Goal: Task Accomplishment & Management: Manage account settings

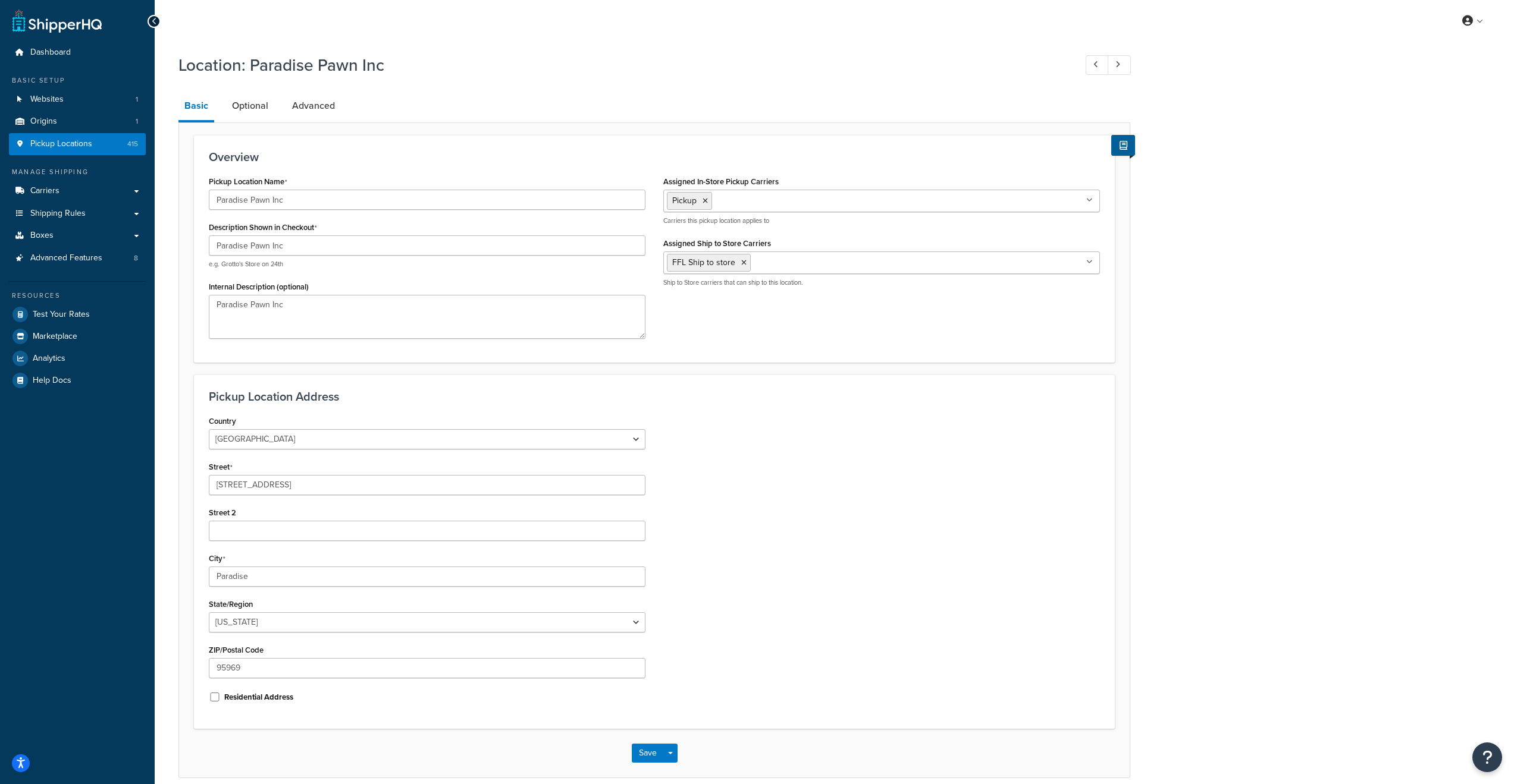
select select "5"
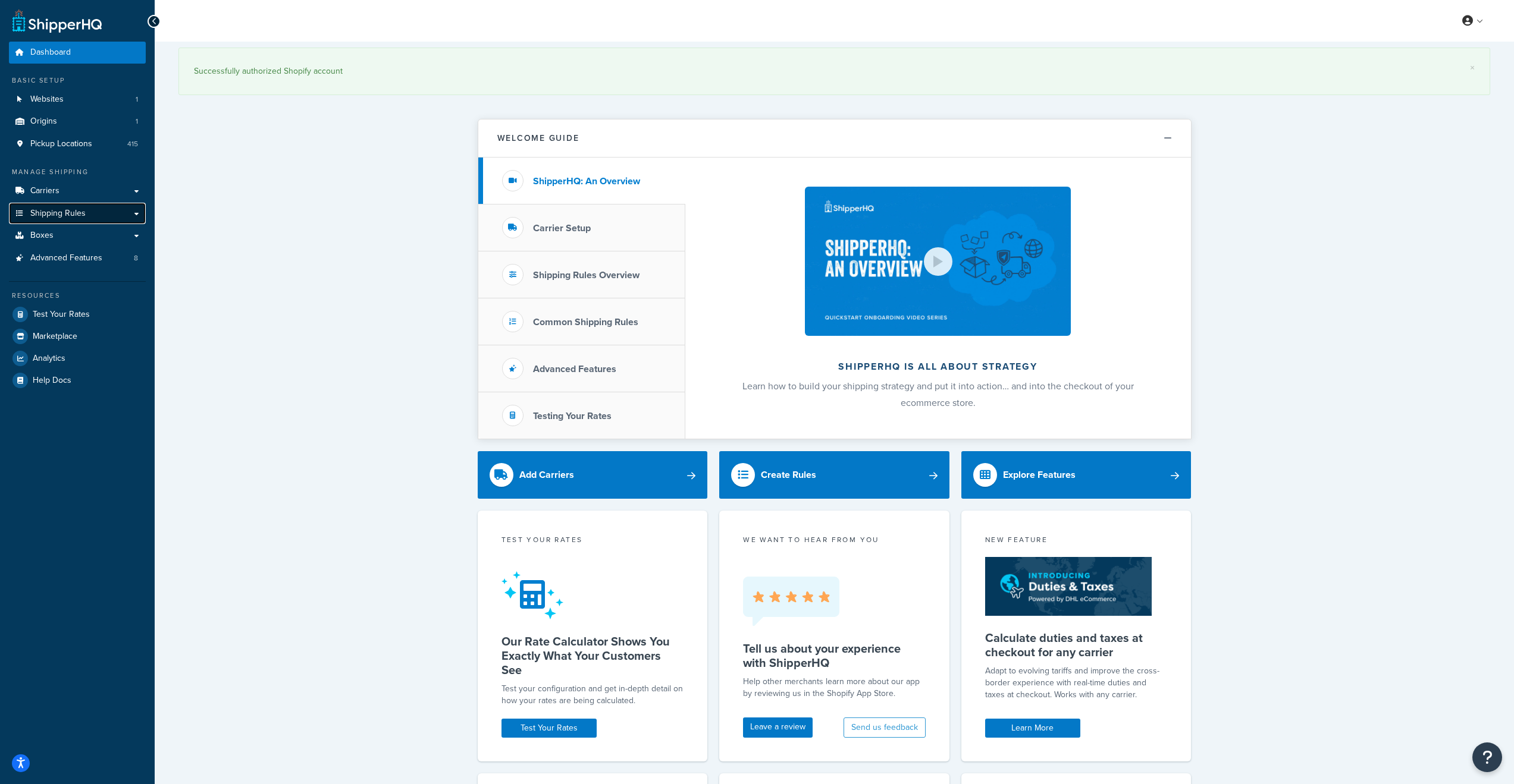
click at [69, 214] on span "Shipping Rules" at bounding box center [58, 213] width 56 height 10
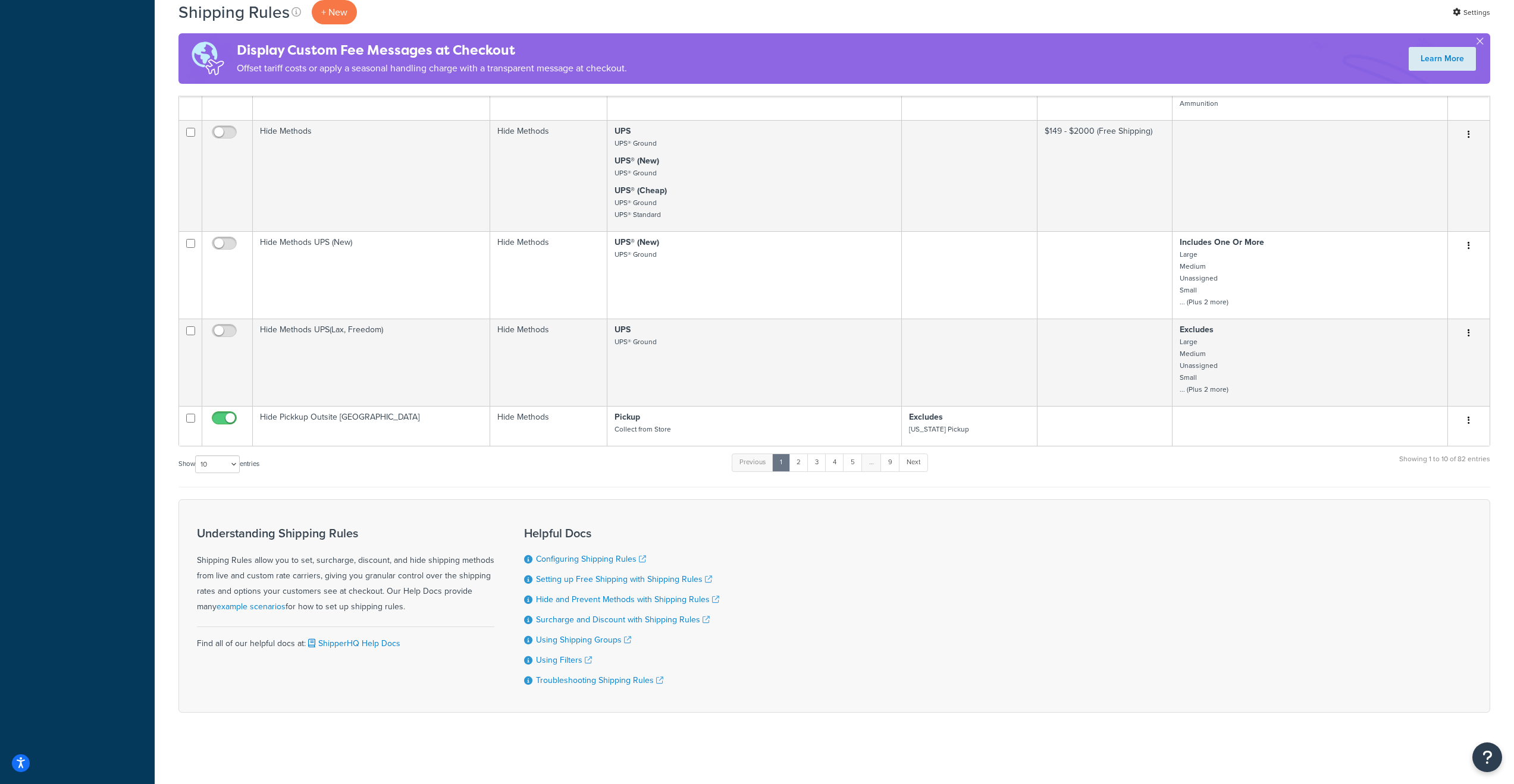
scroll to position [531, 0]
click at [801, 459] on link "2" at bounding box center [799, 462] width 20 height 18
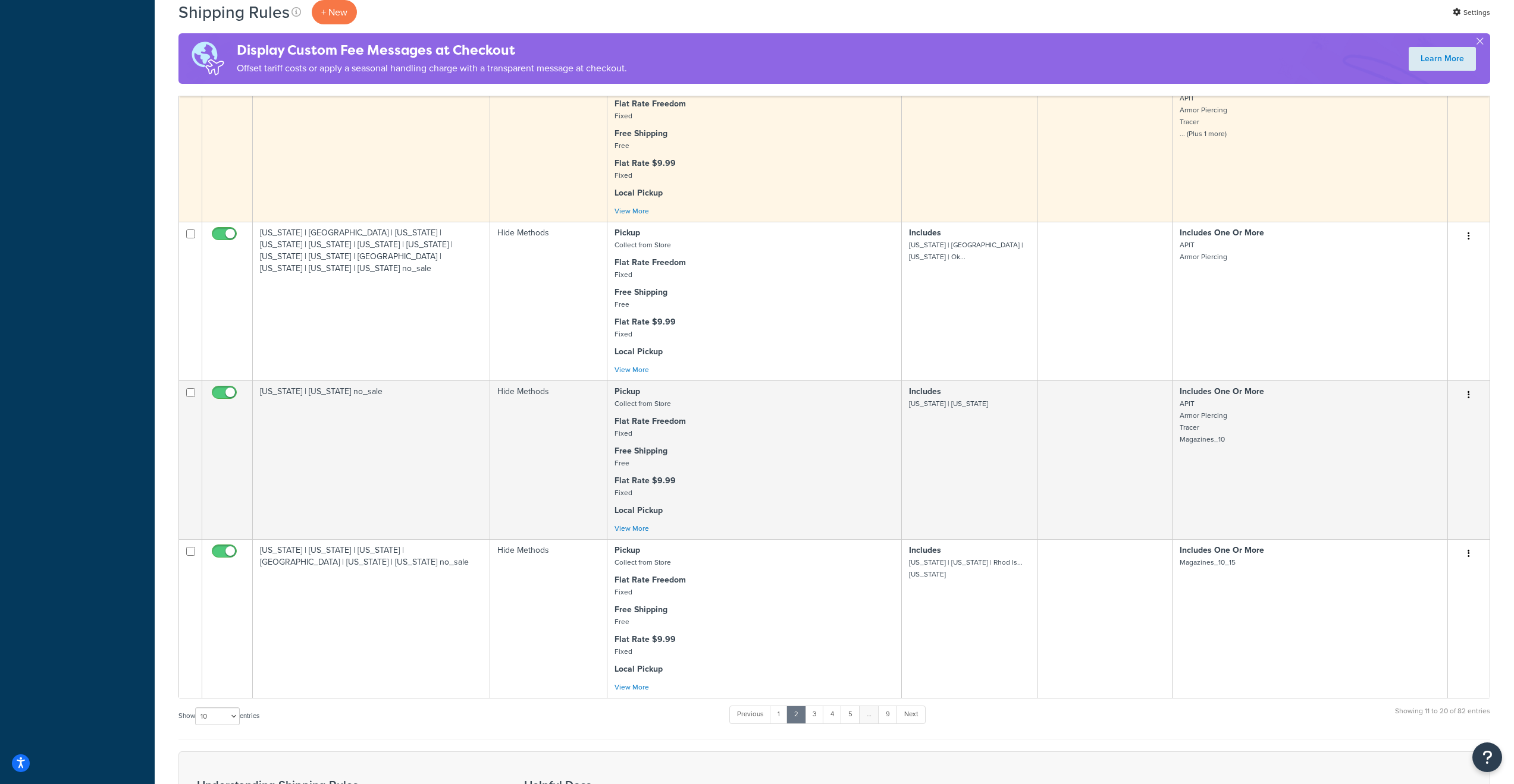
scroll to position [1189, 0]
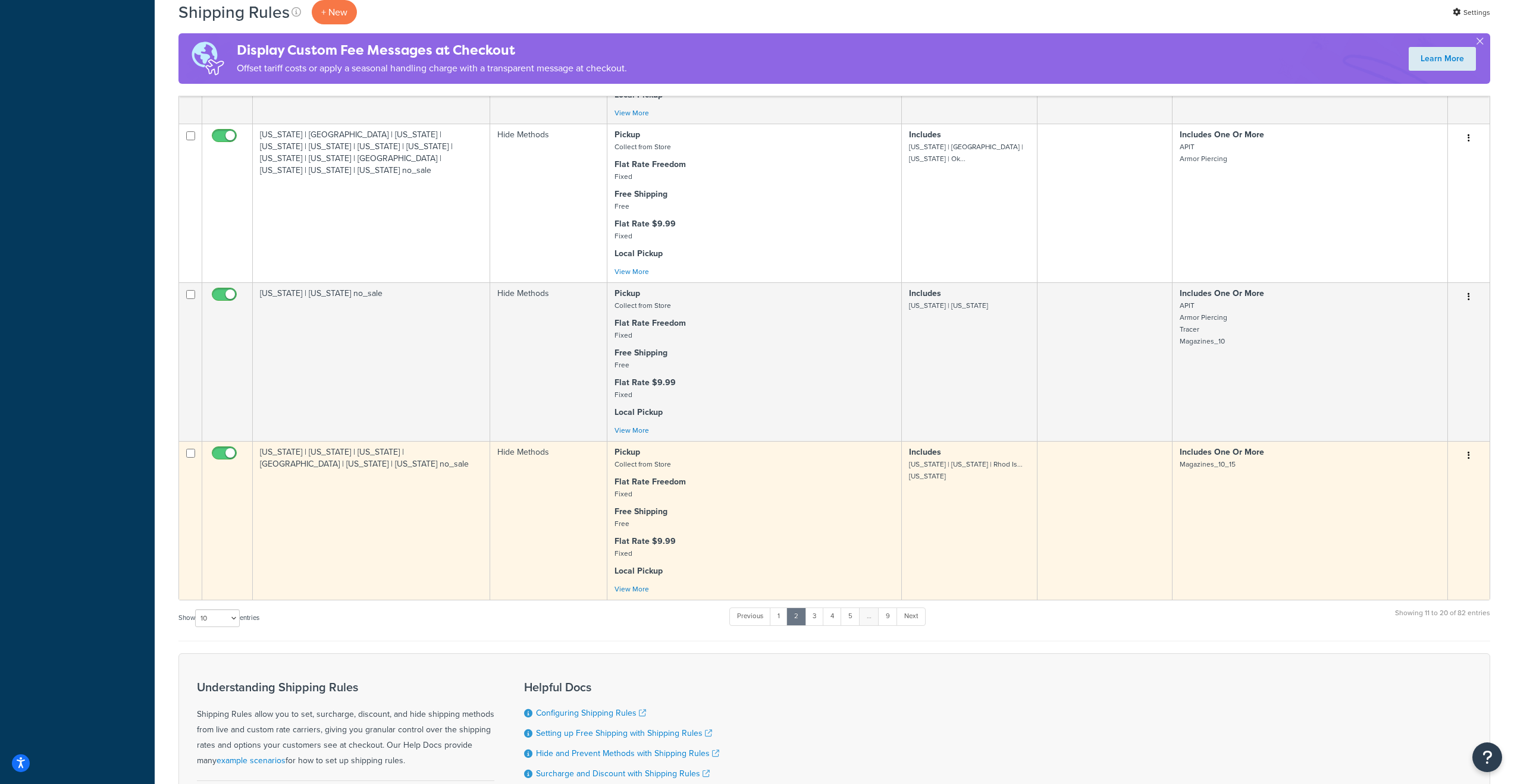
click at [1469, 460] on icon "button" at bounding box center [1469, 455] width 3 height 9
click at [1429, 490] on link "Edit" at bounding box center [1429, 478] width 94 height 24
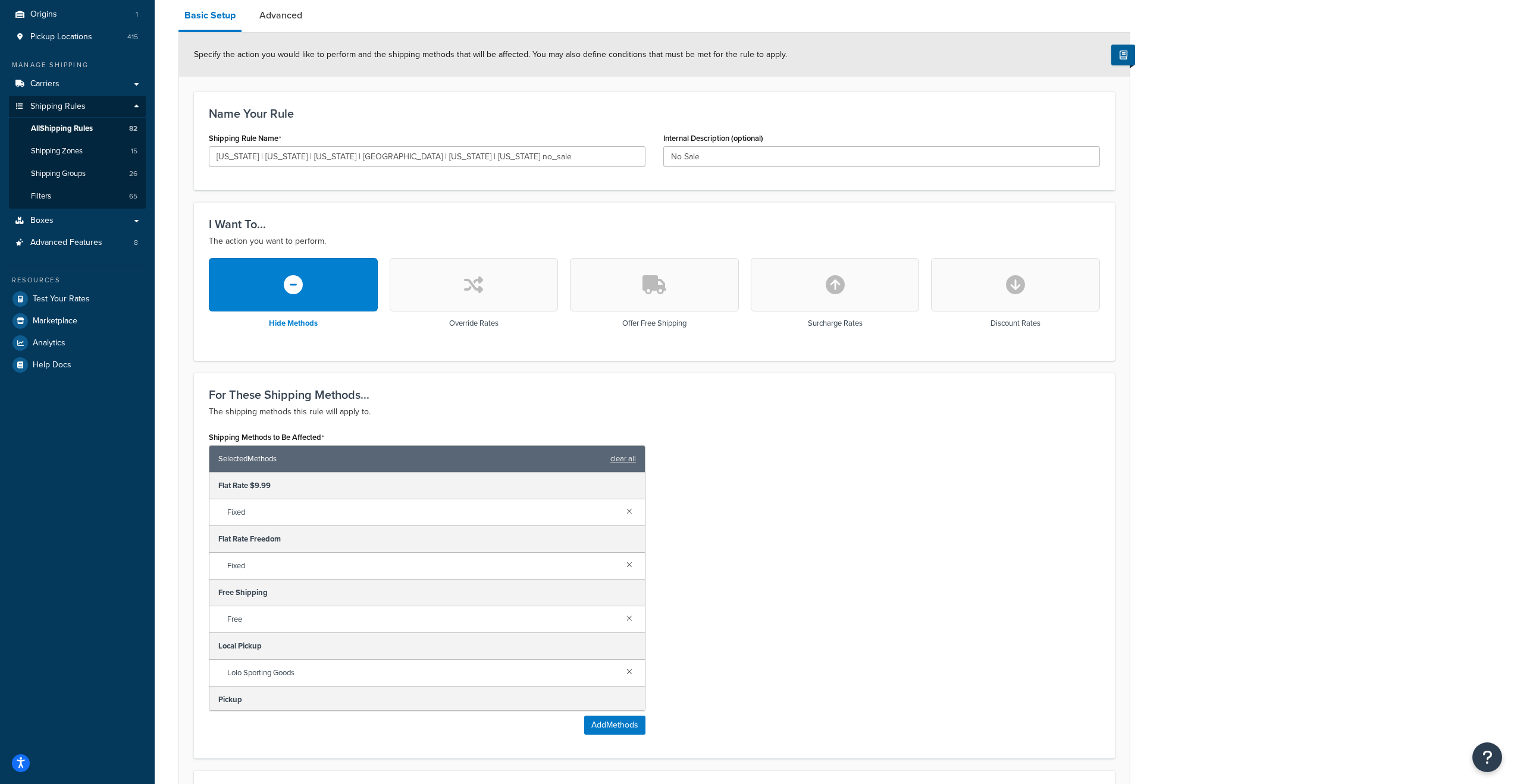
scroll to position [524, 0]
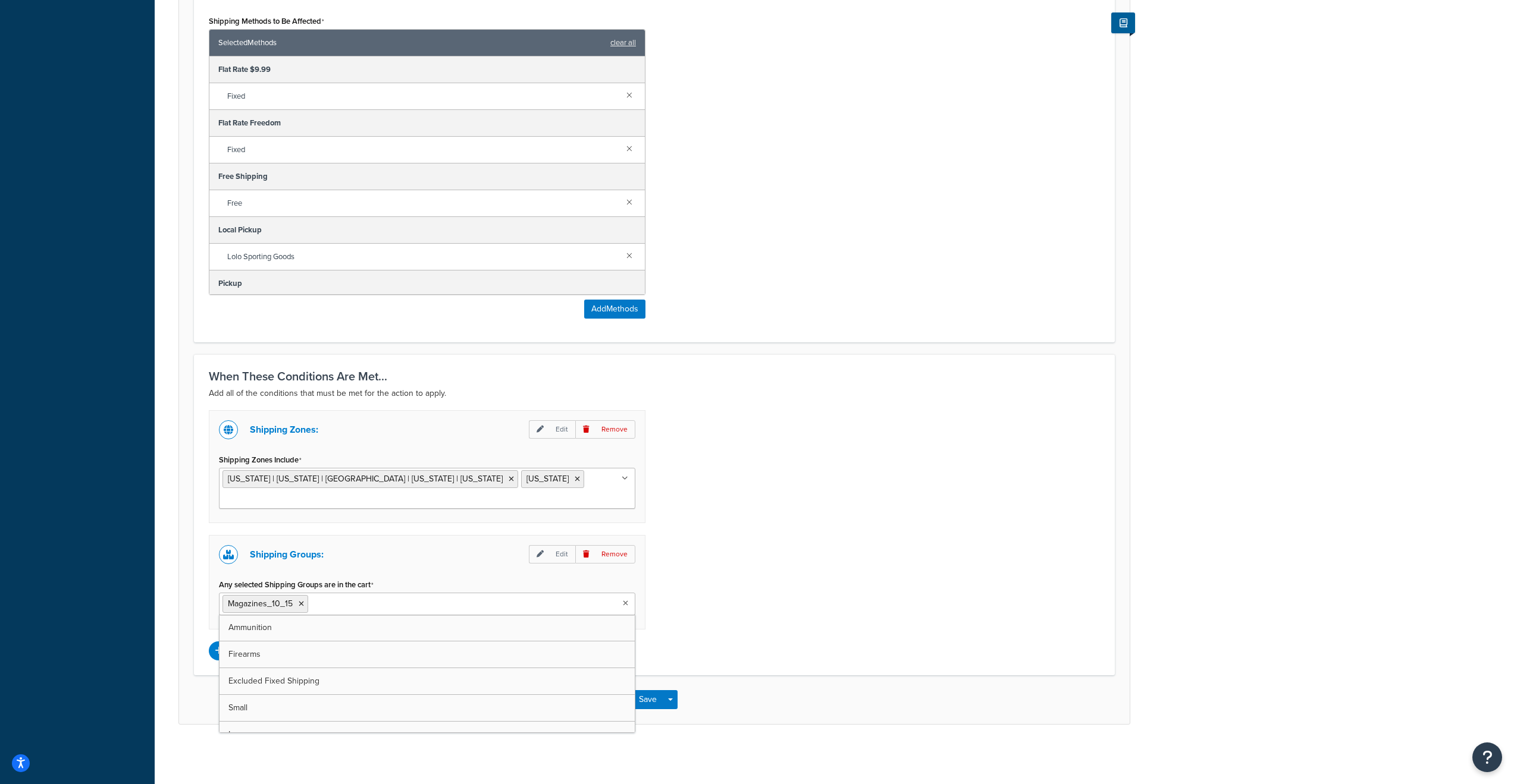
click at [353, 603] on input "Any selected Shipping Groups are in the cart" at bounding box center [363, 603] width 105 height 13
click at [359, 609] on input "Any selected Shipping Groups are in the cart" at bounding box center [363, 603] width 105 height 13
click at [367, 605] on input "Any selected Shipping Groups are in the cart" at bounding box center [363, 603] width 105 height 13
click at [891, 490] on div "Shipping Zones: Edit Remove Shipping Zones Include [US_STATE] | [US_STATE] | [G…" at bounding box center [654, 535] width 909 height 250
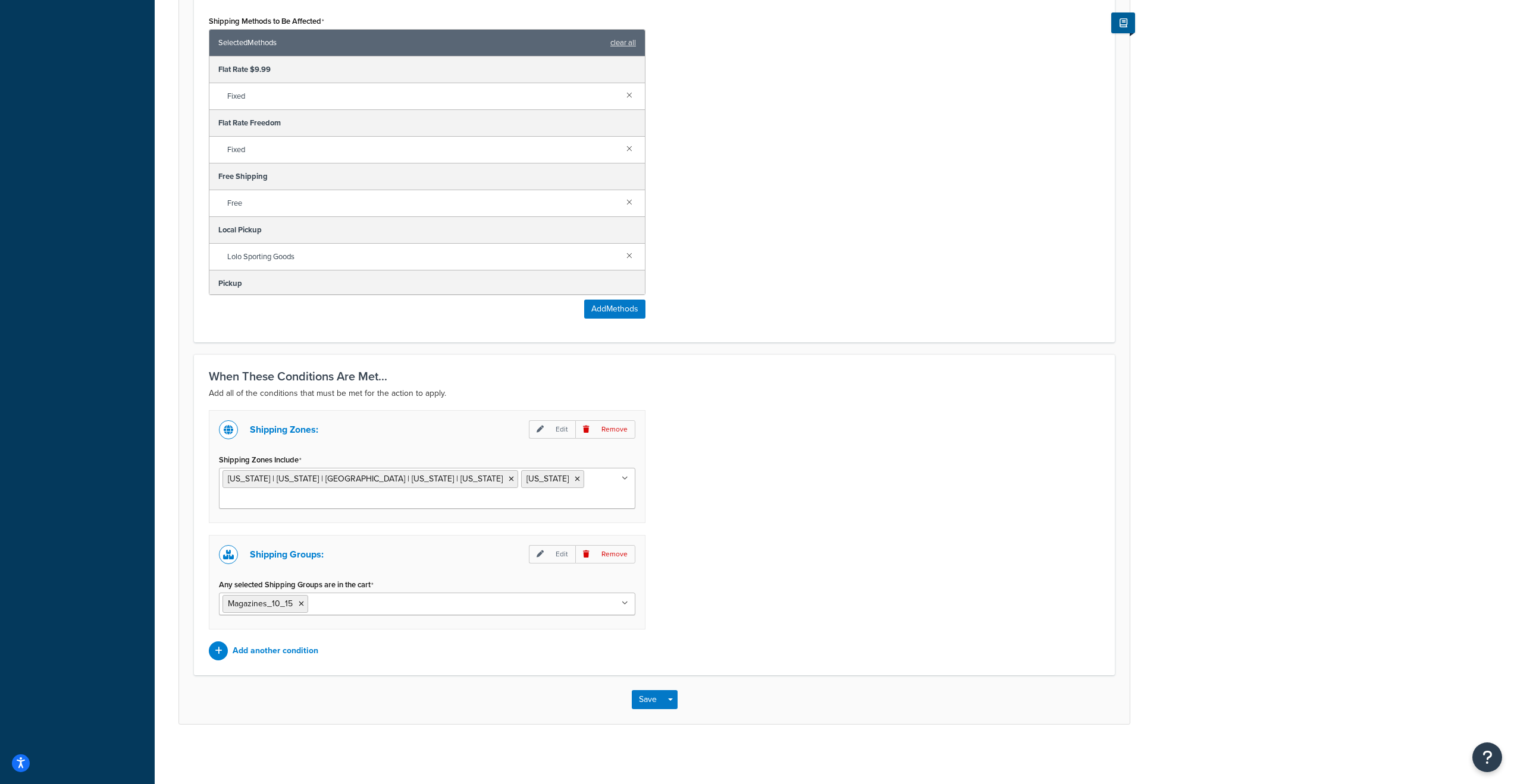
click at [332, 606] on input "Any selected Shipping Groups are in the cart" at bounding box center [363, 603] width 105 height 13
type input "magazines"
click at [871, 519] on div "Shipping Zones: Edit Remove Shipping Zones Include New Jersey | New York | Rhod…" at bounding box center [654, 535] width 909 height 250
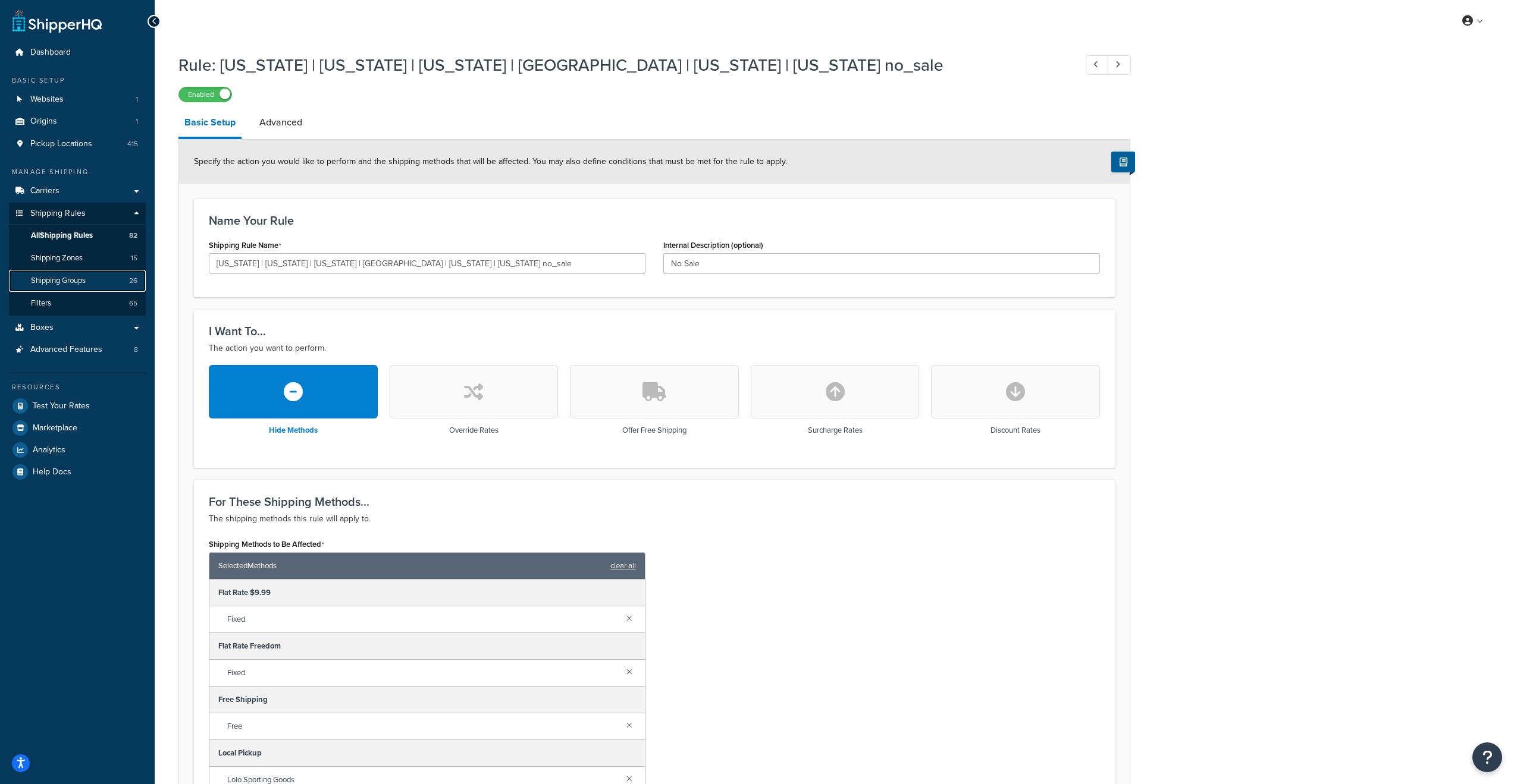
click at [70, 283] on span "Shipping Groups" at bounding box center [58, 281] width 55 height 10
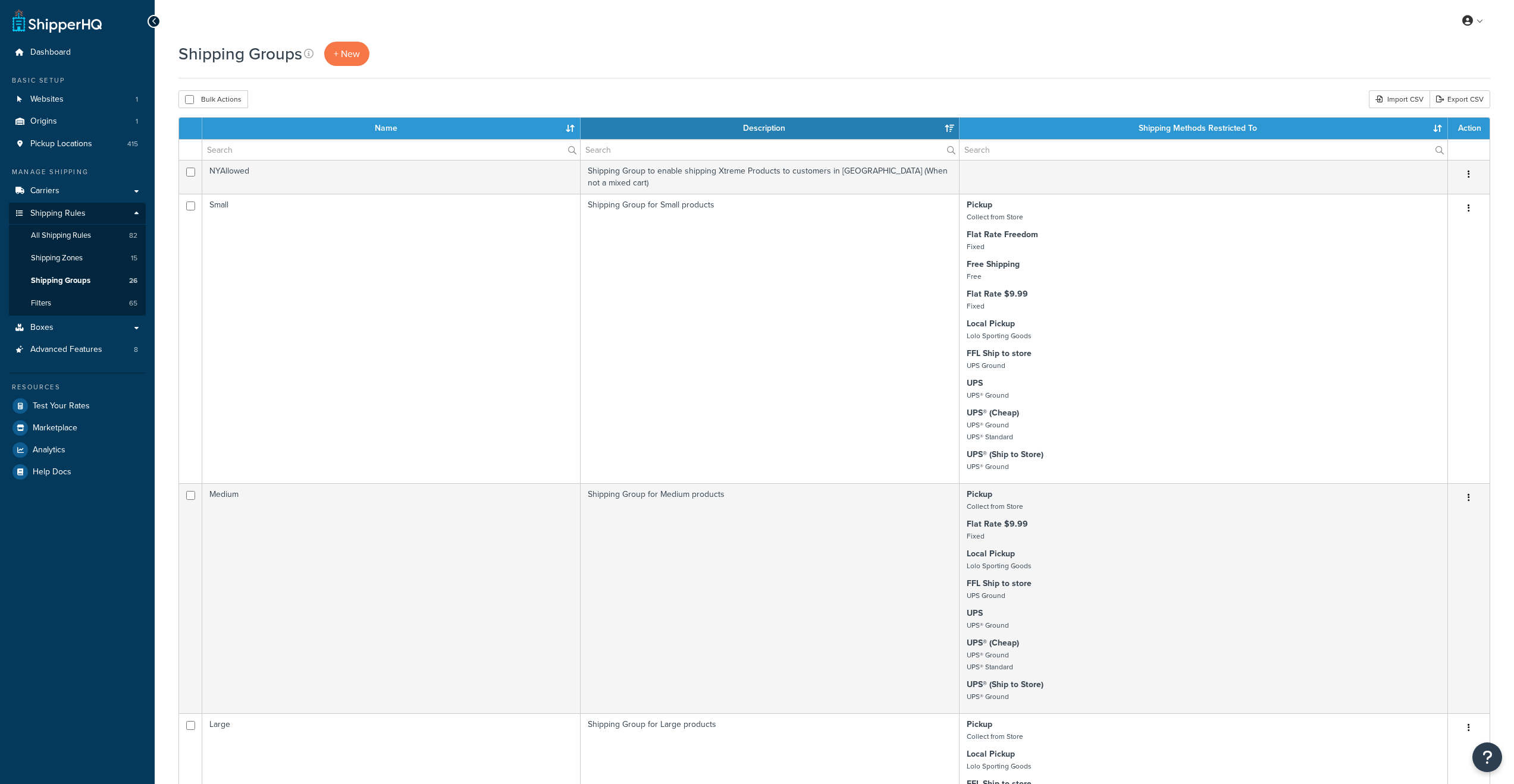
select select "15"
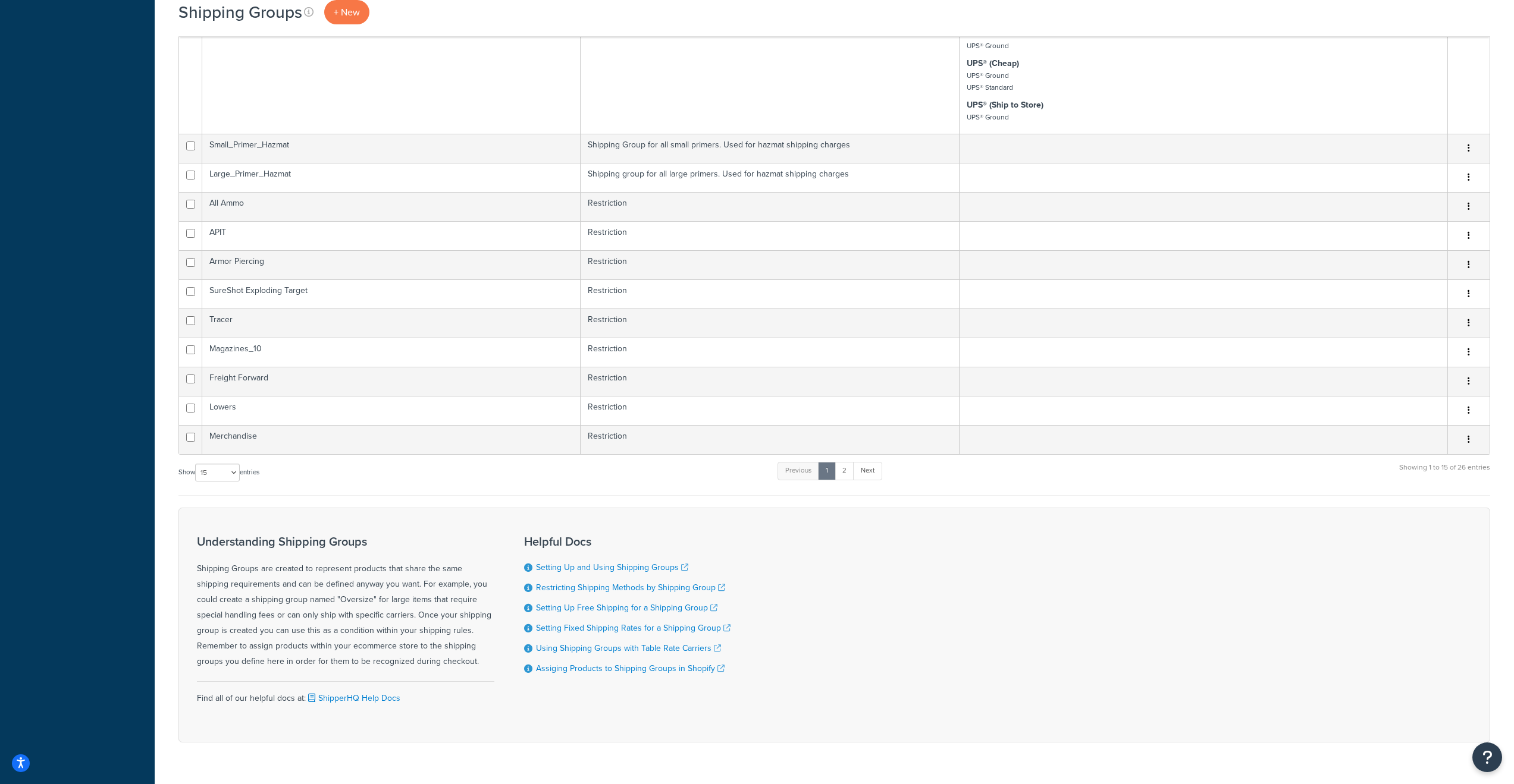
scroll to position [759, 0]
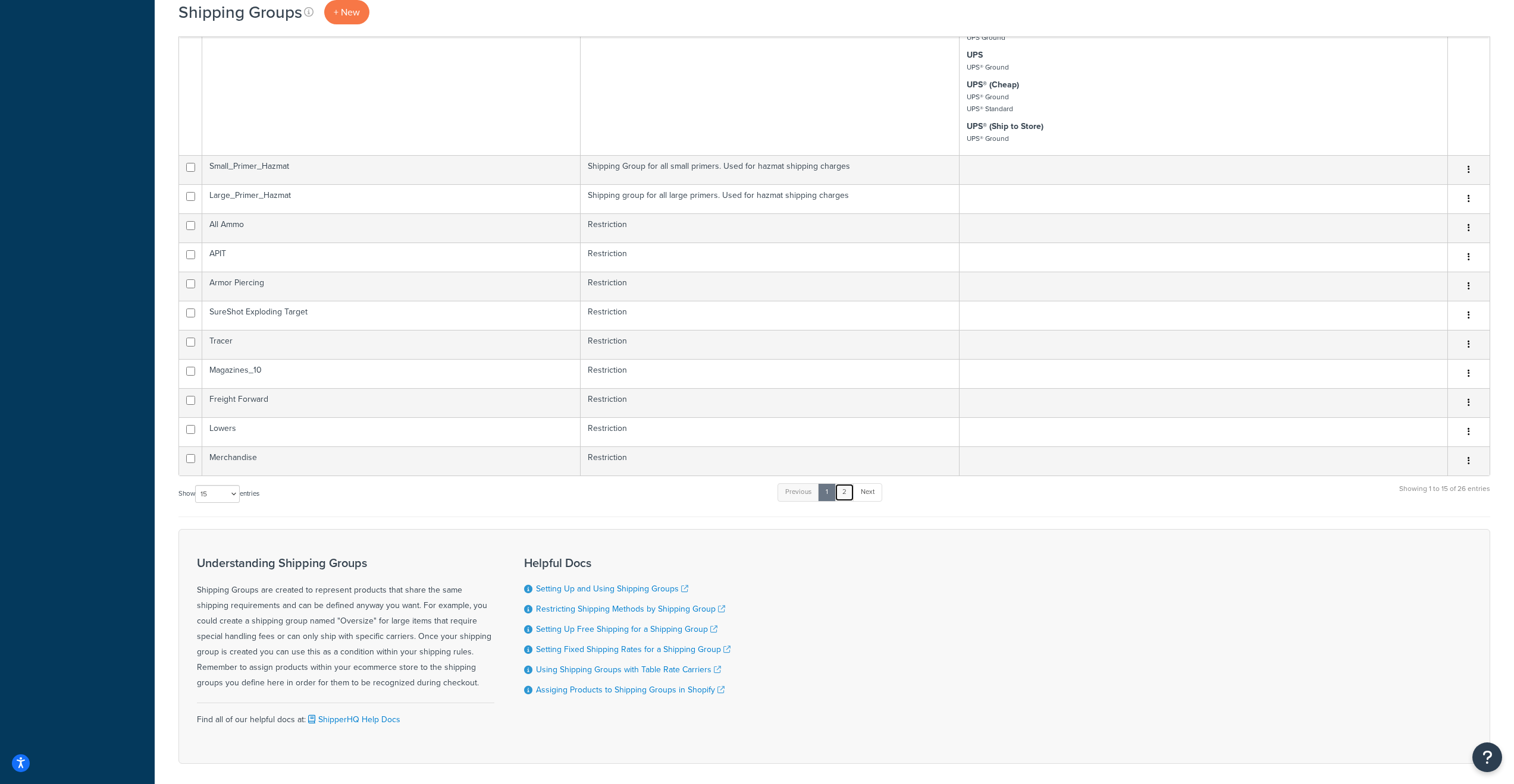
click at [845, 501] on link "2" at bounding box center [845, 492] width 20 height 18
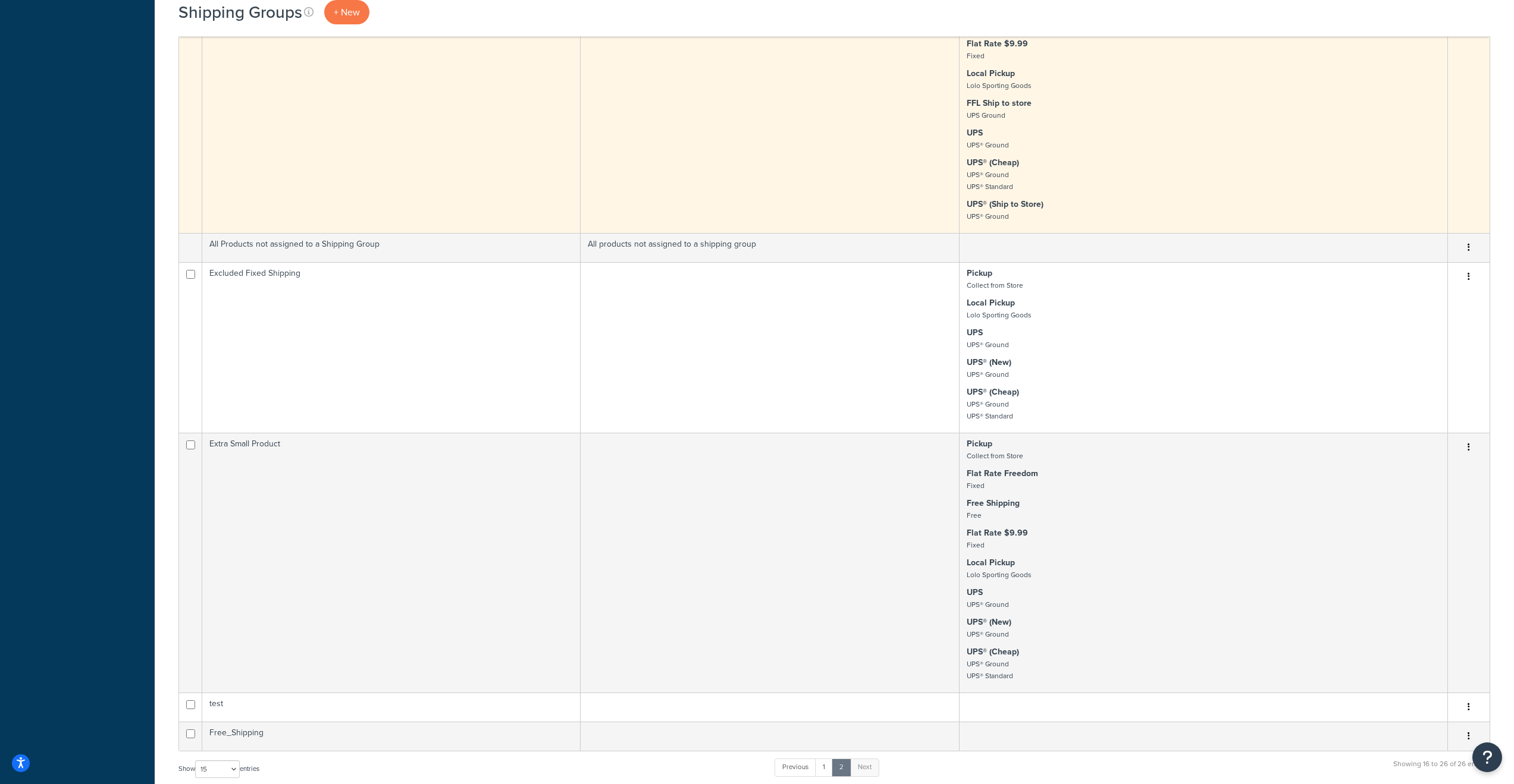
scroll to position [0, 0]
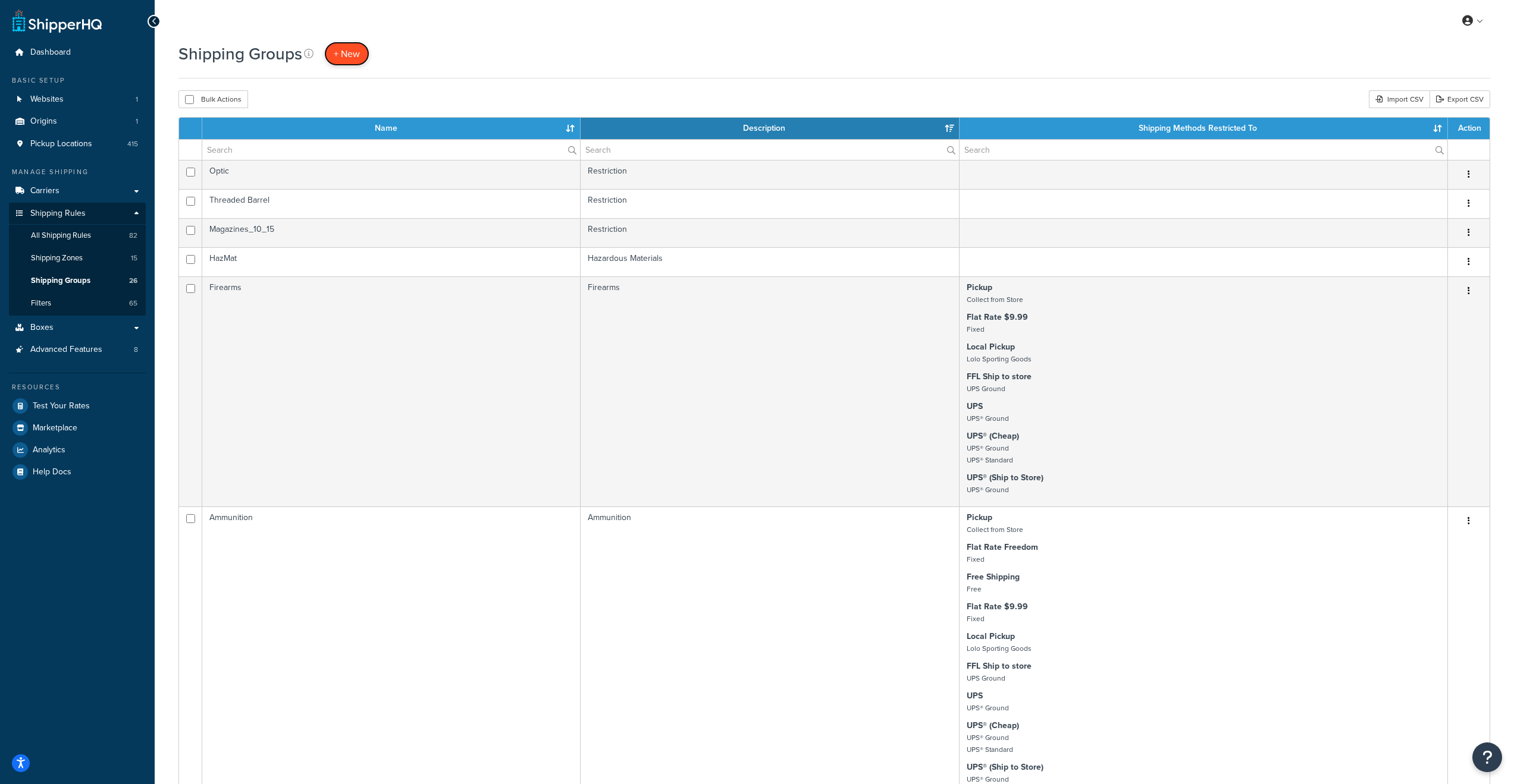
click at [354, 50] on span "+ New" at bounding box center [347, 54] width 26 height 14
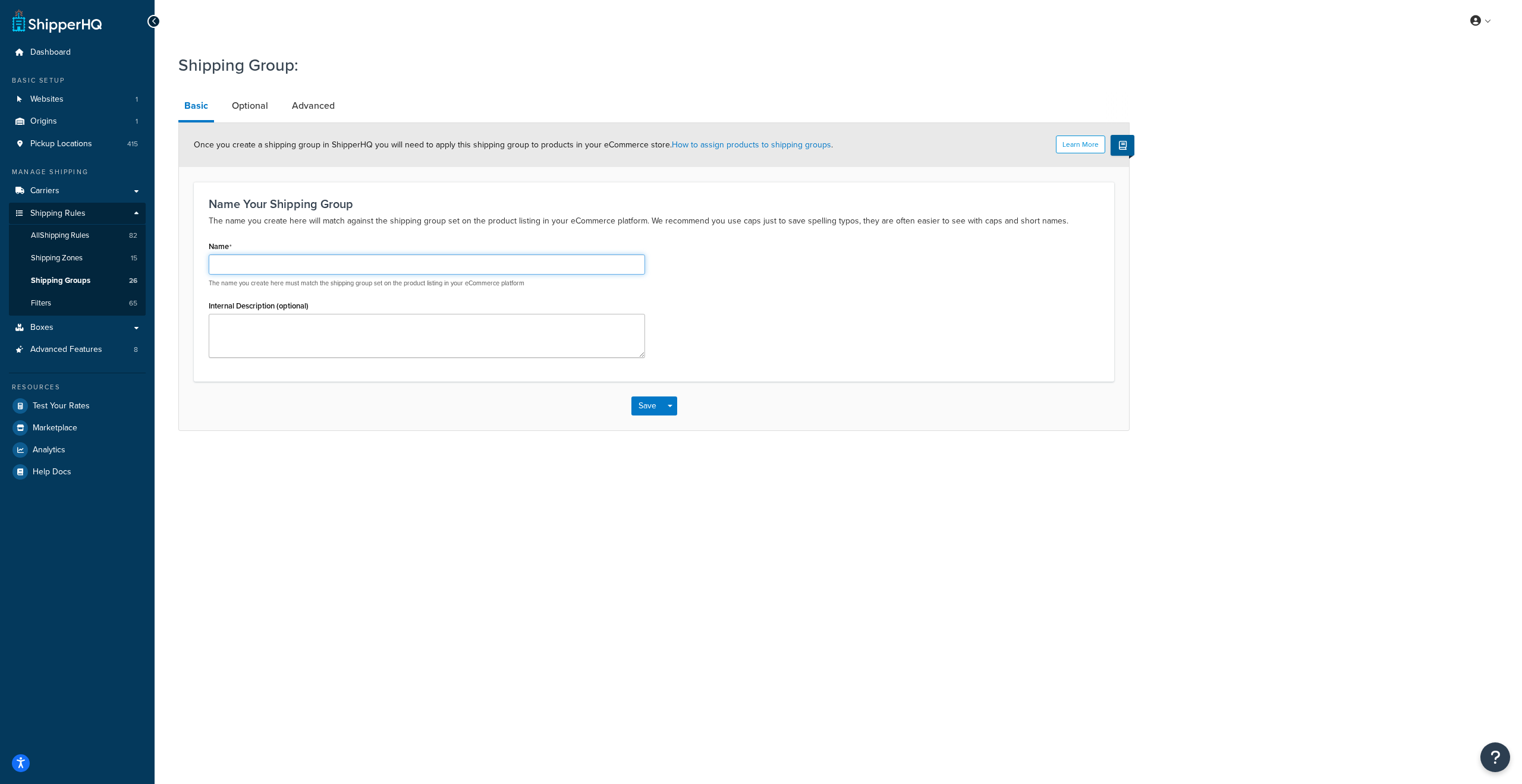
click at [226, 266] on input "Name" at bounding box center [427, 265] width 437 height 21
type input "Magazines_15+"
click at [281, 328] on textarea "Internal Description (optional)" at bounding box center [427, 335] width 437 height 44
type textarea "Used for any magazine that is 15 rounds or more"
click at [247, 107] on link "Optional" at bounding box center [249, 105] width 48 height 28
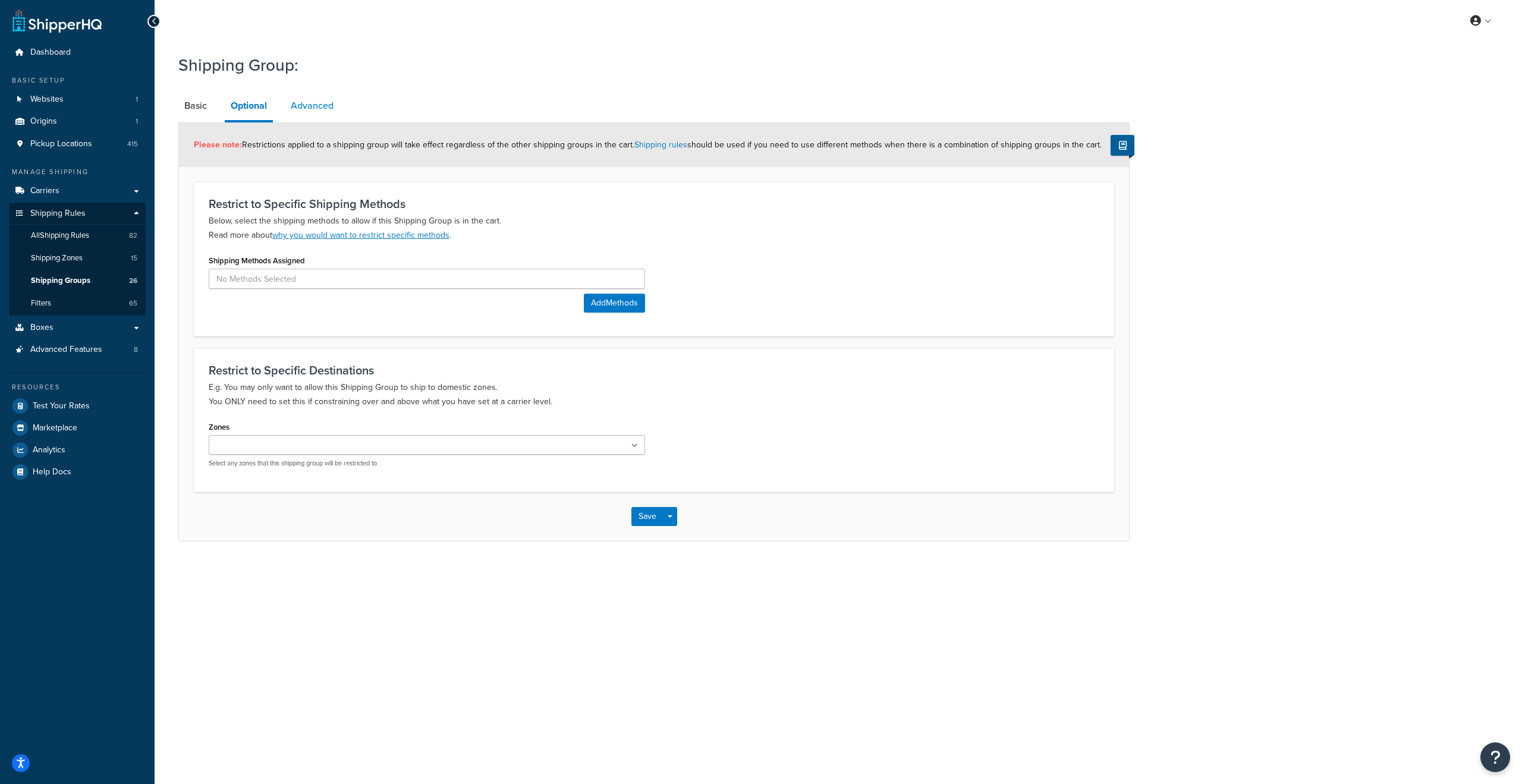
click at [312, 103] on link "Advanced" at bounding box center [312, 105] width 55 height 28
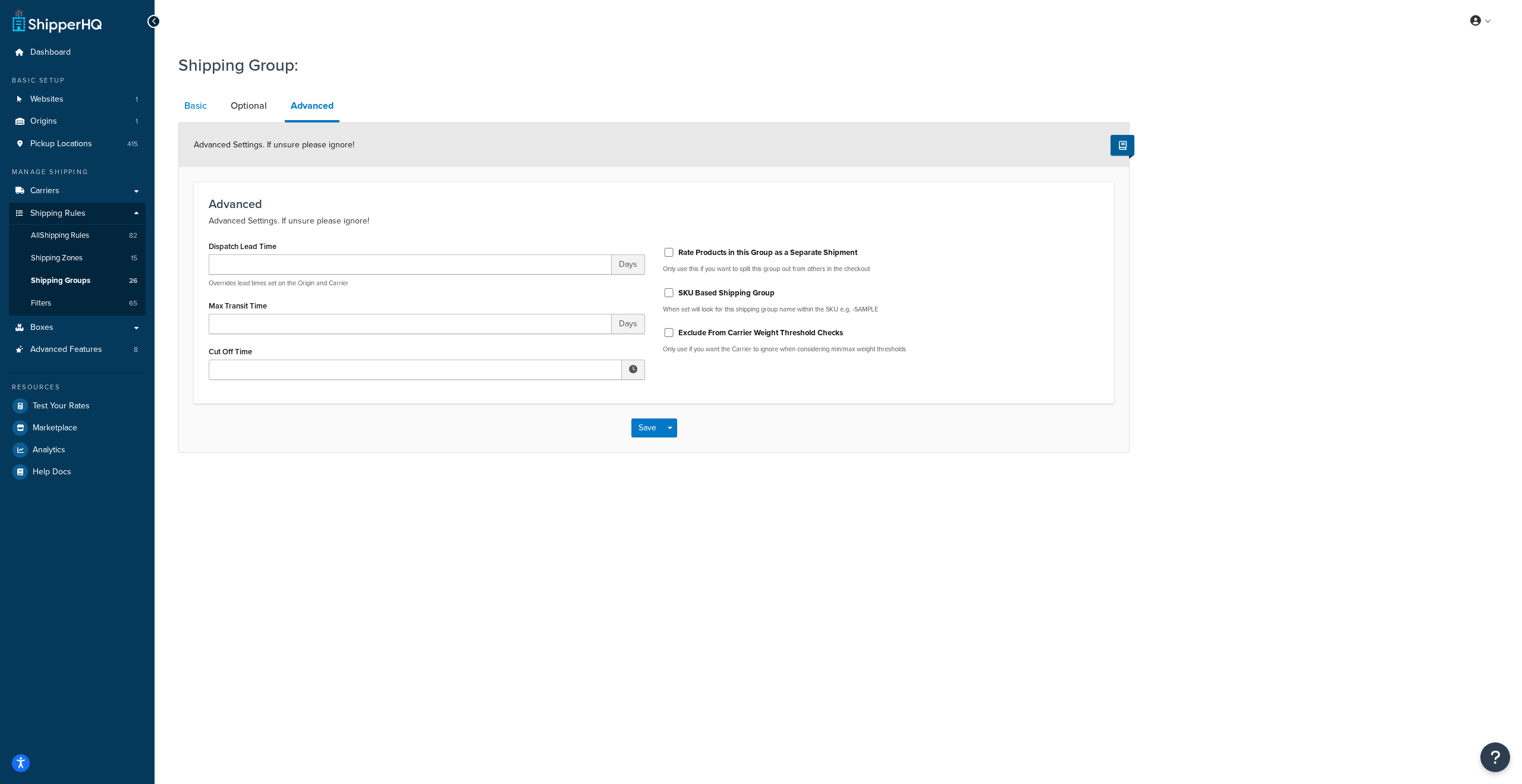
click at [190, 105] on link "Basic" at bounding box center [196, 105] width 34 height 28
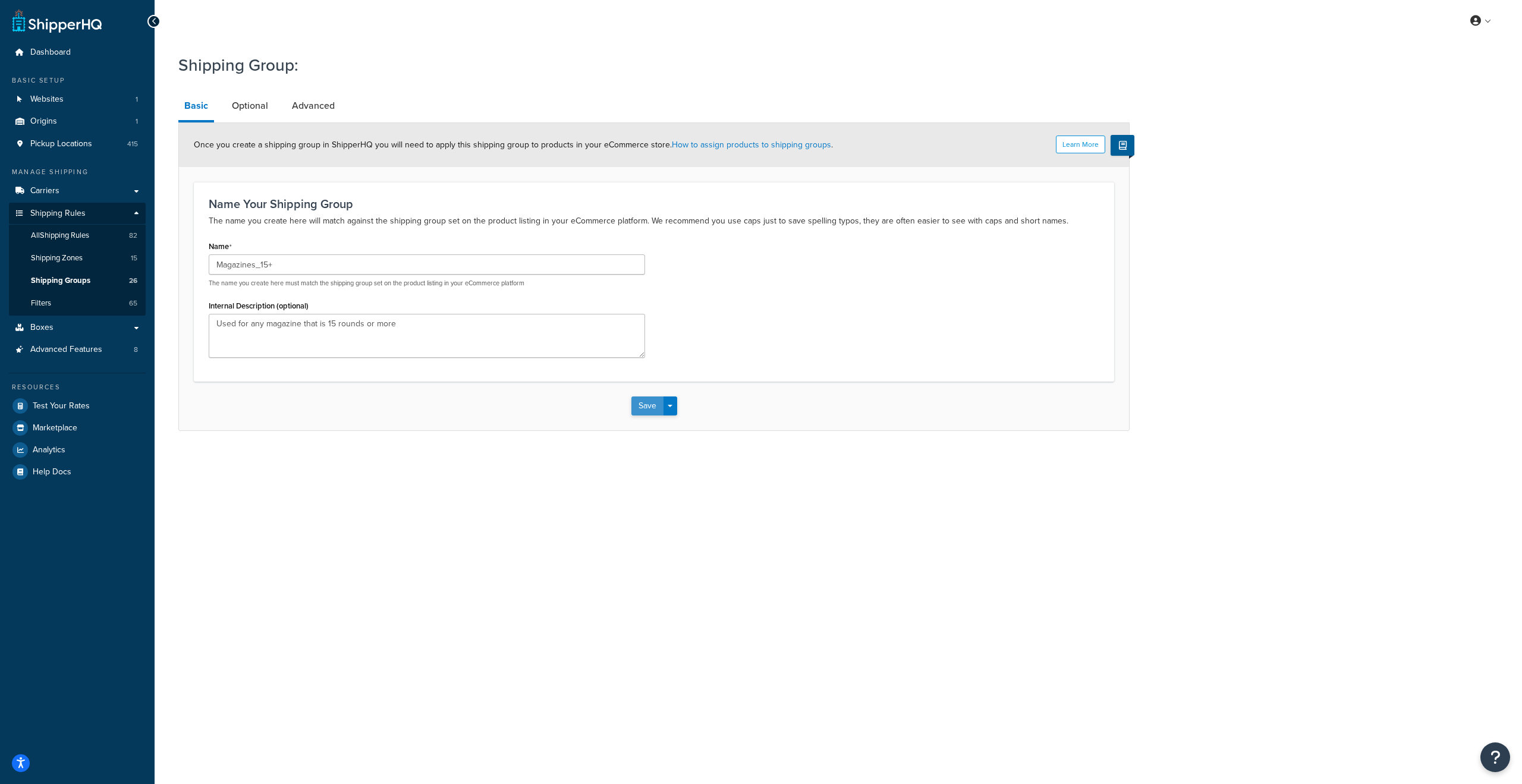
click at [645, 408] on button "Save" at bounding box center [647, 406] width 32 height 19
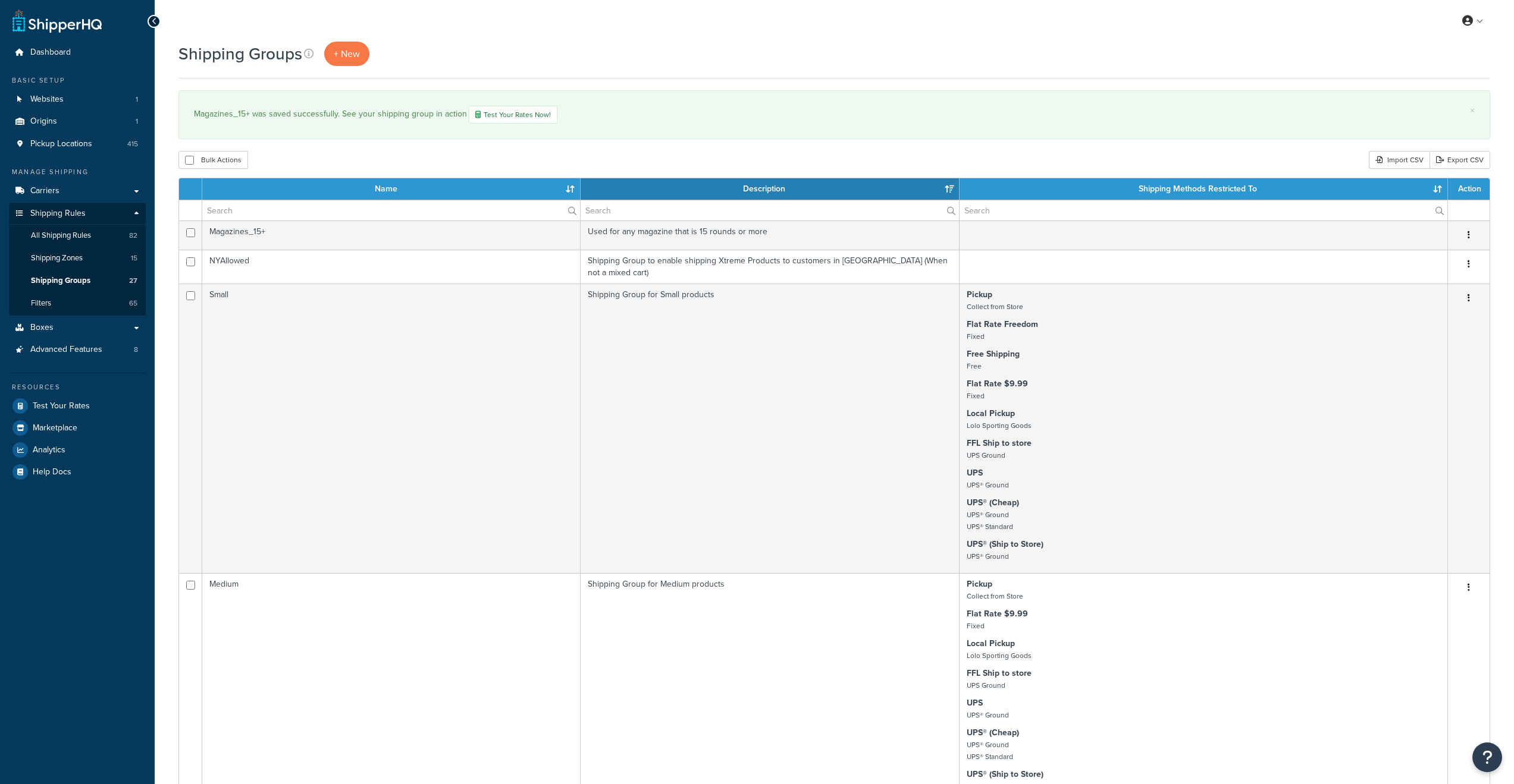
select select "15"
click at [59, 232] on span "All Shipping Rules" at bounding box center [61, 236] width 60 height 10
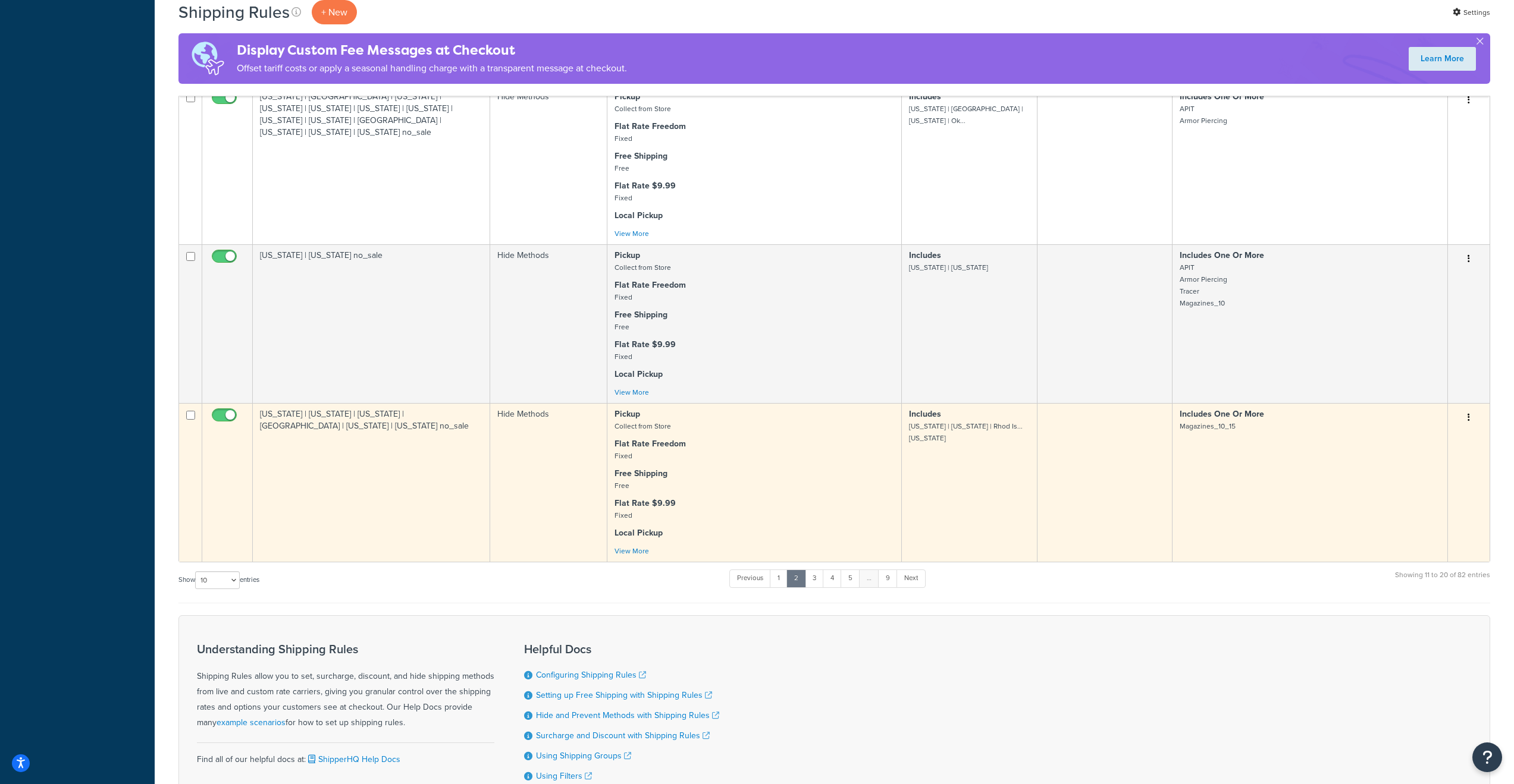
scroll to position [1198, 0]
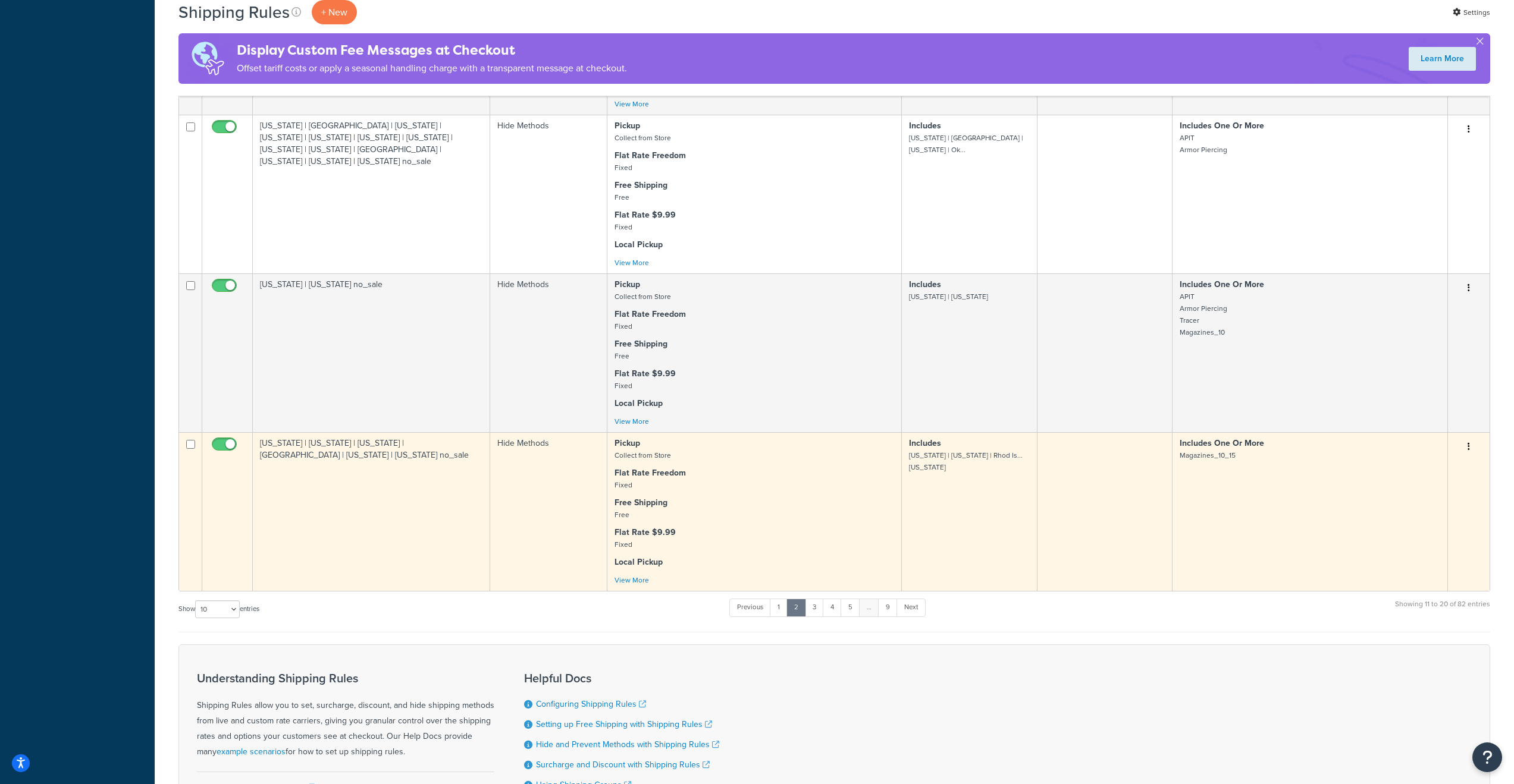
click at [1471, 457] on button "button" at bounding box center [1468, 447] width 17 height 19
click at [1423, 482] on link "Edit" at bounding box center [1429, 469] width 94 height 24
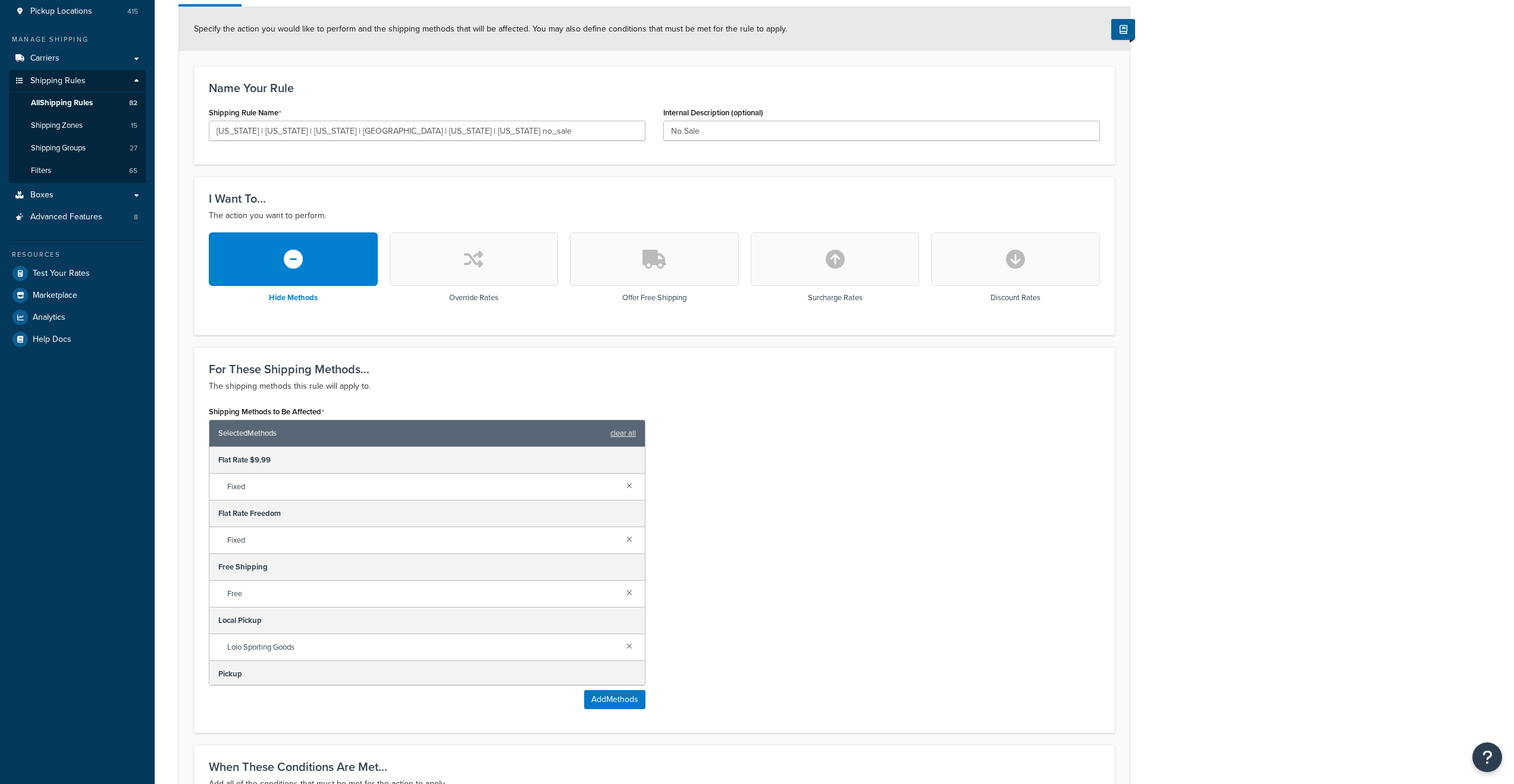
scroll to position [524, 0]
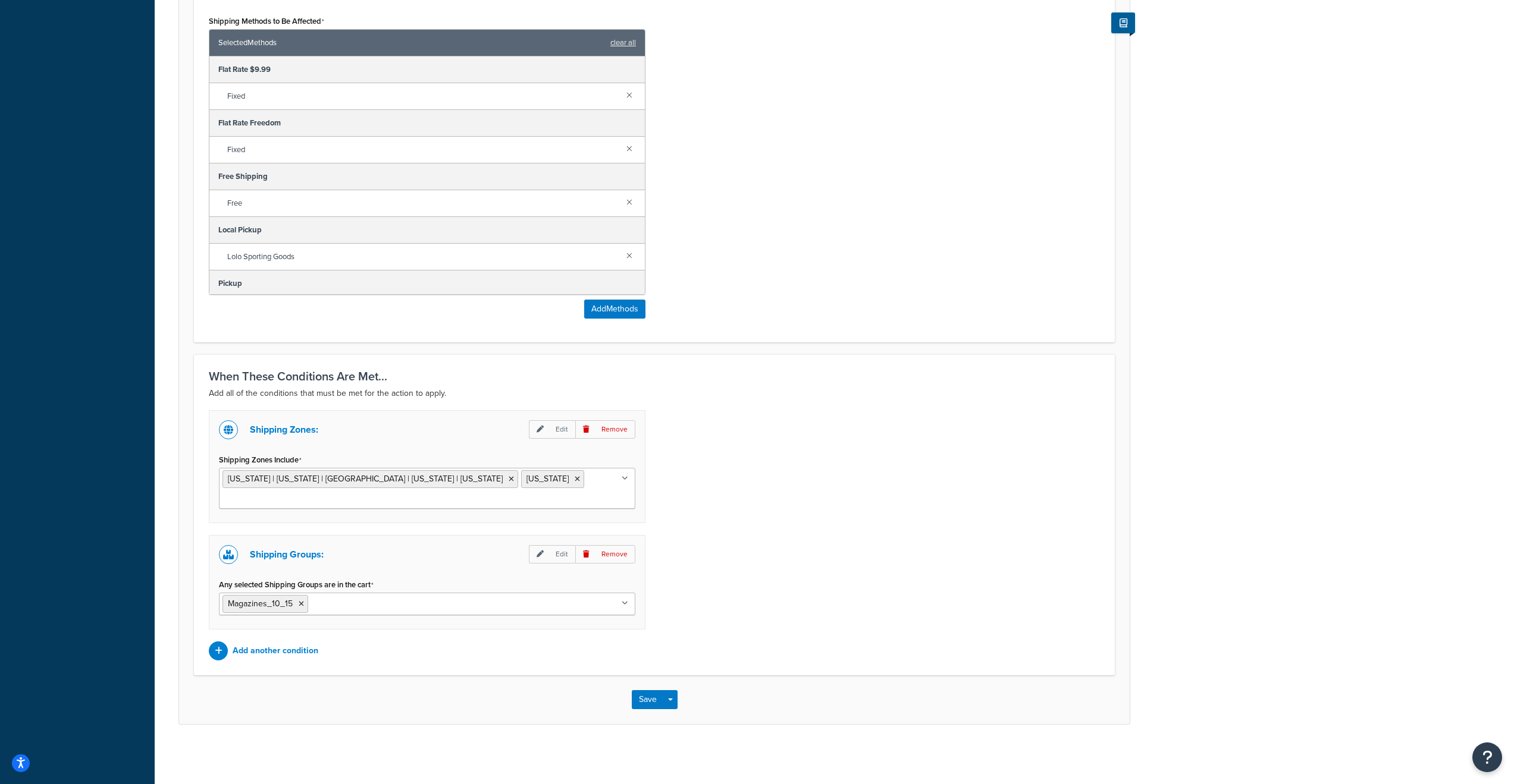
click at [324, 600] on input "Any selected Shipping Groups are in the cart" at bounding box center [363, 603] width 105 height 13
type input "magazin"
click at [1015, 534] on div "Shipping Zones: Edit Remove Shipping Zones Include New Jersey | New York | Rhod…" at bounding box center [654, 535] width 909 height 250
click at [645, 701] on button "Save" at bounding box center [647, 699] width 32 height 19
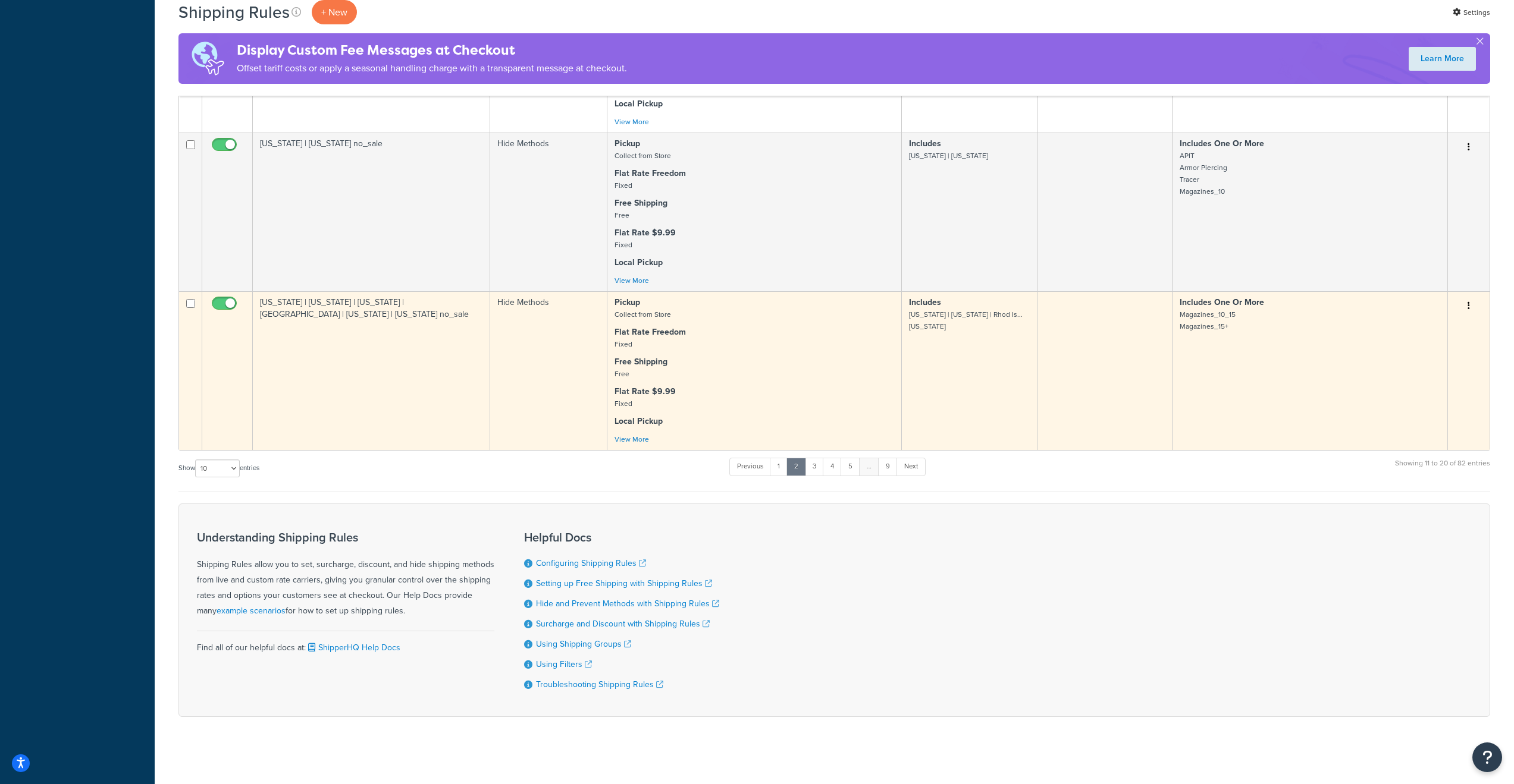
scroll to position [1378, 0]
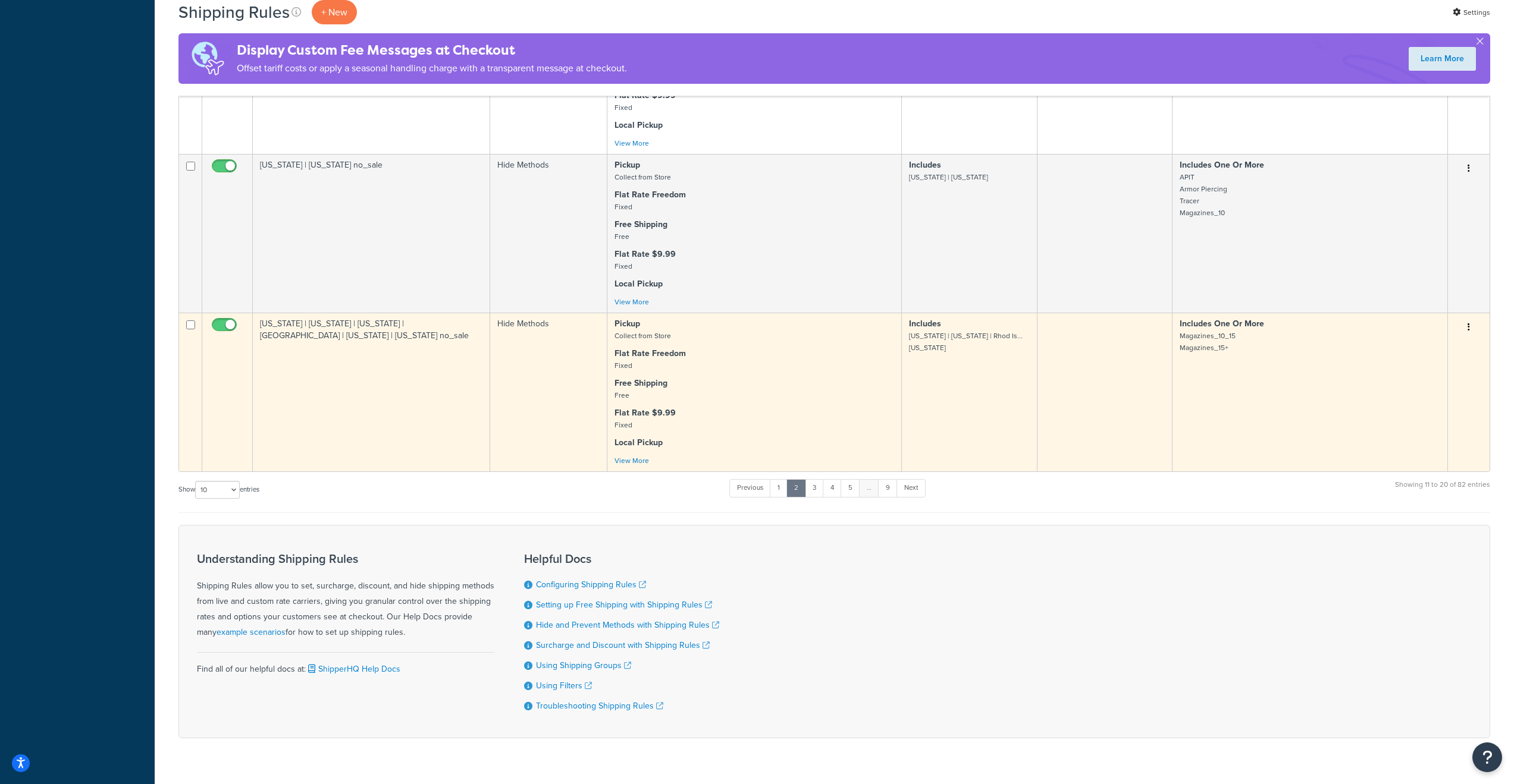
click at [1469, 331] on icon "button" at bounding box center [1469, 327] width 3 height 9
click at [1431, 362] on link "Edit" at bounding box center [1429, 349] width 94 height 24
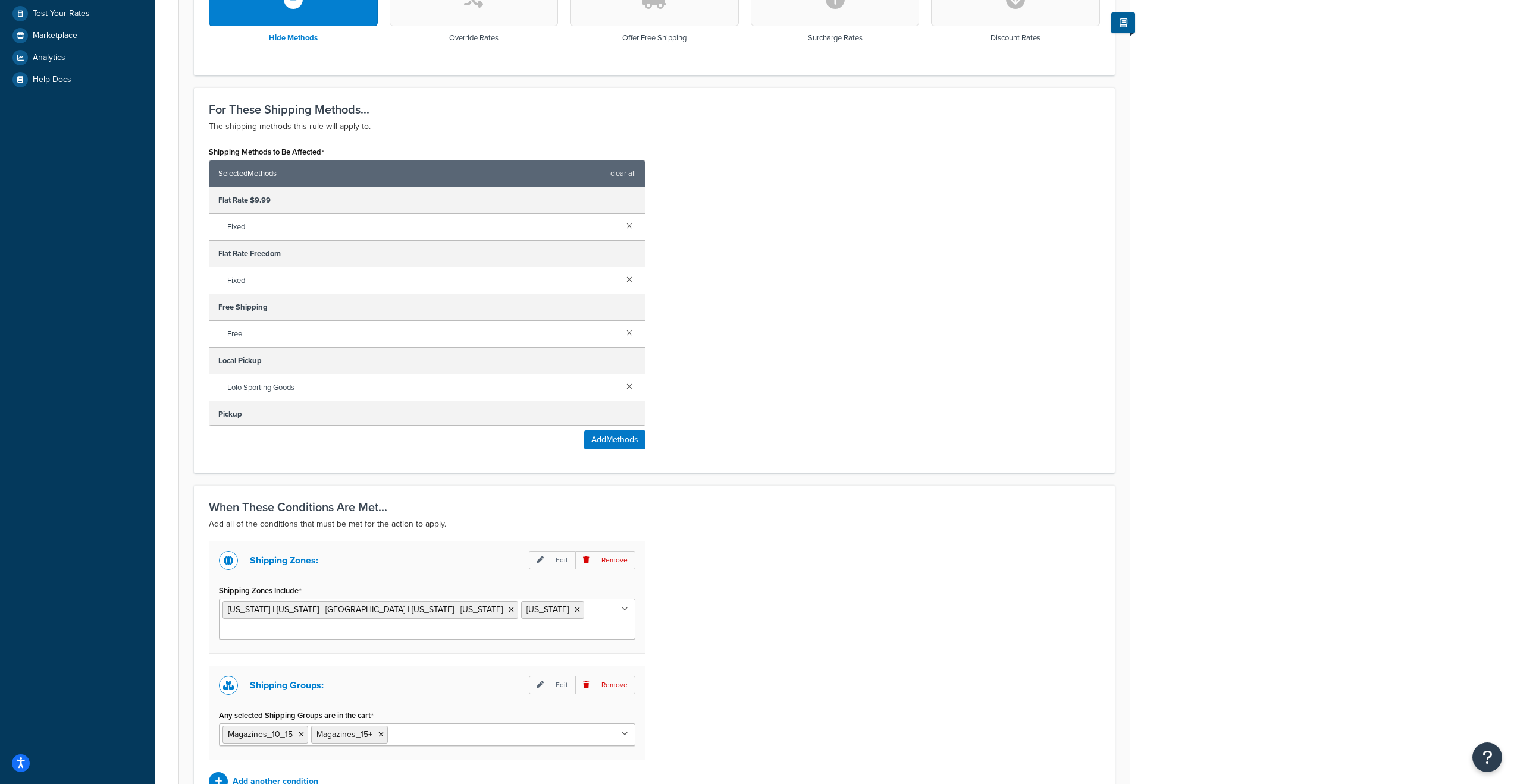
scroll to position [524, 0]
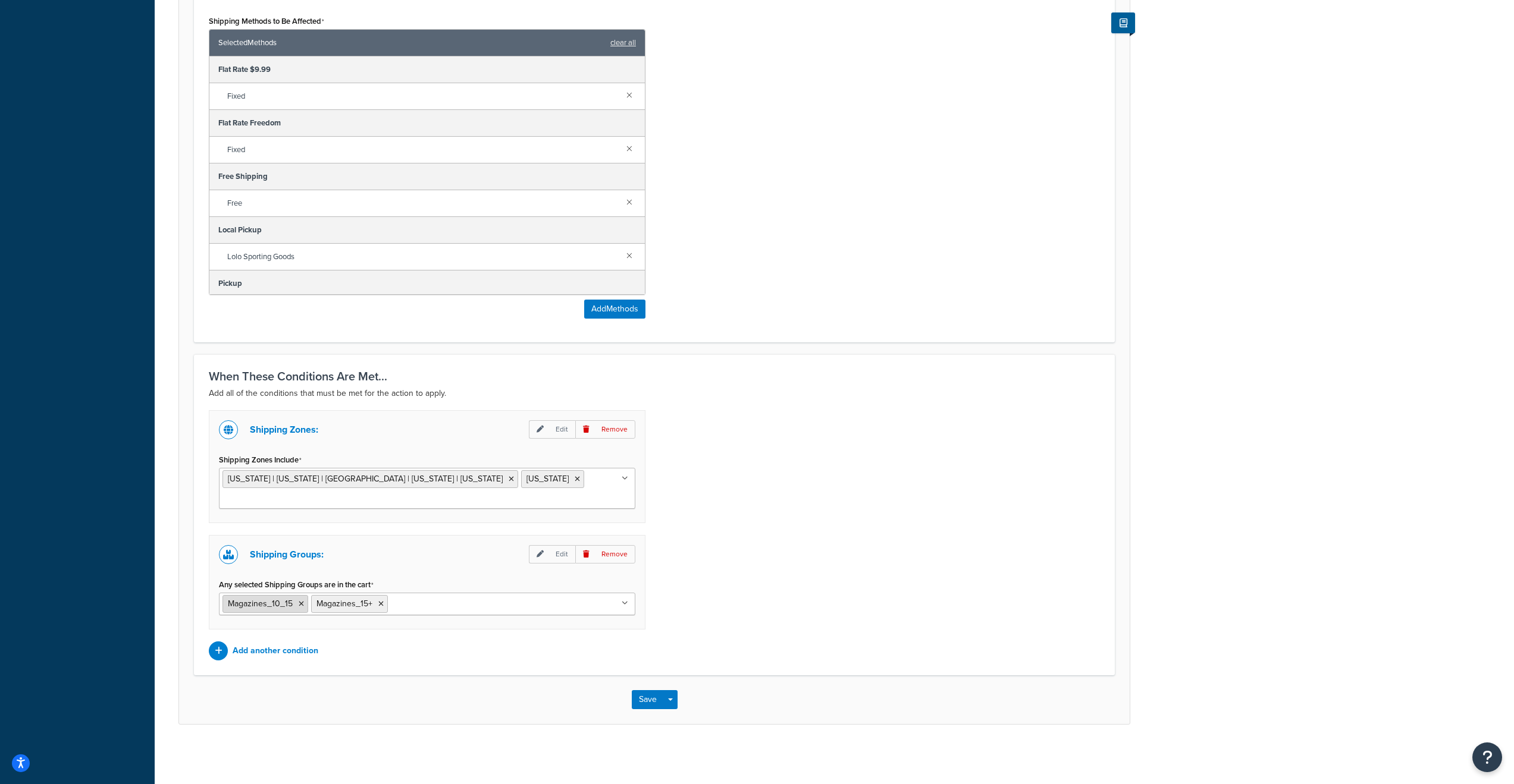
click at [300, 605] on icon at bounding box center [301, 604] width 5 height 7
click at [853, 604] on div "Shipping Zones: Edit Remove Shipping Zones Include [US_STATE] | [US_STATE] | [G…" at bounding box center [654, 535] width 909 height 250
click at [642, 699] on button "Save" at bounding box center [647, 699] width 32 height 19
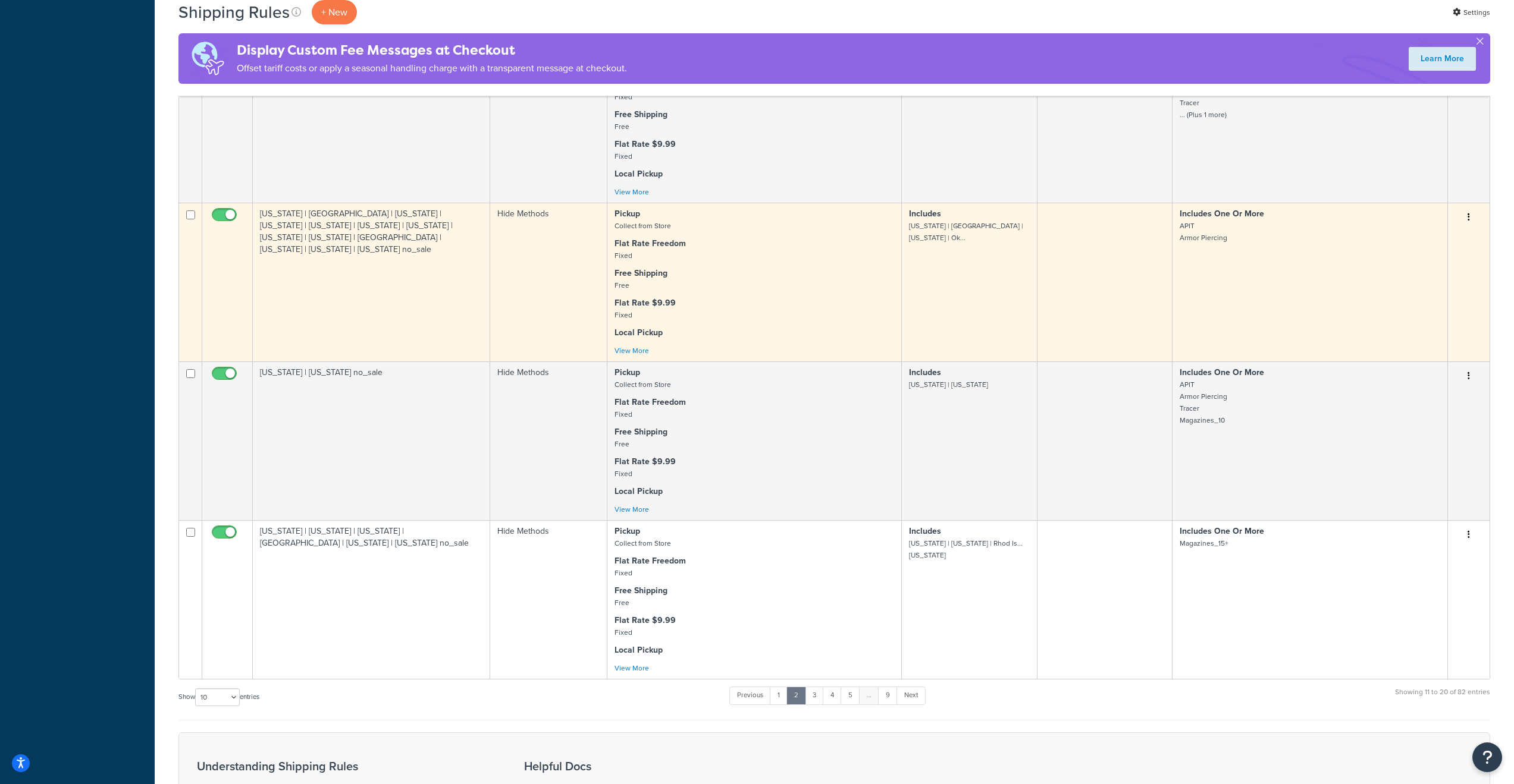
scroll to position [1140, 0]
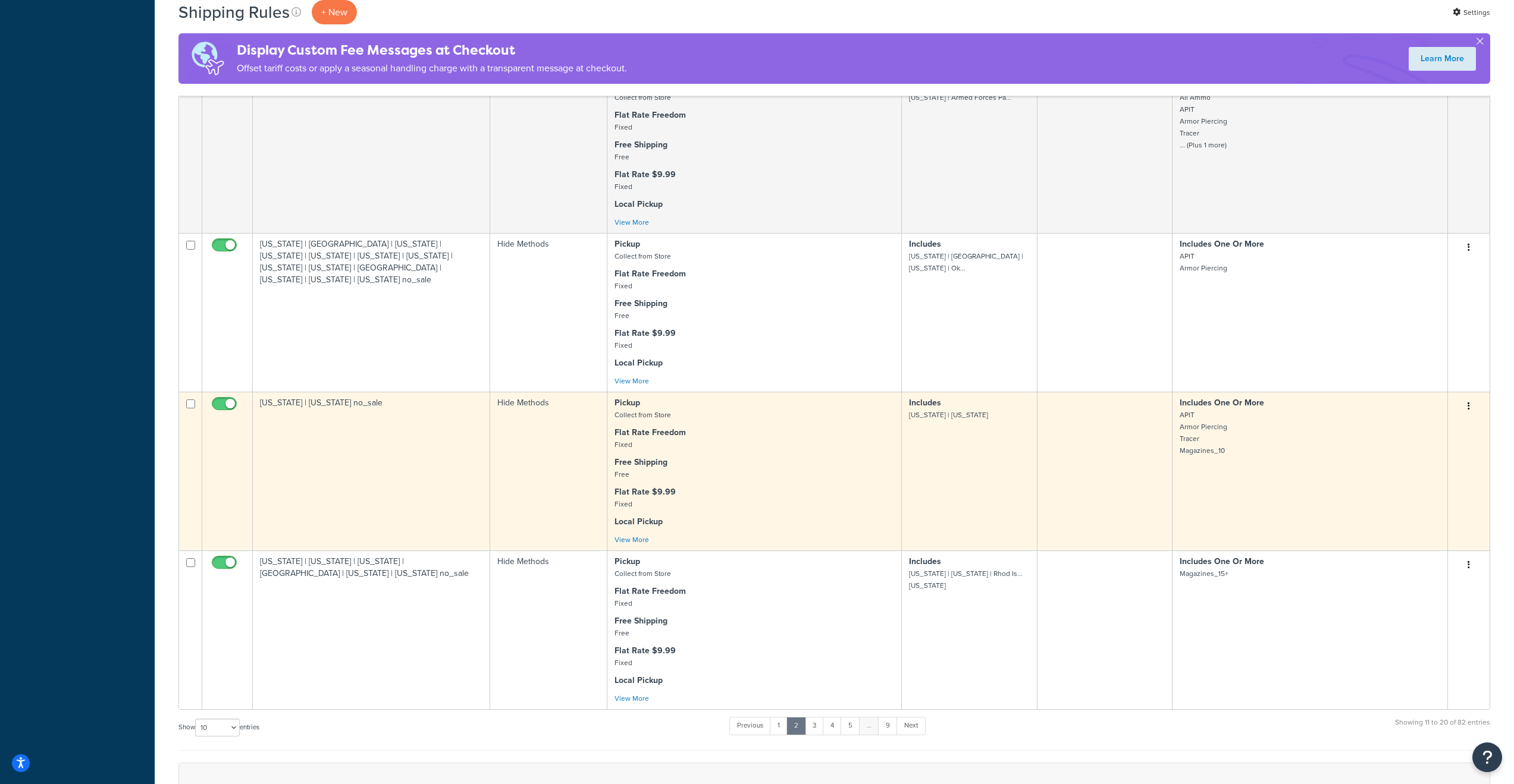
click at [1469, 410] on icon "button" at bounding box center [1469, 406] width 3 height 9
click at [1433, 441] on link "Edit" at bounding box center [1429, 429] width 94 height 24
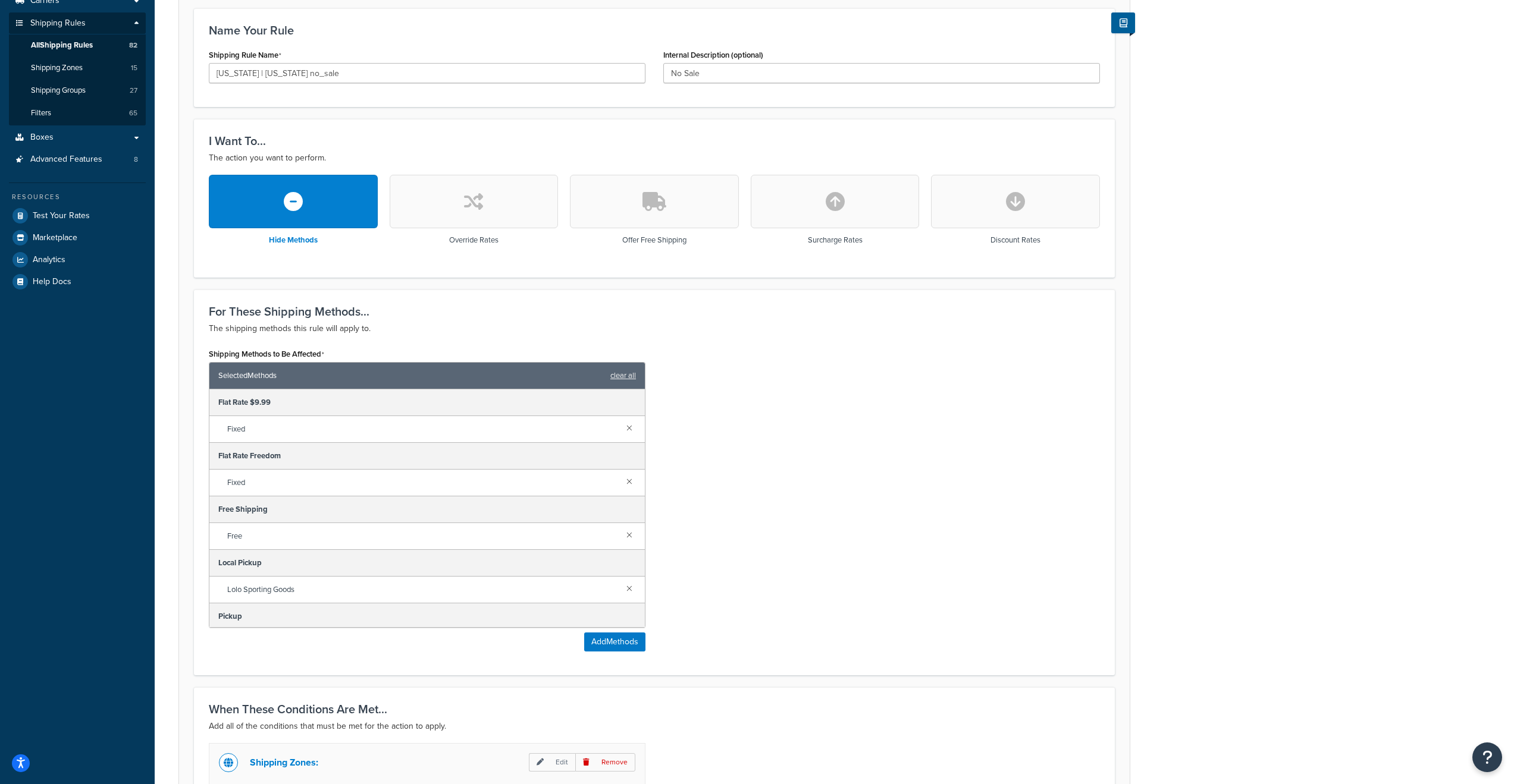
scroll to position [505, 0]
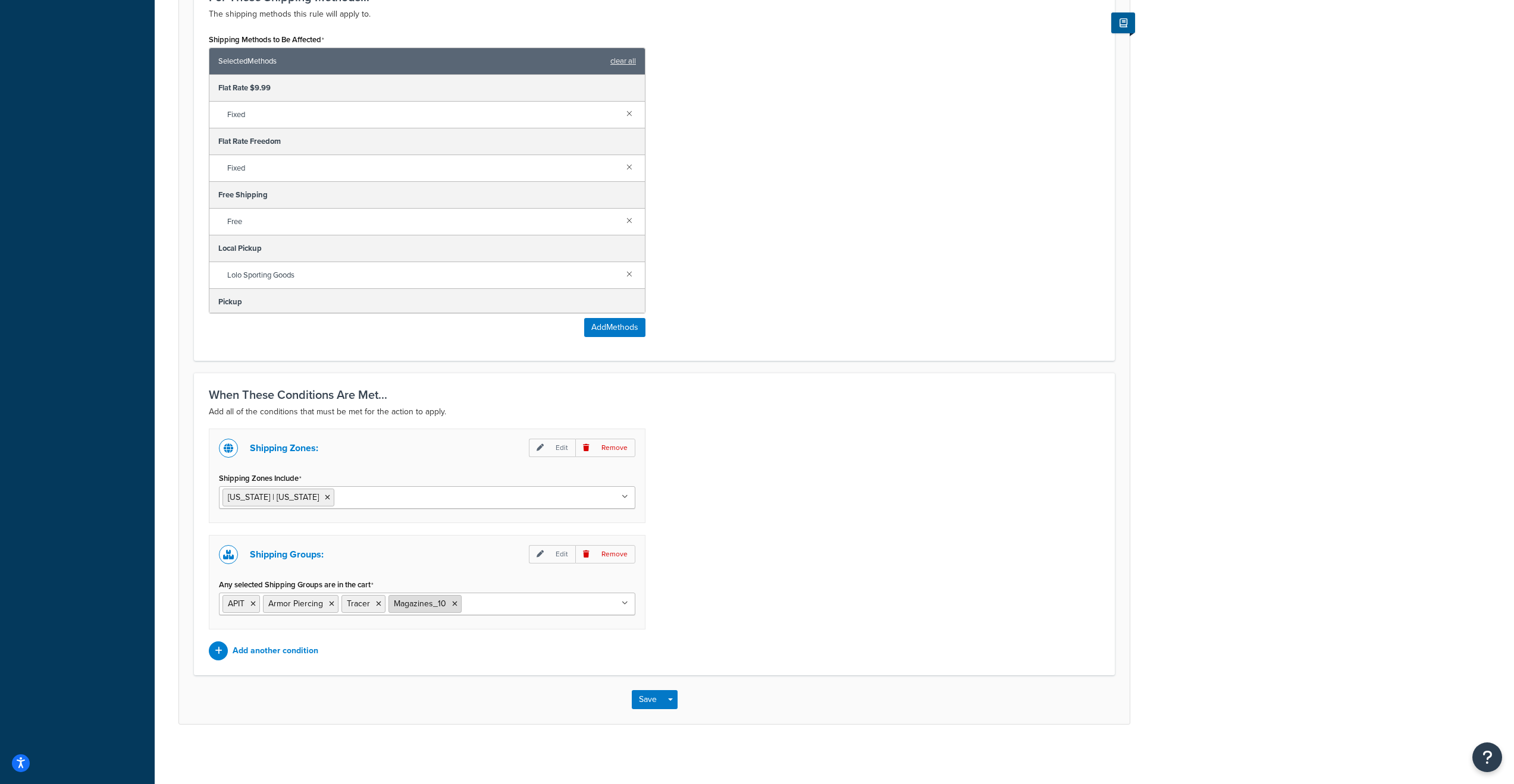
click at [452, 606] on icon at bounding box center [455, 604] width 5 height 7
click at [436, 602] on input "Any selected Shipping Groups are in the cart" at bounding box center [441, 603] width 105 height 13
type input "magazine"
click at [857, 607] on div "Shipping Zones: Edit Remove Shipping Zones Include Connecticut | Illinois Calif…" at bounding box center [654, 544] width 909 height 232
click at [647, 704] on button "Save" at bounding box center [647, 699] width 32 height 19
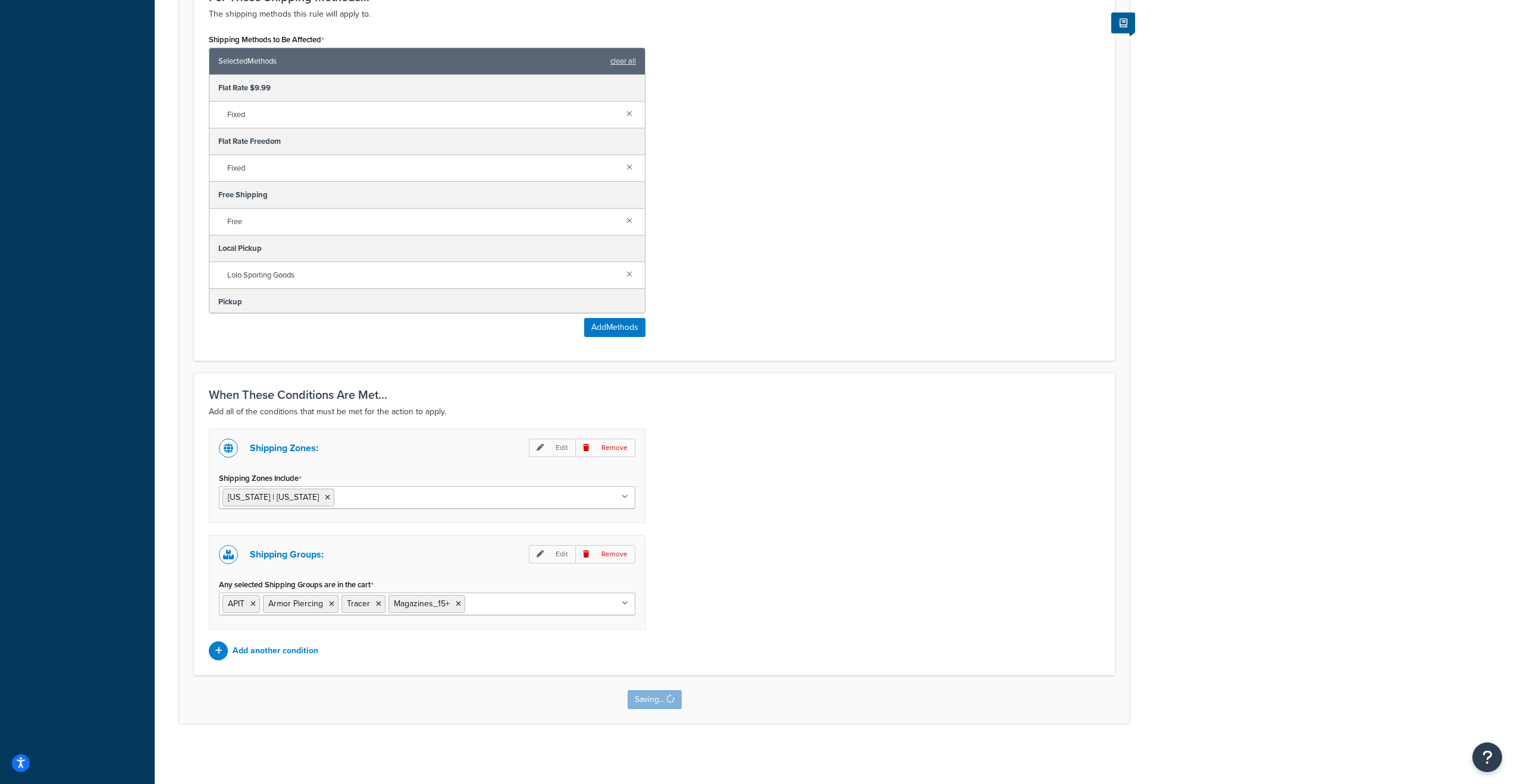
scroll to position [0, 0]
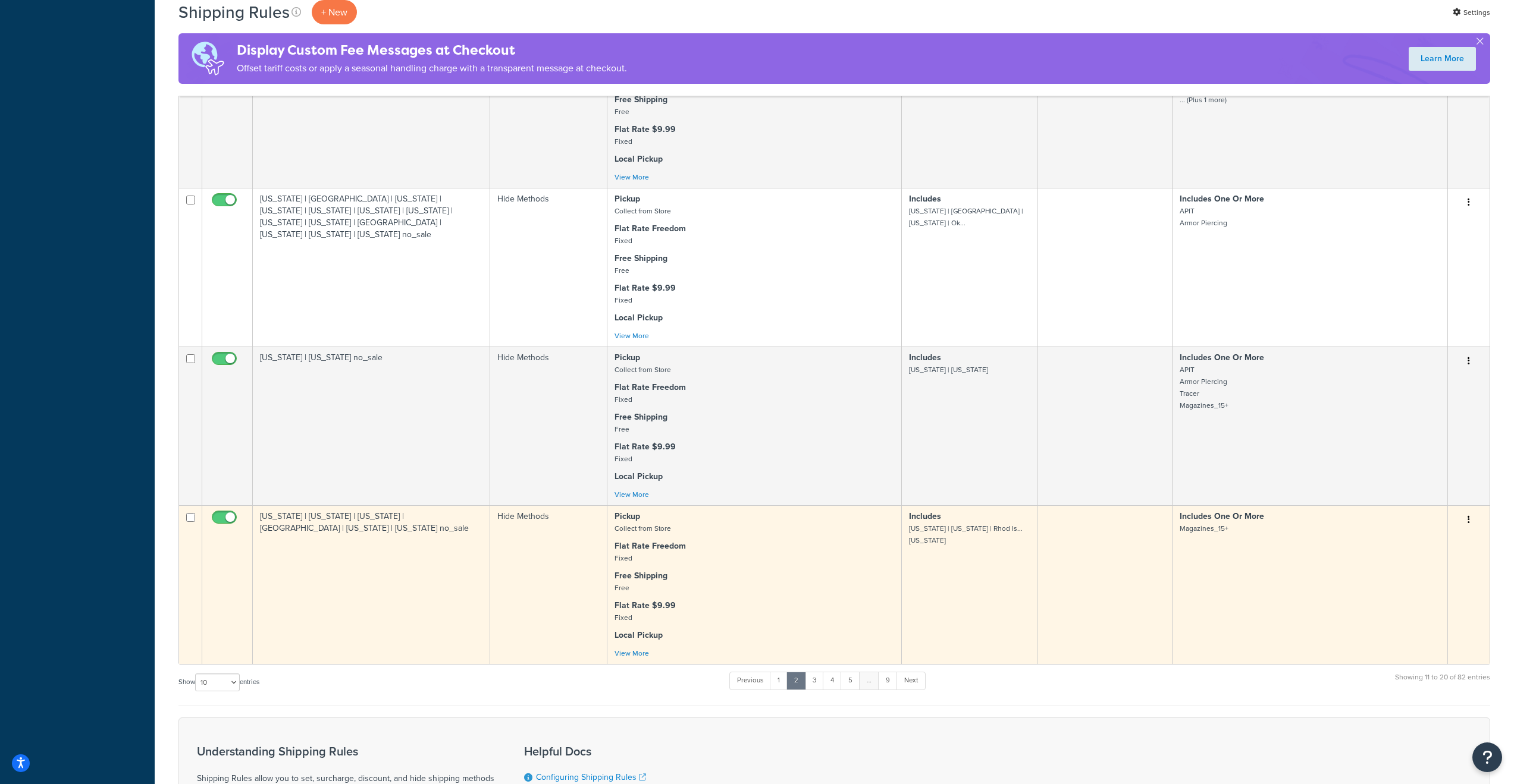
scroll to position [1081, 0]
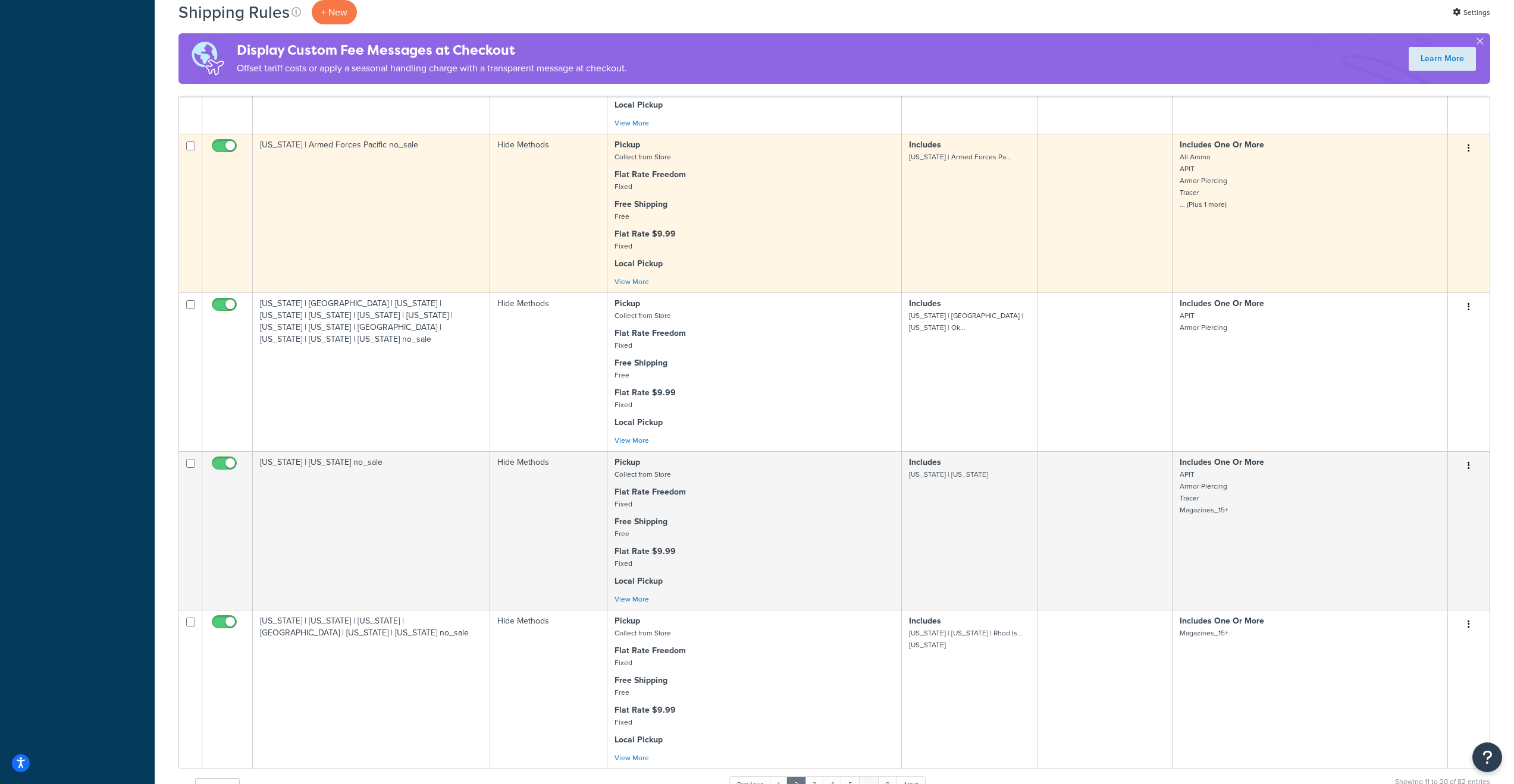
click at [1208, 210] on small "All Ammo APIT Armor Piercing Tracer ... (Plus 1 more)" at bounding box center [1204, 181] width 48 height 58
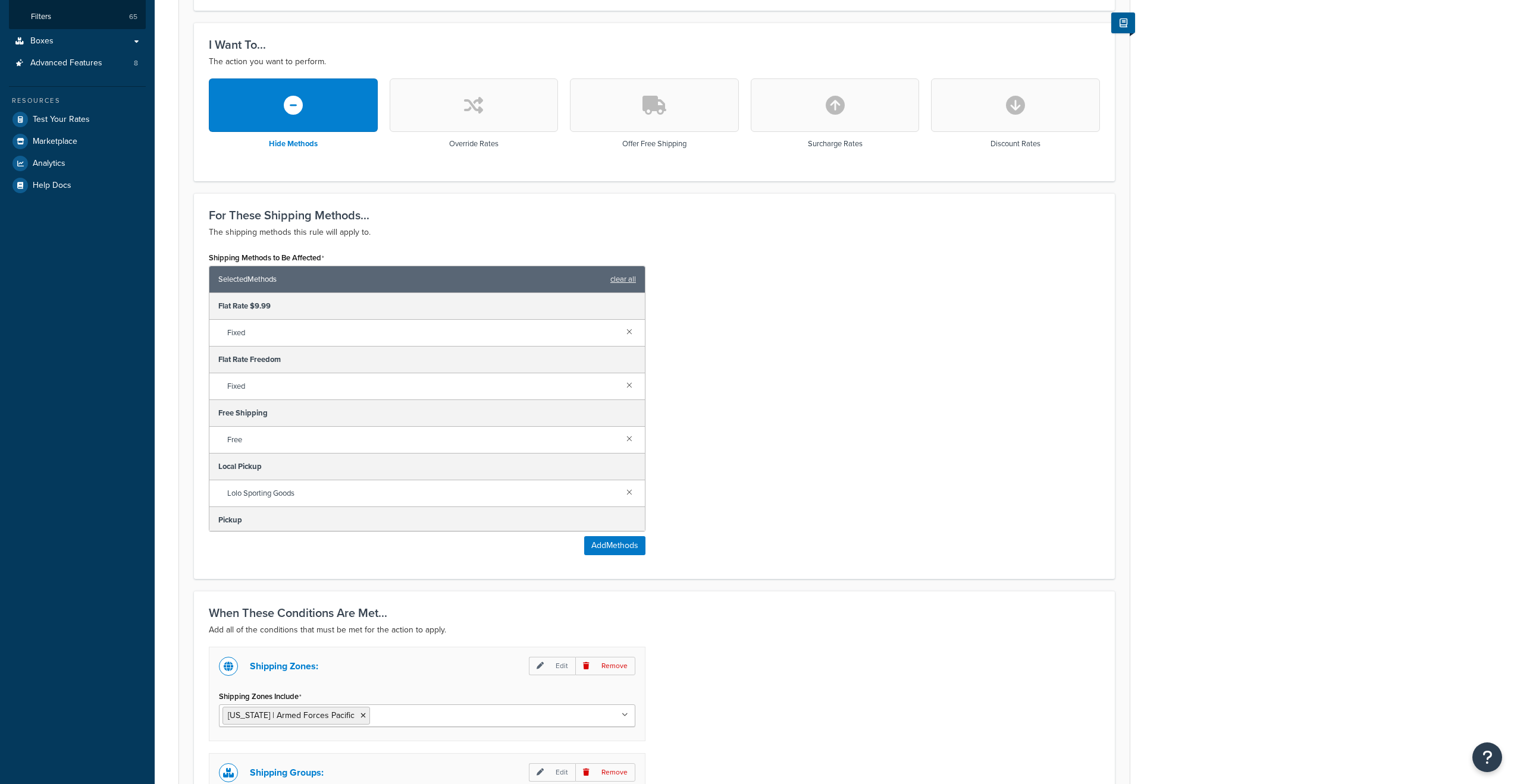
scroll to position [524, 0]
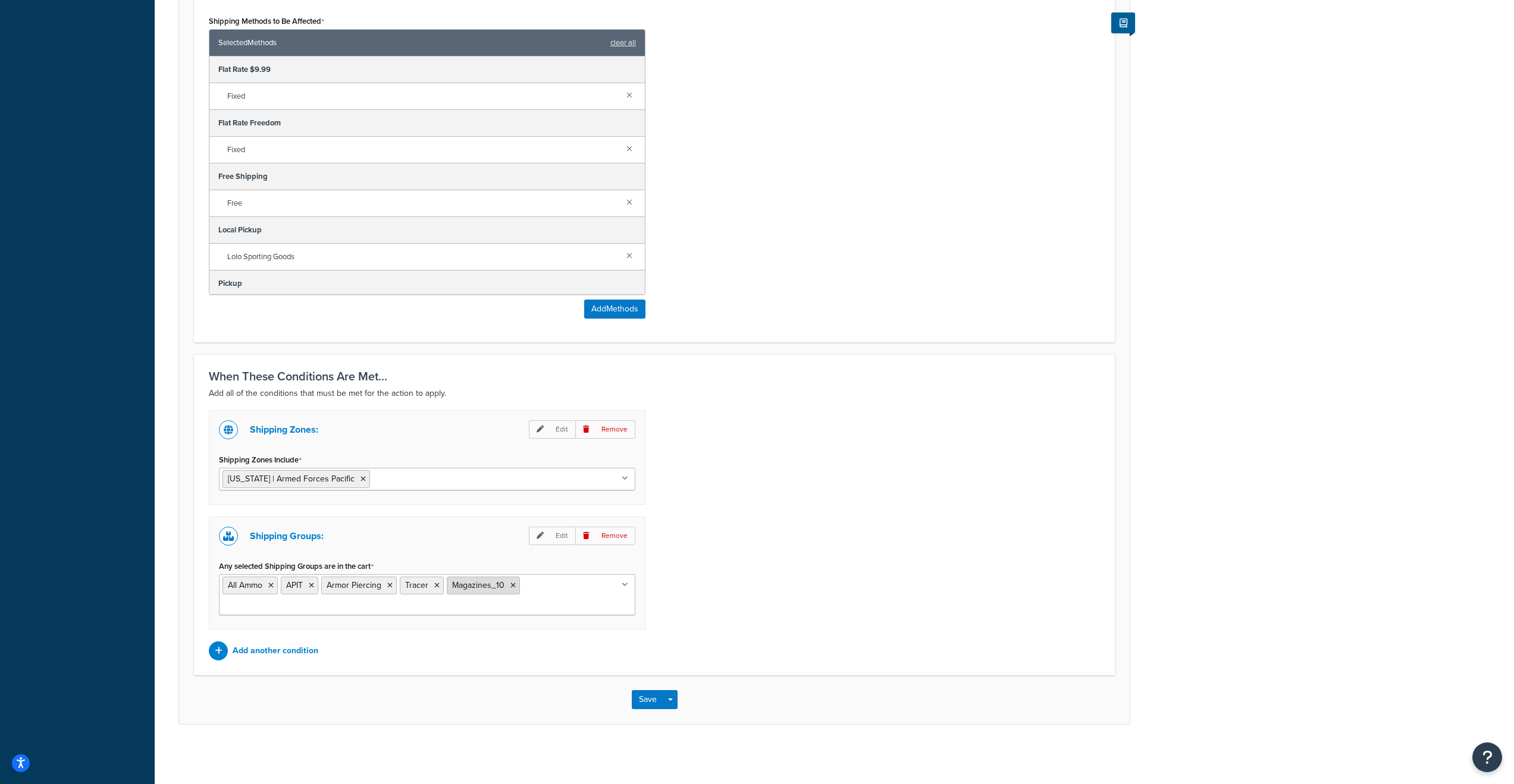
click at [515, 586] on icon at bounding box center [513, 586] width 5 height 7
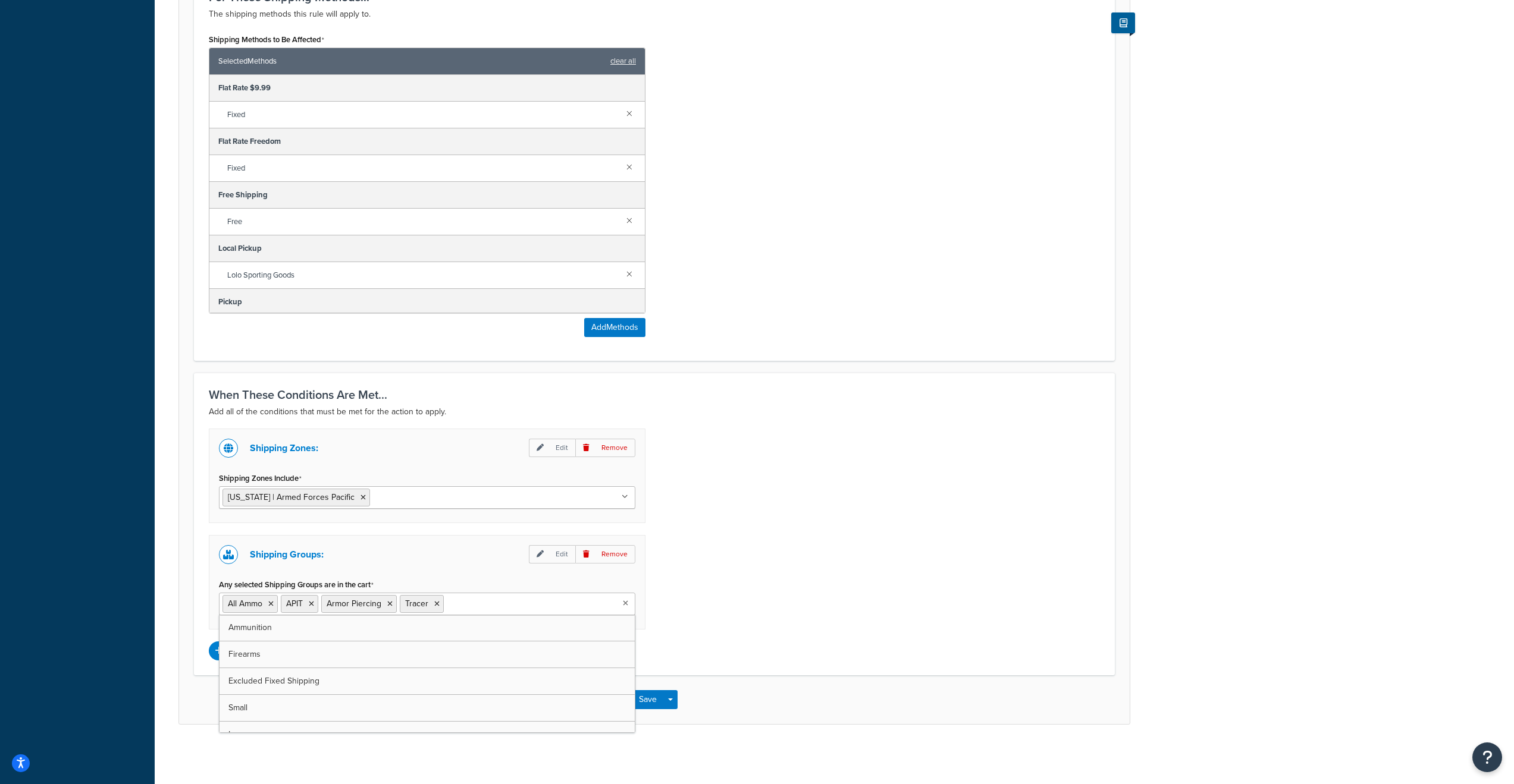
scroll to position [505, 0]
click at [469, 603] on input "Any selected Shipping Groups are in the cart" at bounding box center [499, 603] width 105 height 13
type input "magazine"
click at [818, 581] on div "Shipping Zones: Edit Remove Shipping Zones Include Massachusetts | Armed Forces…" at bounding box center [654, 544] width 909 height 232
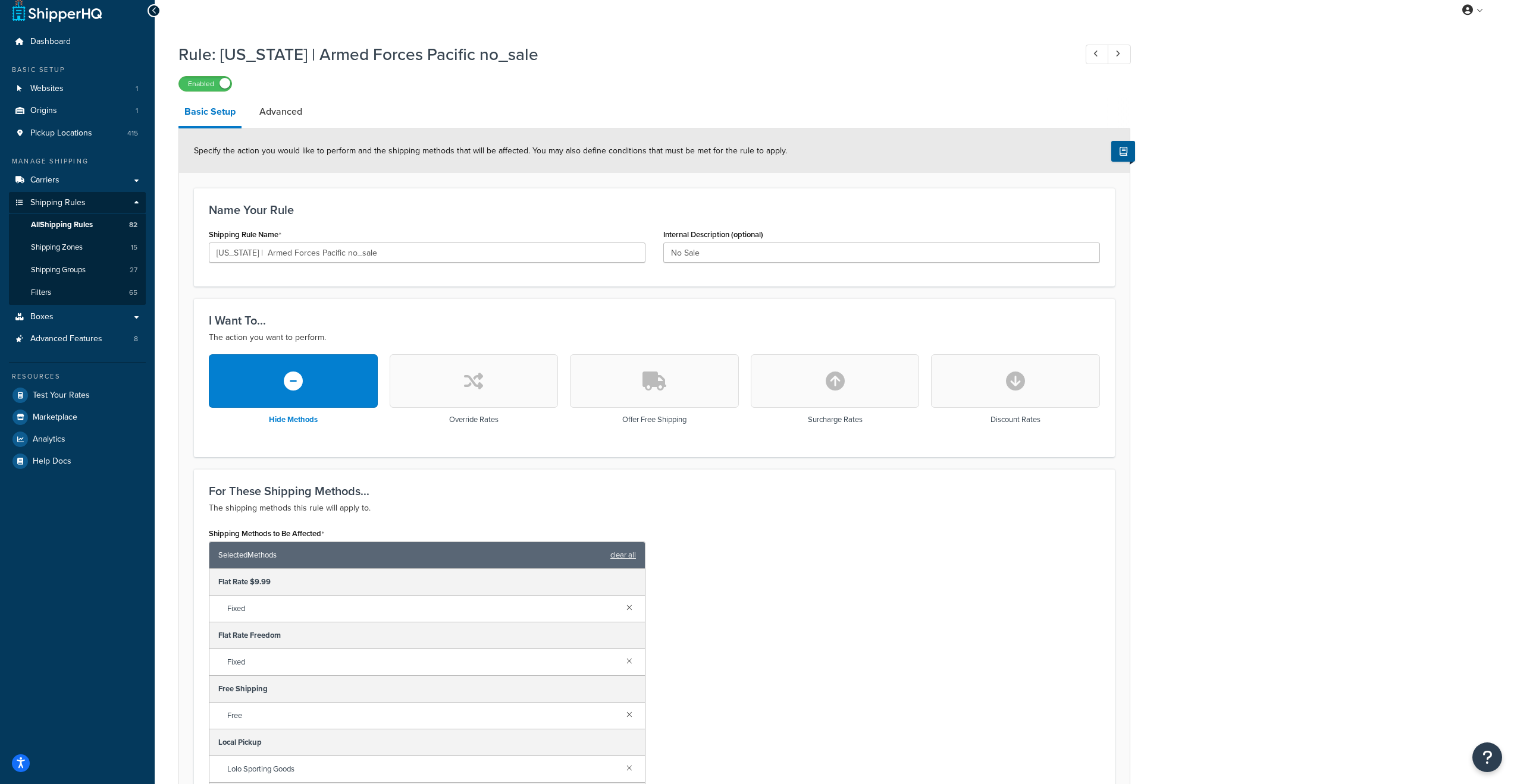
scroll to position [0, 0]
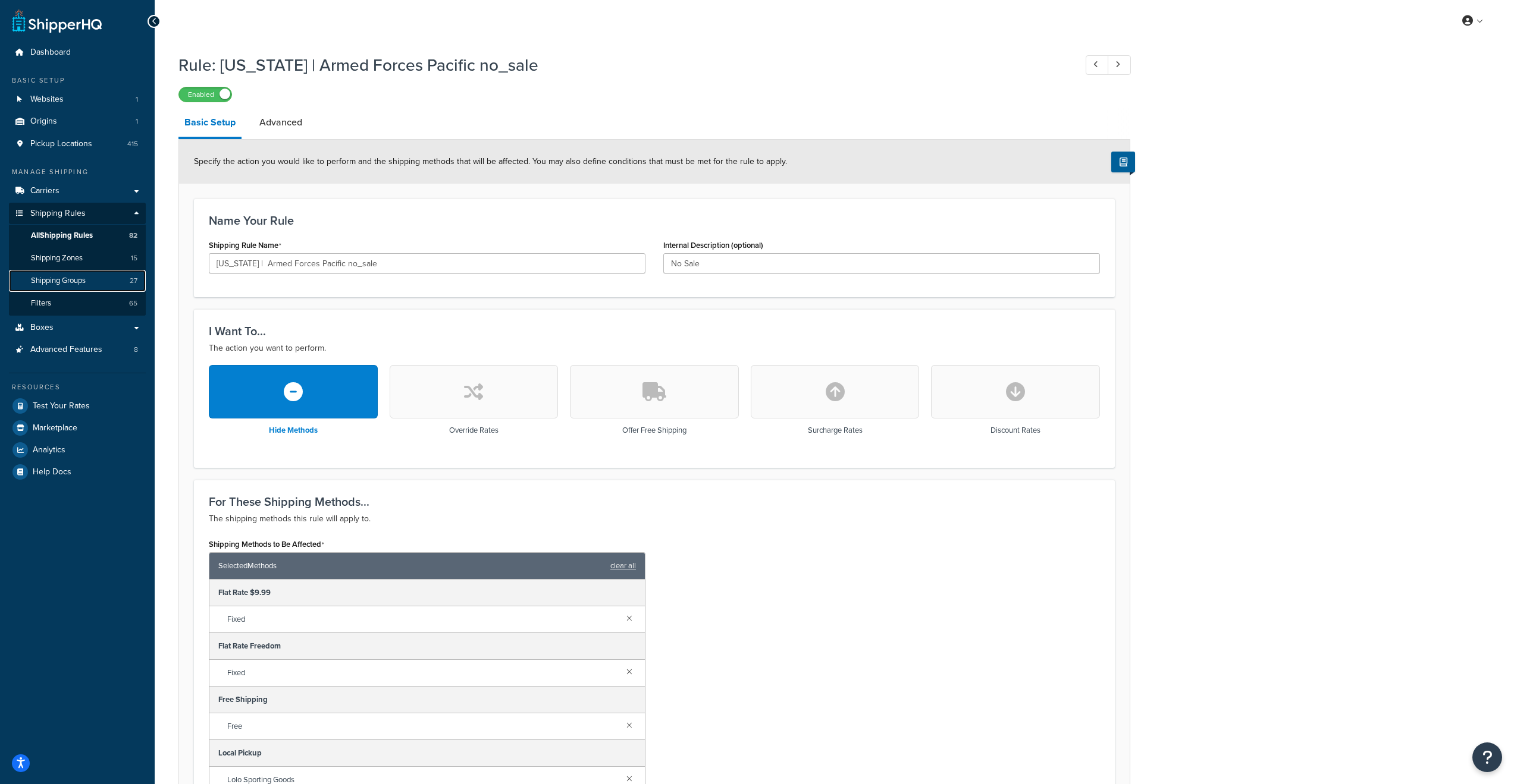
click at [62, 284] on span "Shipping Groups" at bounding box center [58, 281] width 55 height 10
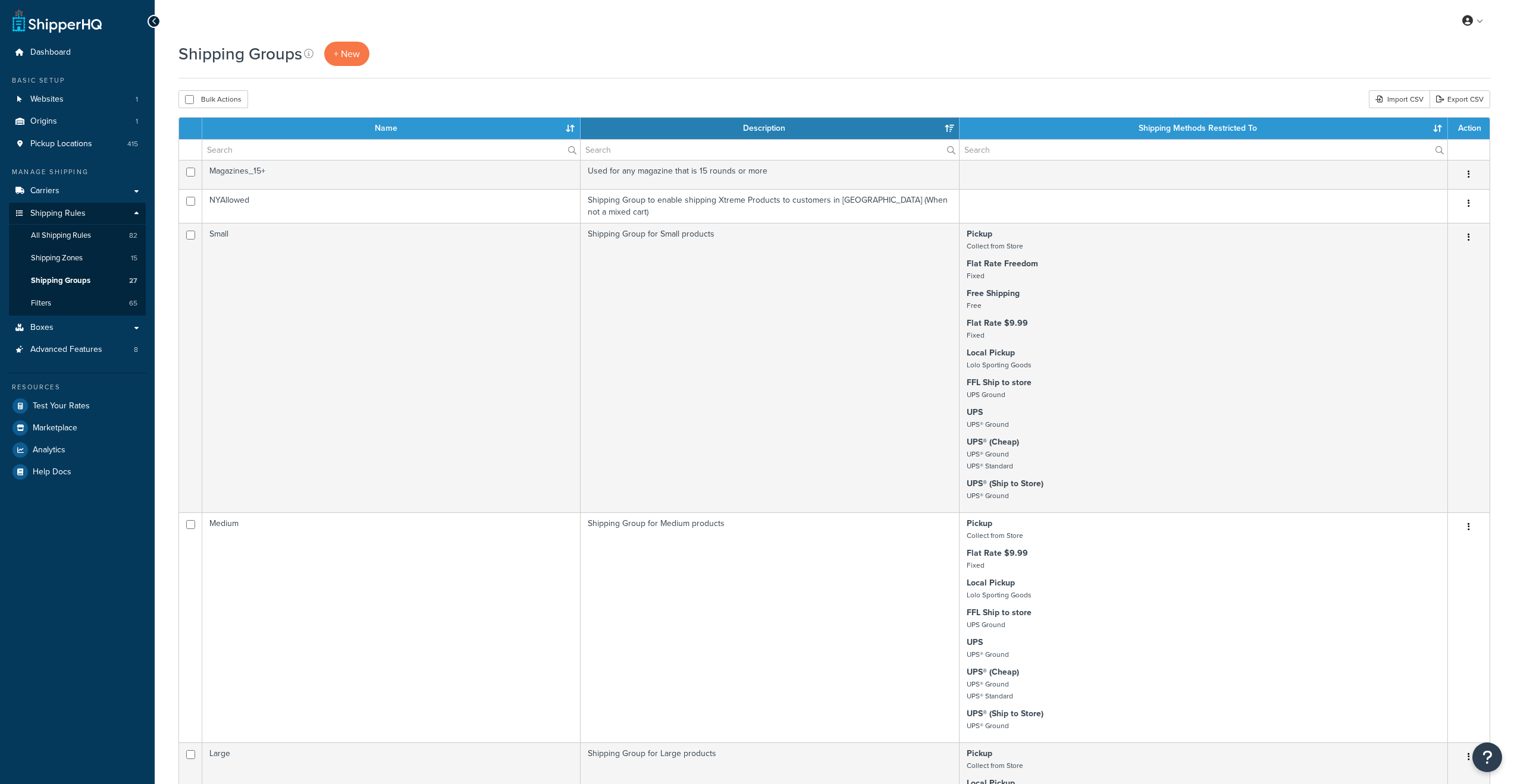
select select "15"
click at [62, 238] on span "All Shipping Rules" at bounding box center [61, 236] width 60 height 10
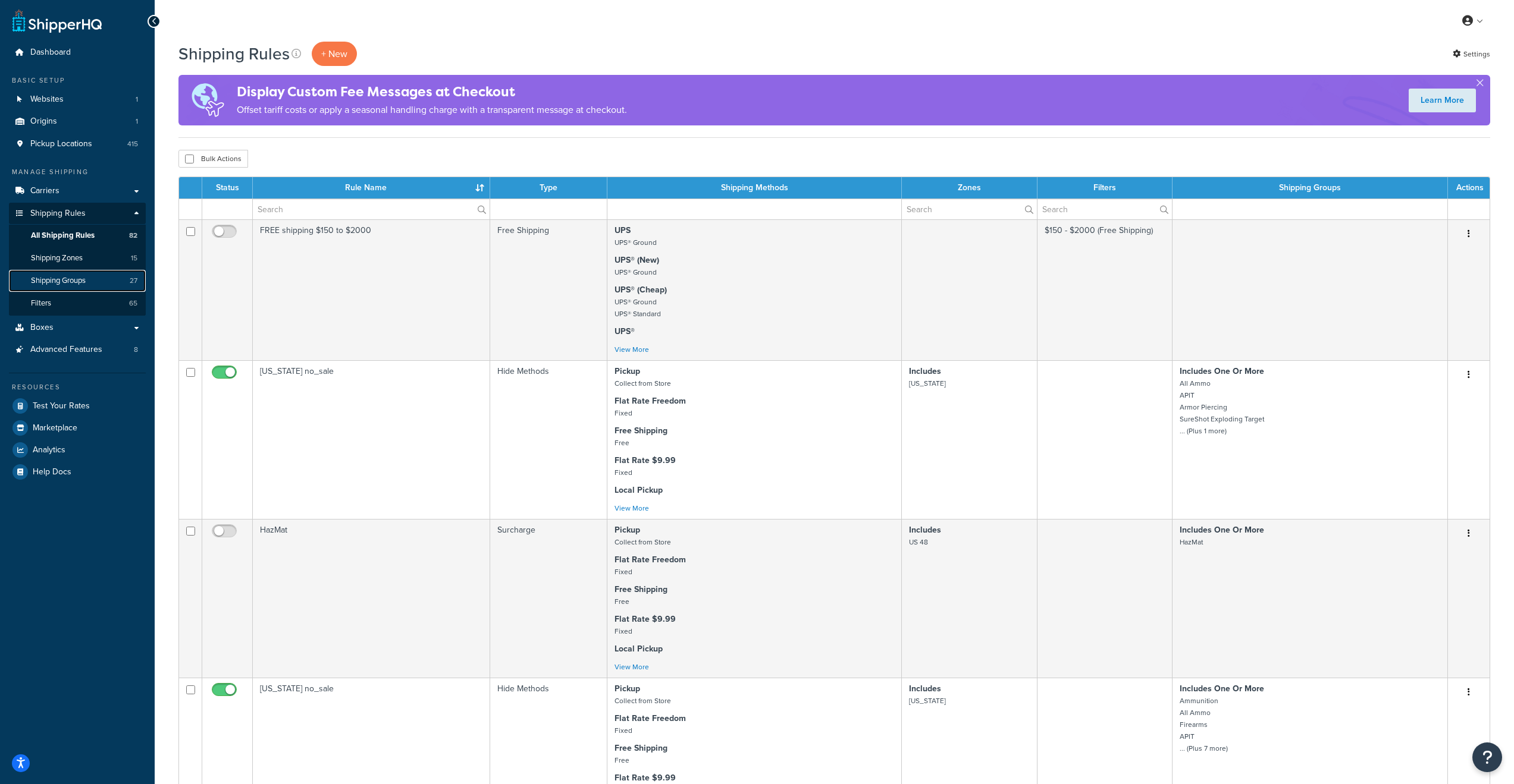
click at [81, 282] on span "Shipping Groups" at bounding box center [58, 281] width 55 height 10
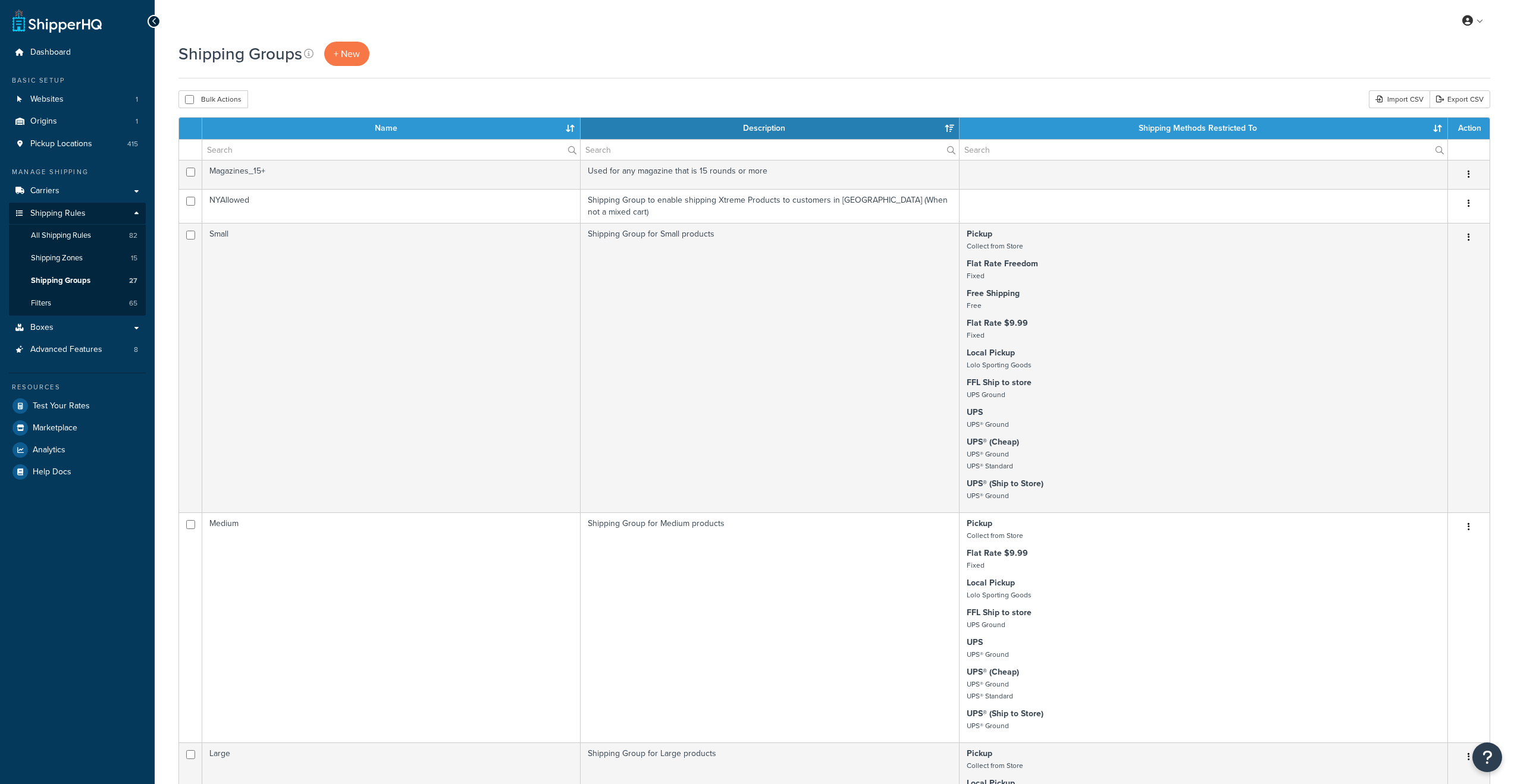
select select "15"
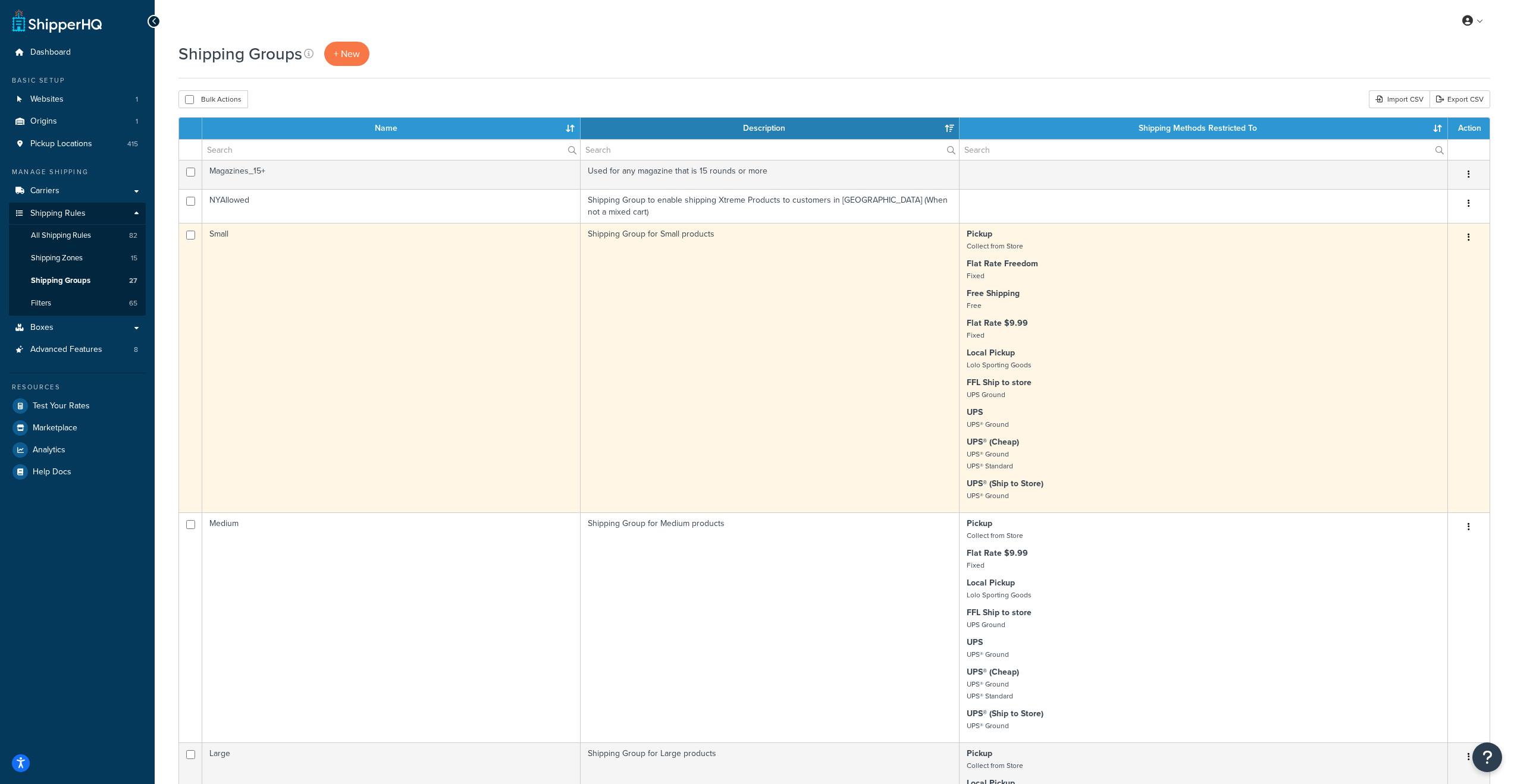
scroll to position [818, 0]
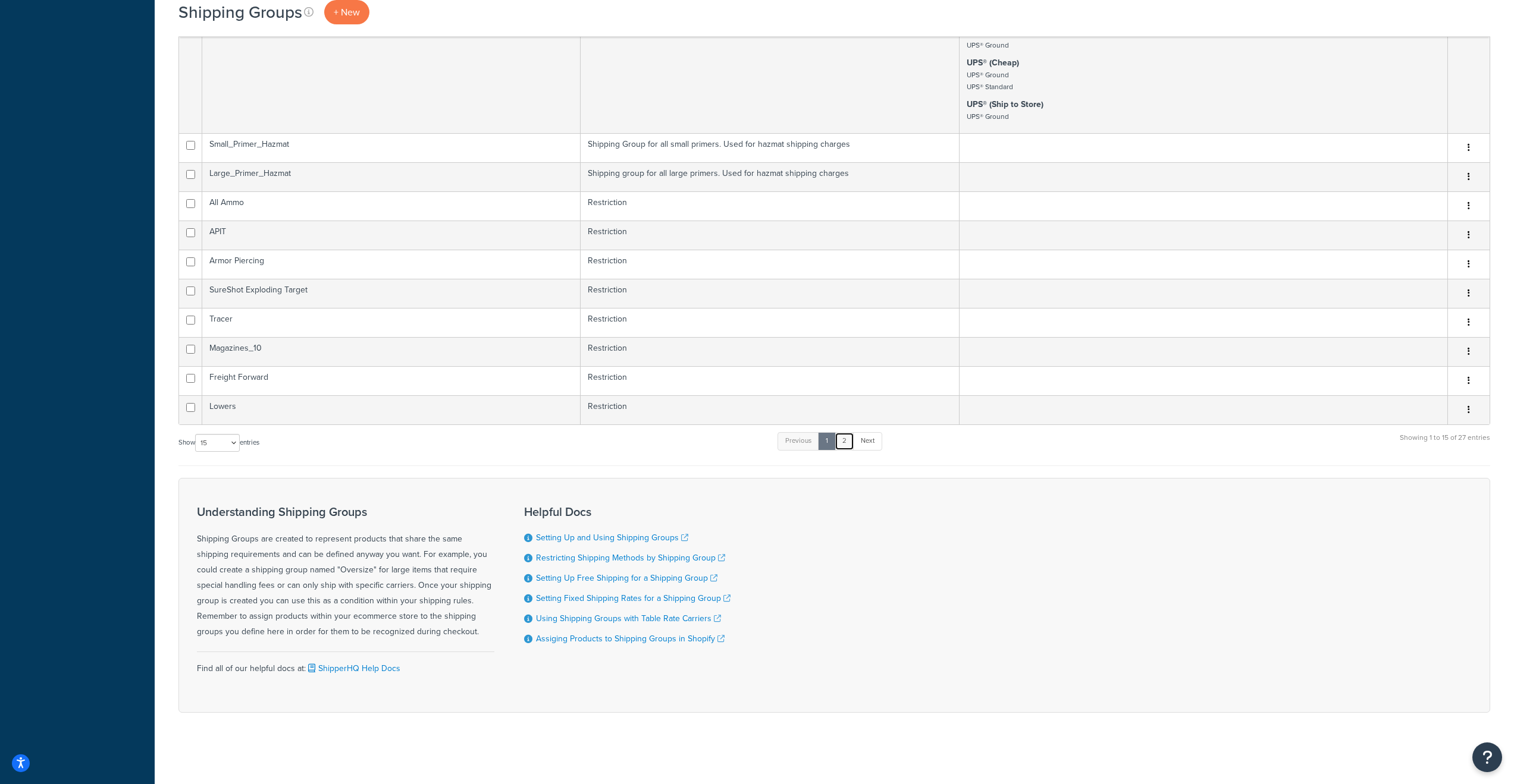
click at [846, 444] on link "2" at bounding box center [845, 441] width 20 height 18
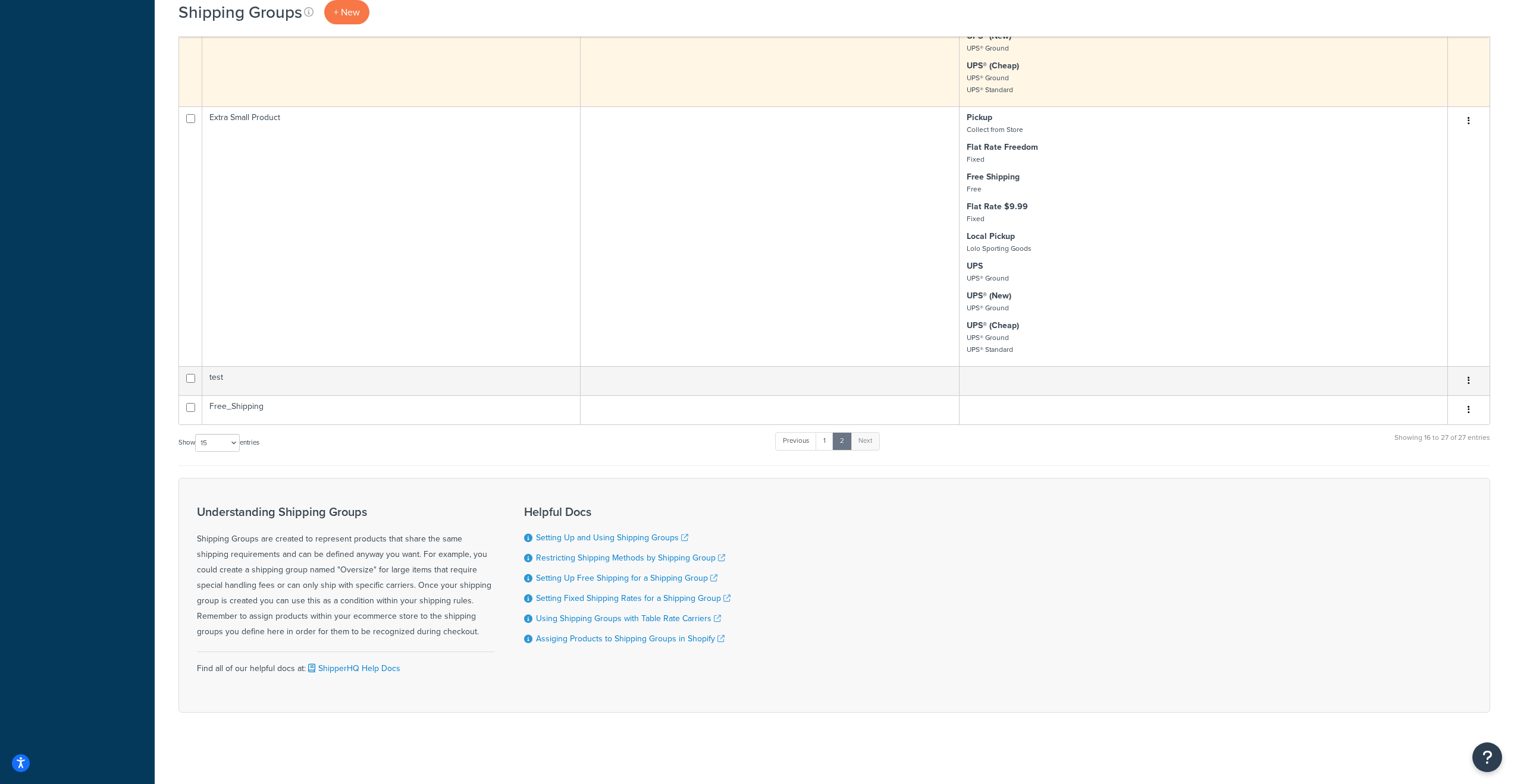
scroll to position [936, 0]
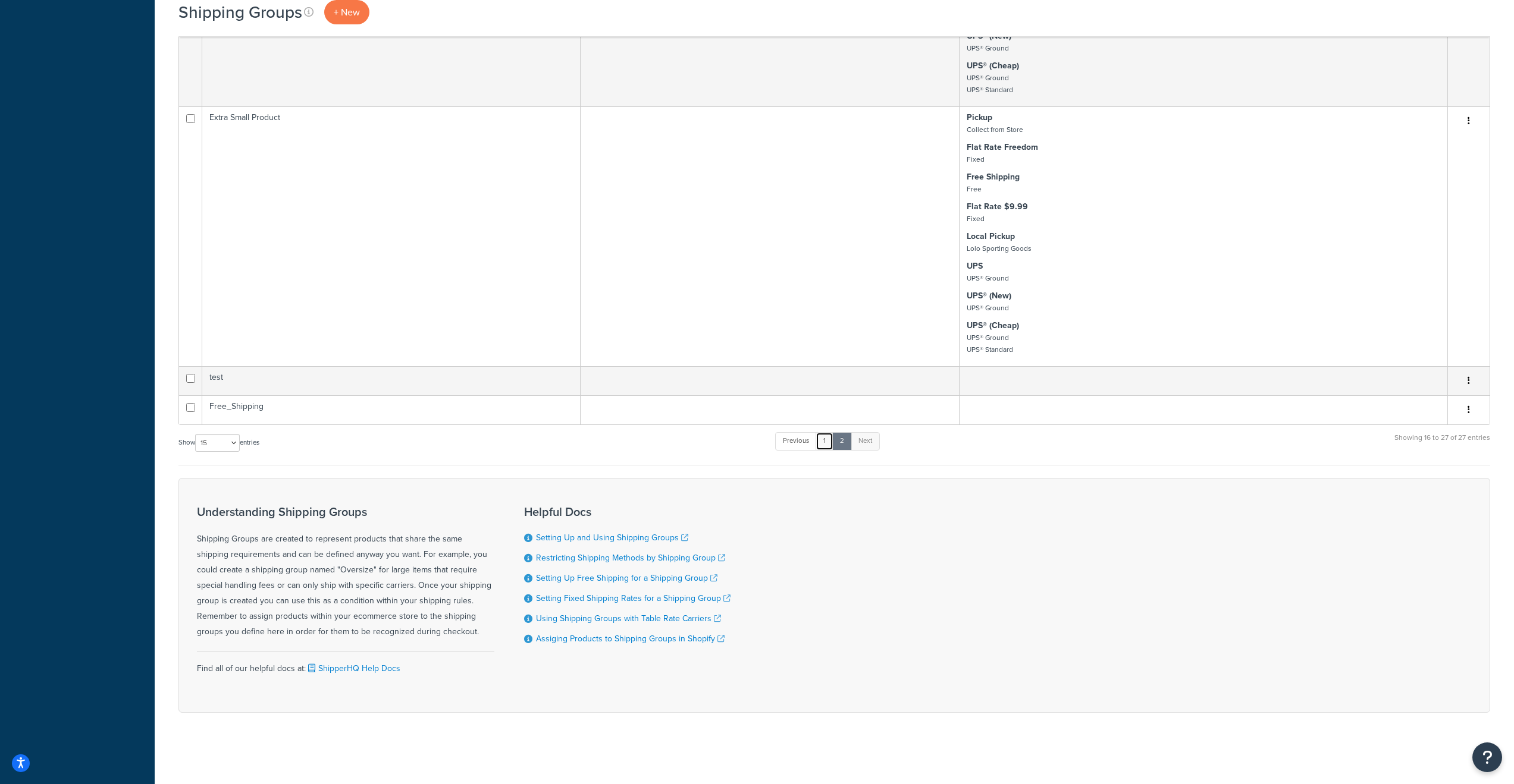
click at [828, 443] on link "1" at bounding box center [824, 441] width 18 height 18
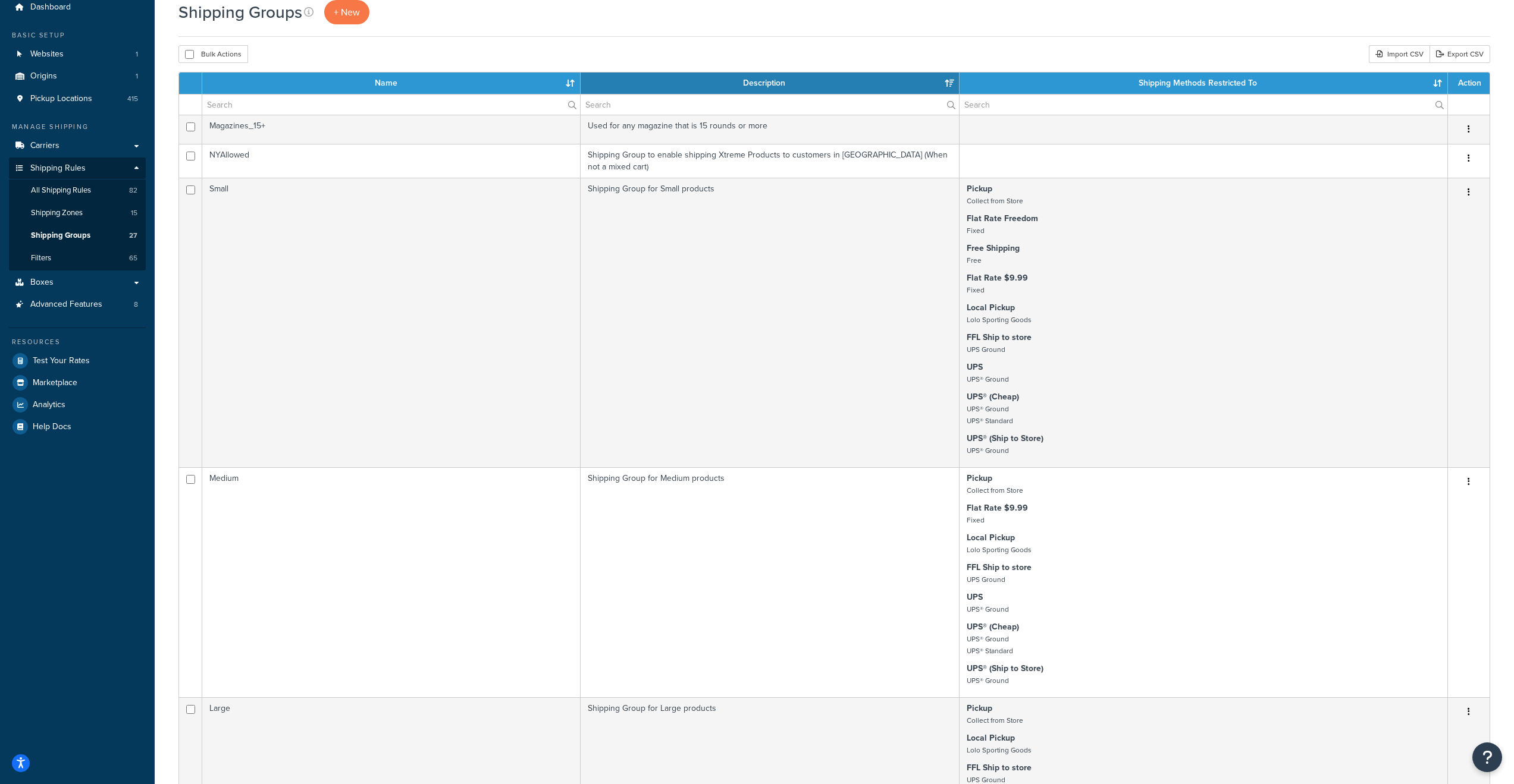
scroll to position [0, 0]
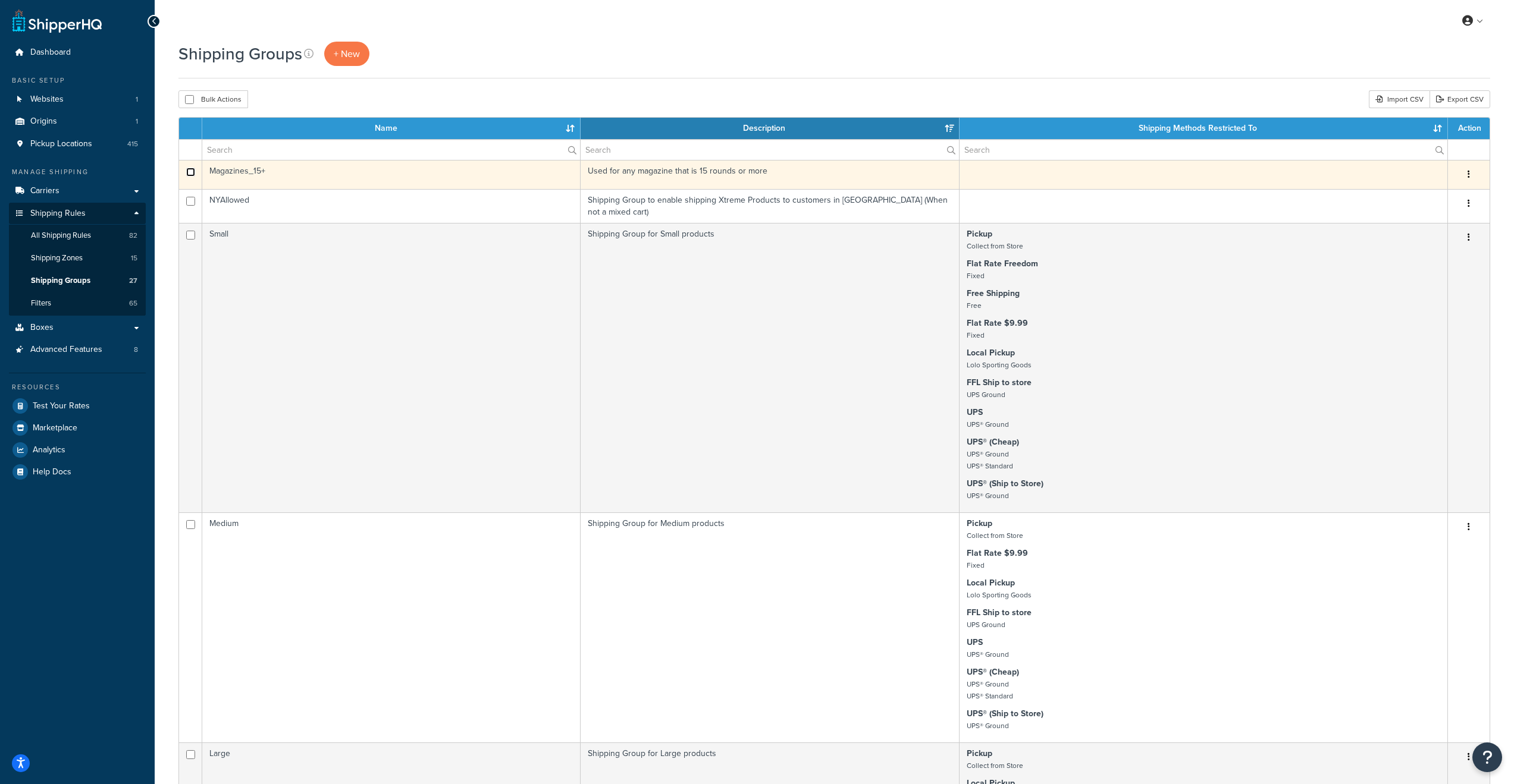
click at [193, 173] on input "checkbox" at bounding box center [190, 171] width 9 height 9
checkbox input "false"
click at [1472, 175] on button "button" at bounding box center [1468, 175] width 17 height 19
click at [1411, 197] on link "Edit" at bounding box center [1421, 198] width 94 height 24
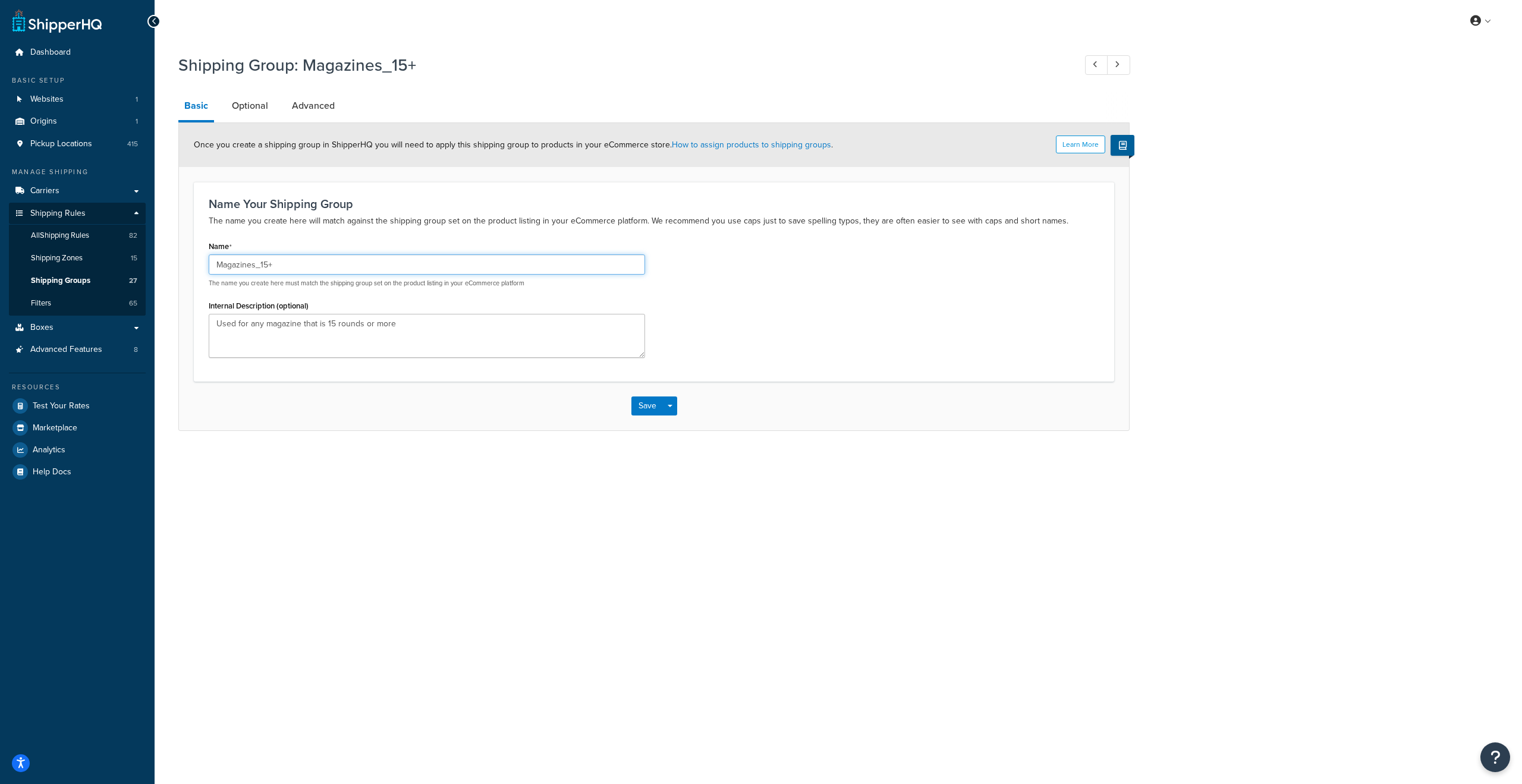
click at [267, 263] on input "Magazines_15+" at bounding box center [427, 265] width 437 height 21
type input "Magazines_10+"
click at [646, 406] on button "Save" at bounding box center [647, 406] width 32 height 19
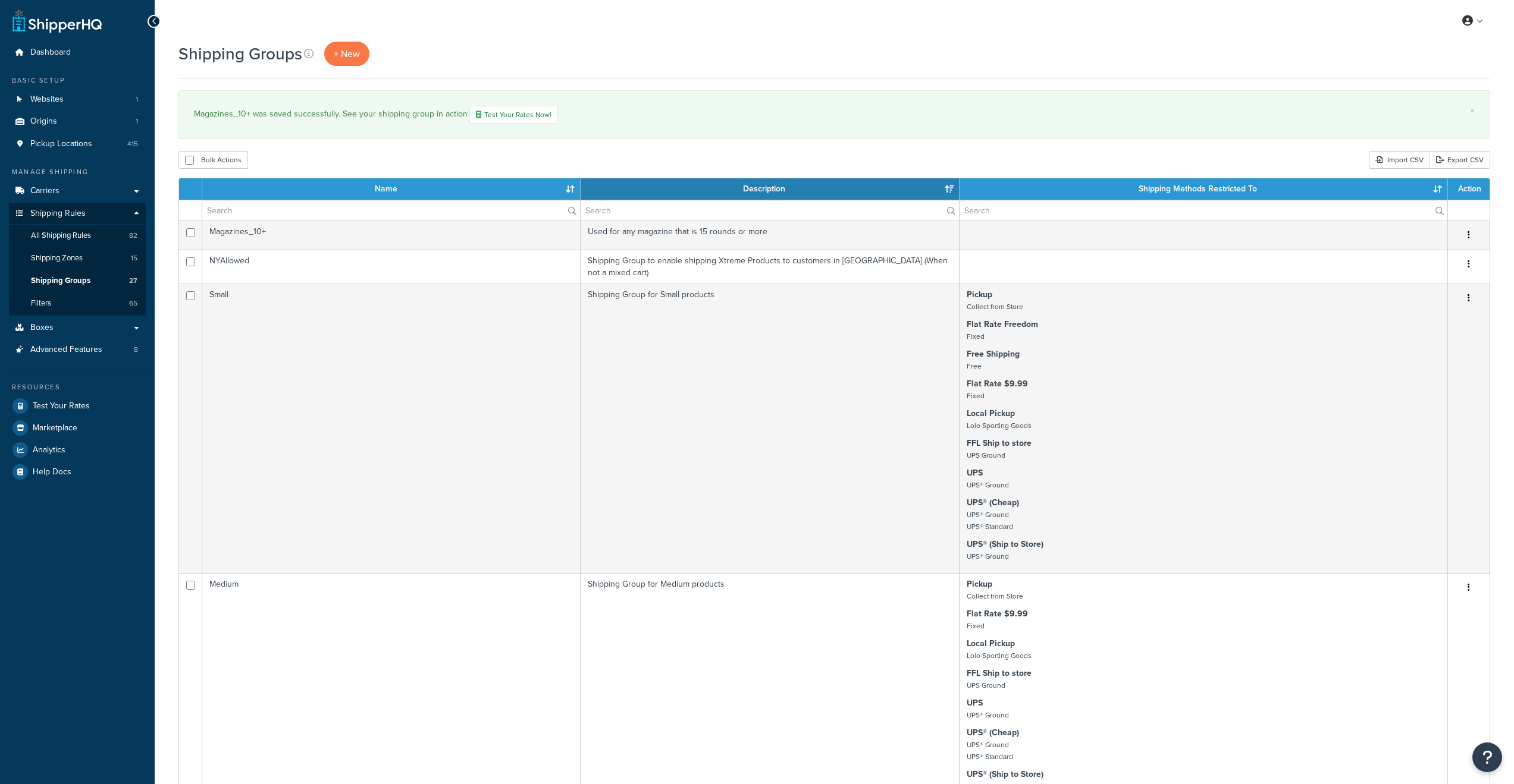
select select "15"
click at [71, 236] on span "All Shipping Rules" at bounding box center [61, 236] width 60 height 10
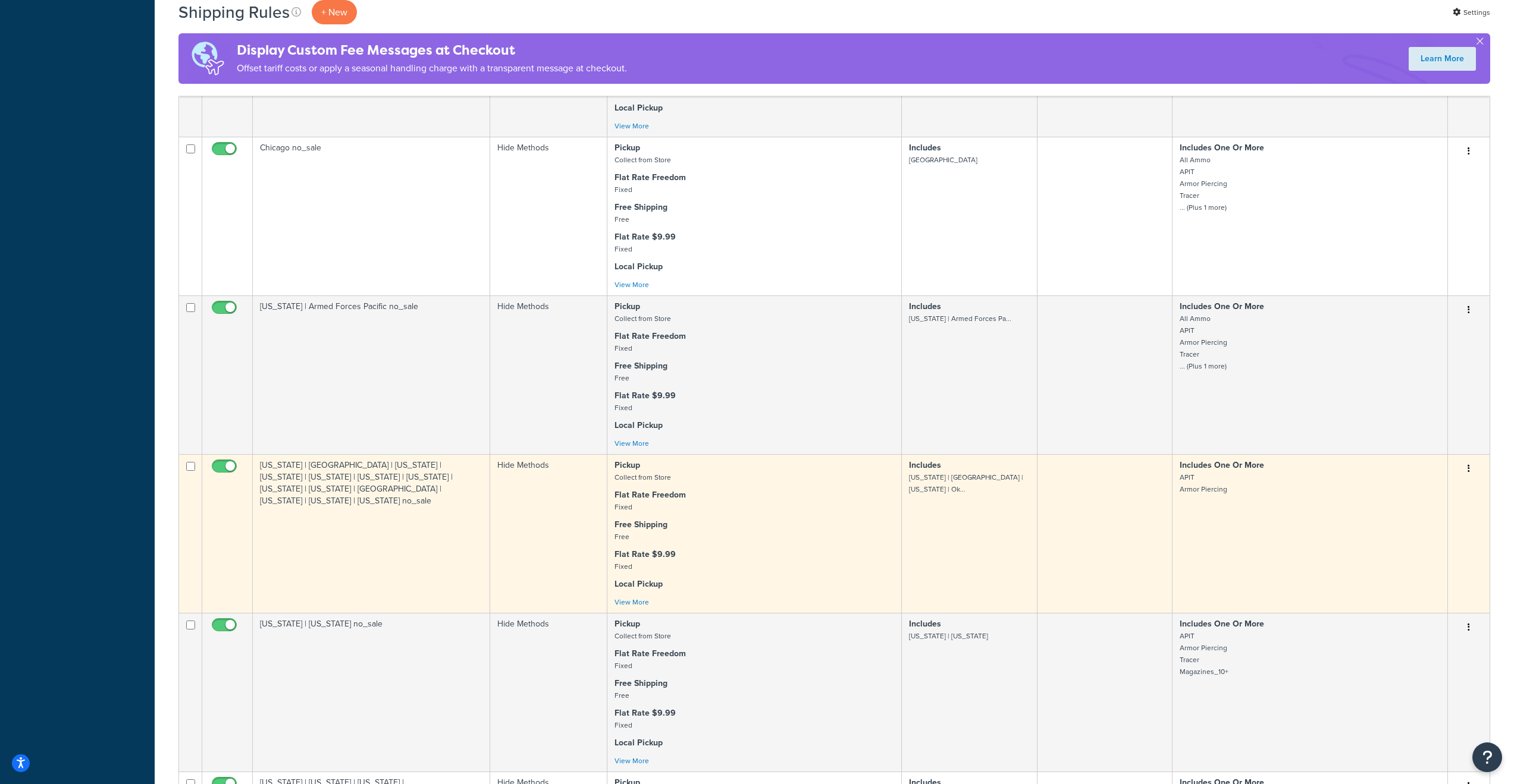
scroll to position [841, 0]
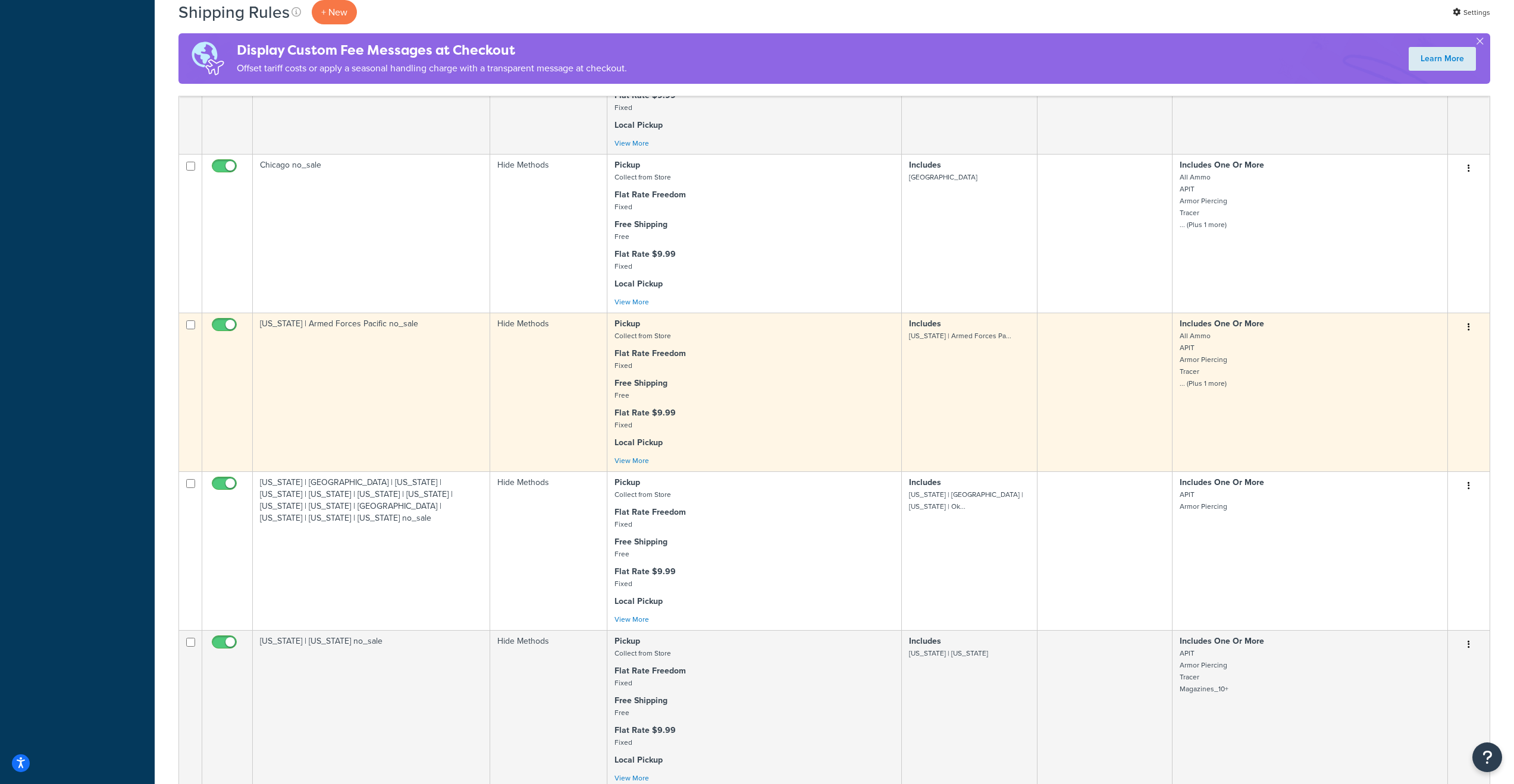
click at [1318, 365] on p "Includes One Or More All Ammo APIT Armor Piercing Tracer ... (Plus 1 more)" at bounding box center [1310, 354] width 261 height 71
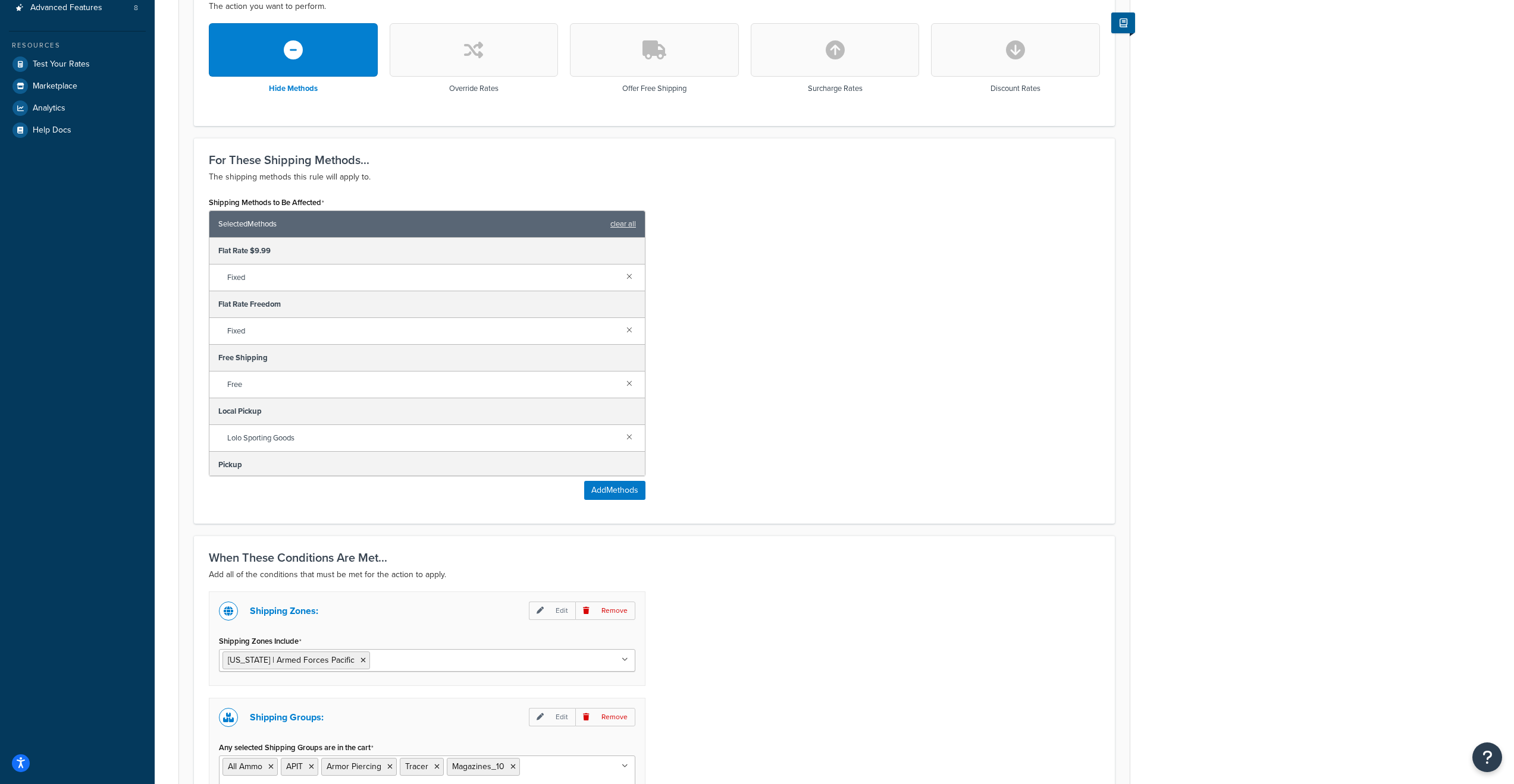
scroll to position [524, 0]
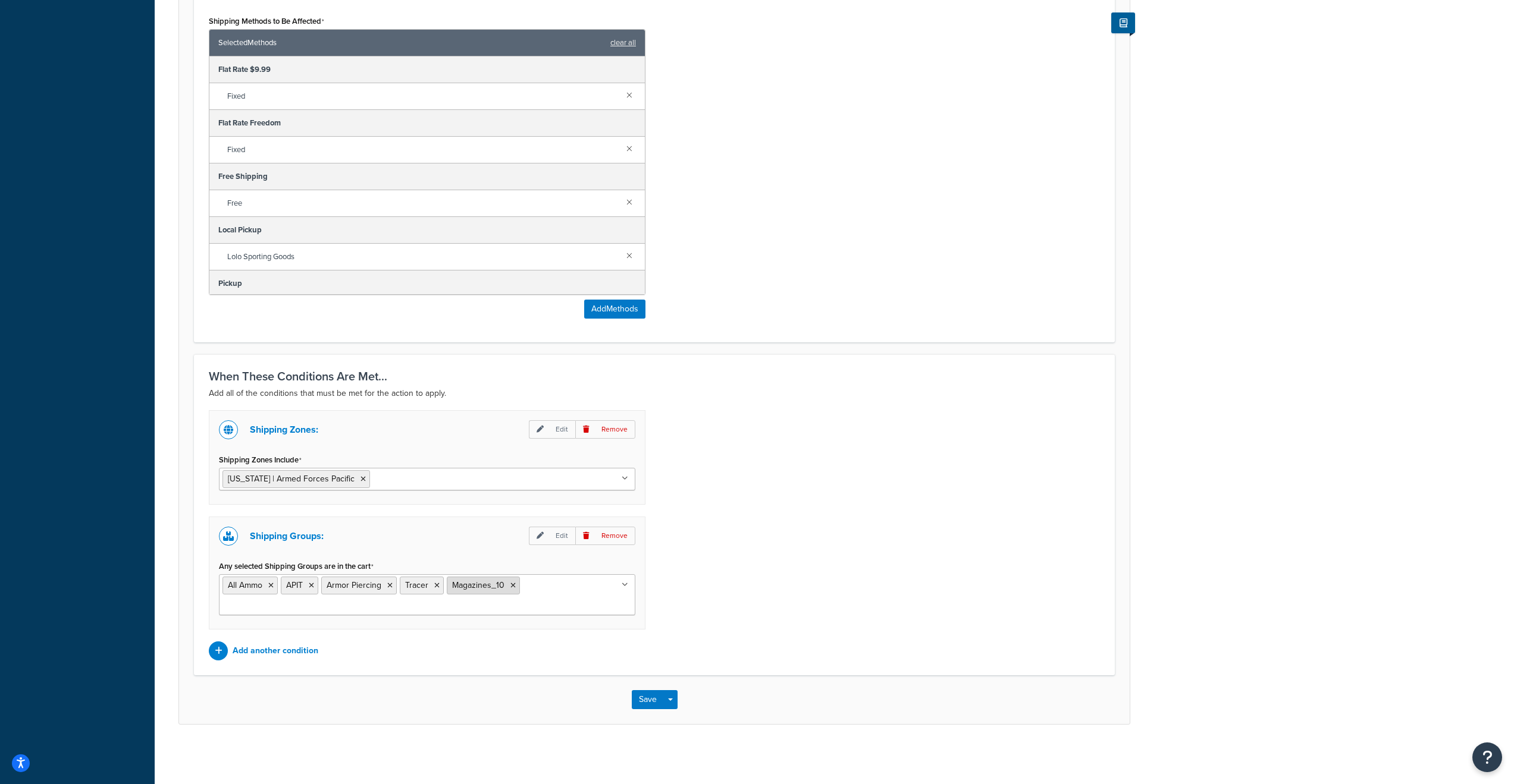
click at [512, 586] on icon at bounding box center [513, 586] width 5 height 7
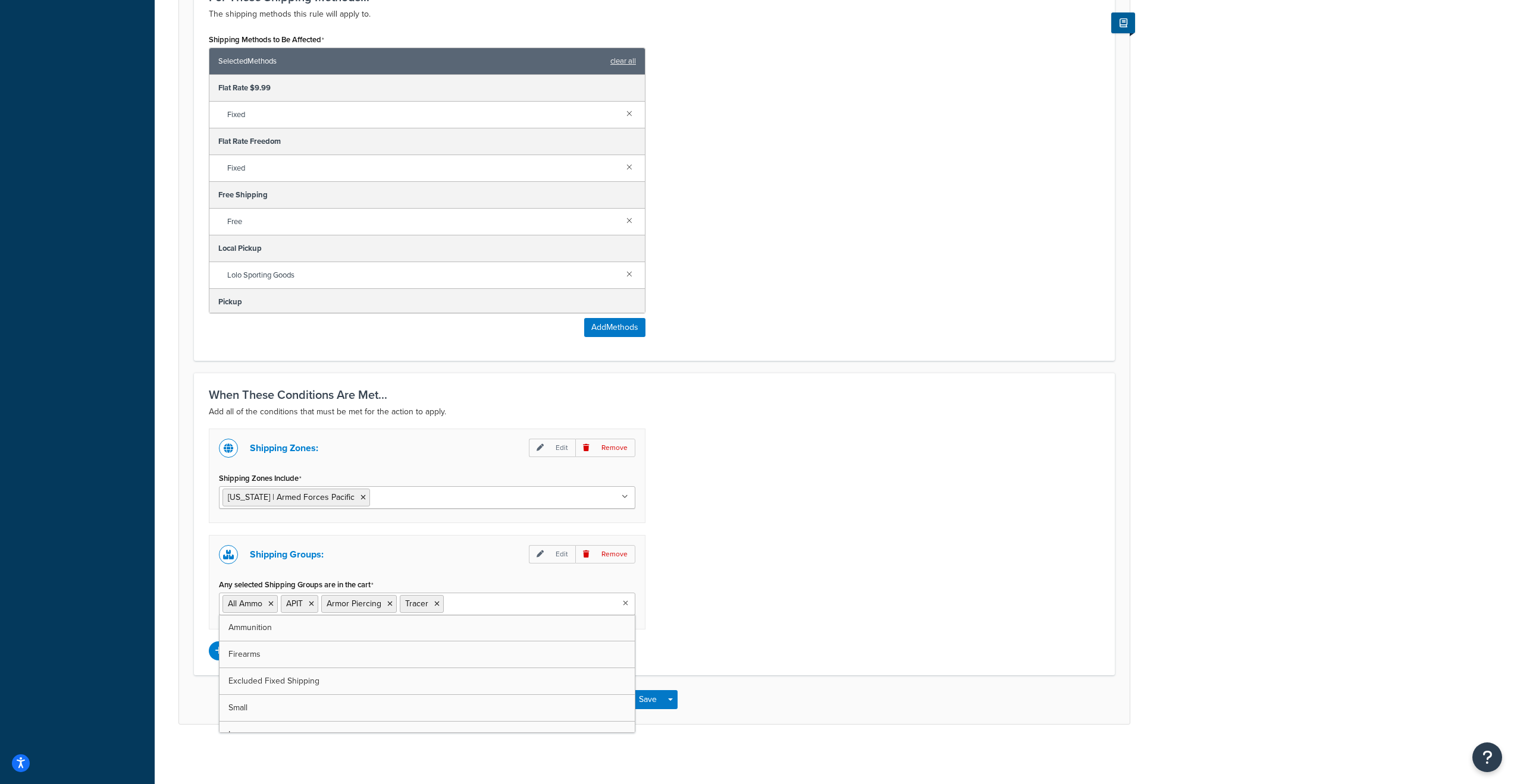
click at [471, 605] on input "Any selected Shipping Groups are in the cart" at bounding box center [499, 603] width 105 height 13
type input "magazin"
click at [742, 680] on div "When These Conditions Are Met... Add all of the conditions that must be met for…" at bounding box center [654, 533] width 921 height 321
click at [641, 718] on button "Save" at bounding box center [647, 717] width 32 height 19
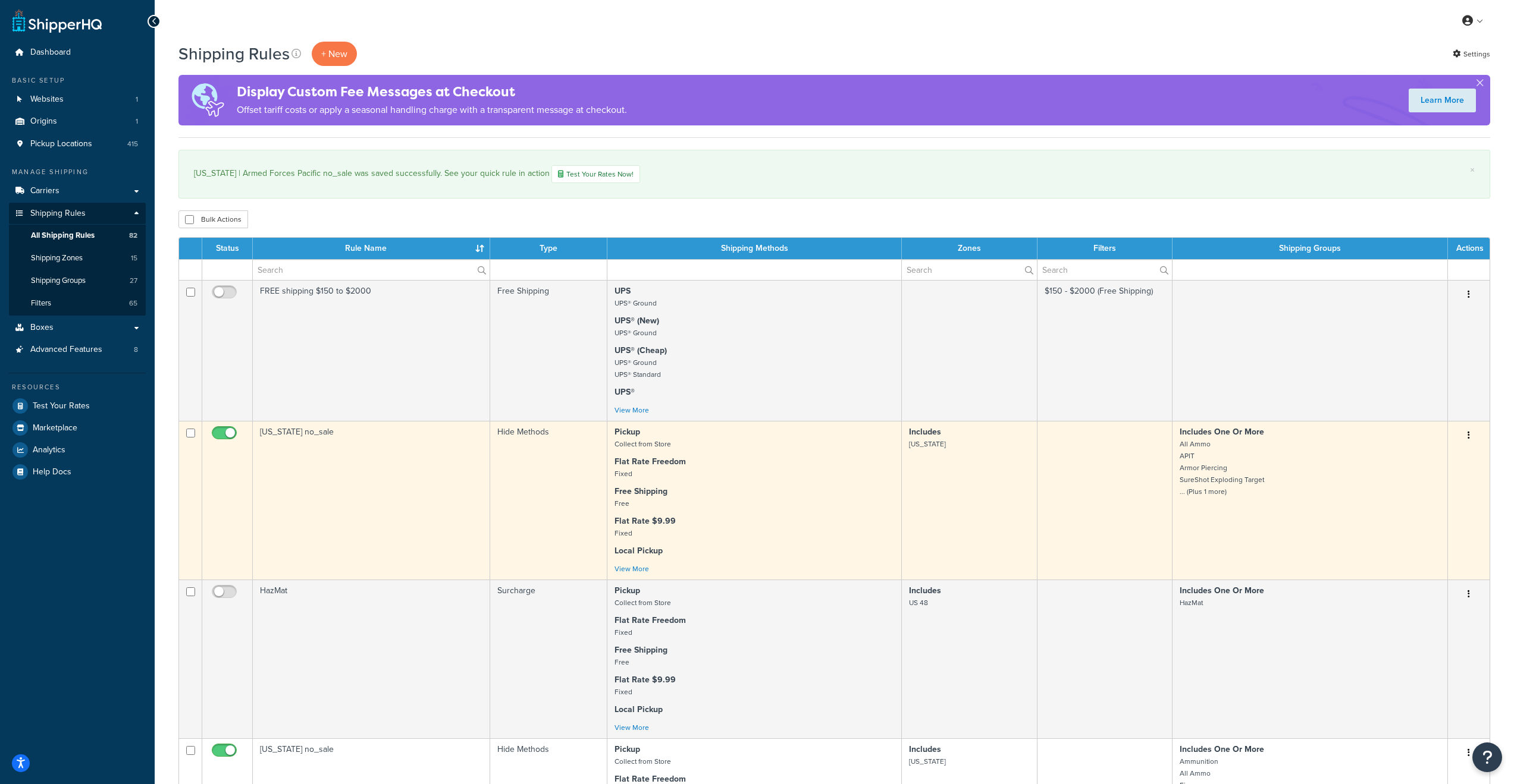
click at [1211, 497] on small "All Ammo APIT Armor Piercing SureShot Exploding Target ... (Plus 1 more)" at bounding box center [1222, 468] width 85 height 58
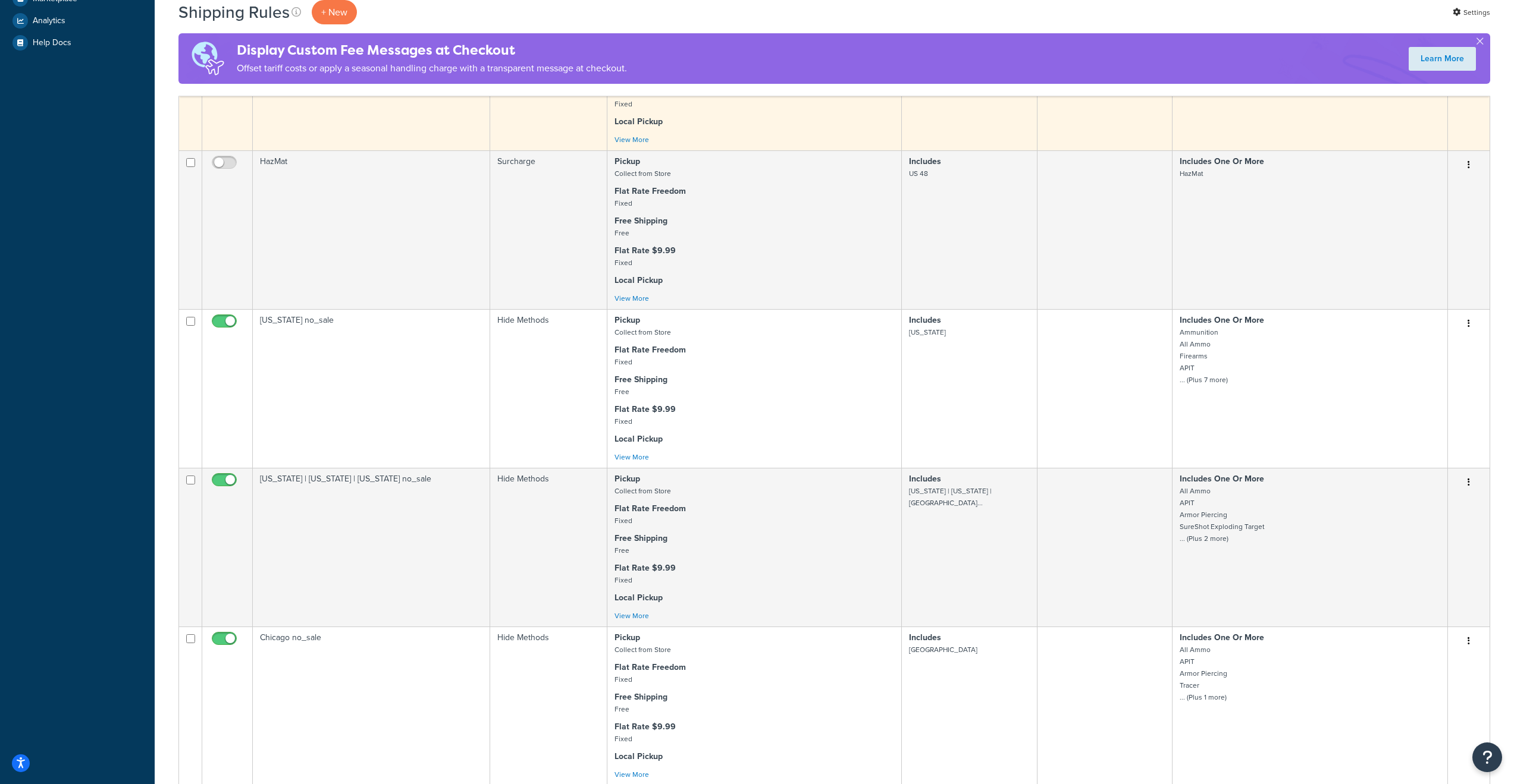
scroll to position [476, 0]
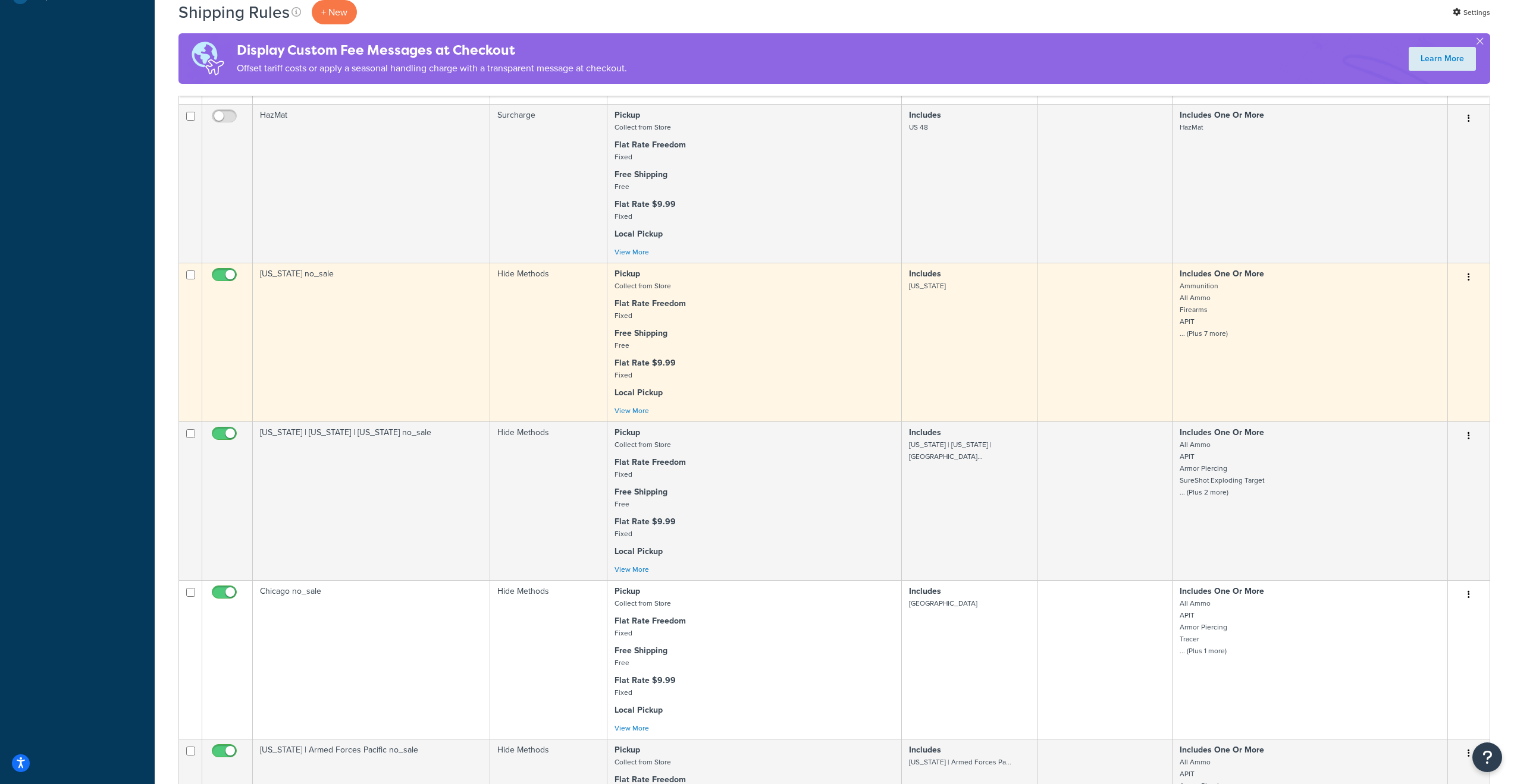
click at [1208, 339] on small "Ammunition All Ammo Firearms APIT ... (Plus 7 more)" at bounding box center [1204, 310] width 48 height 58
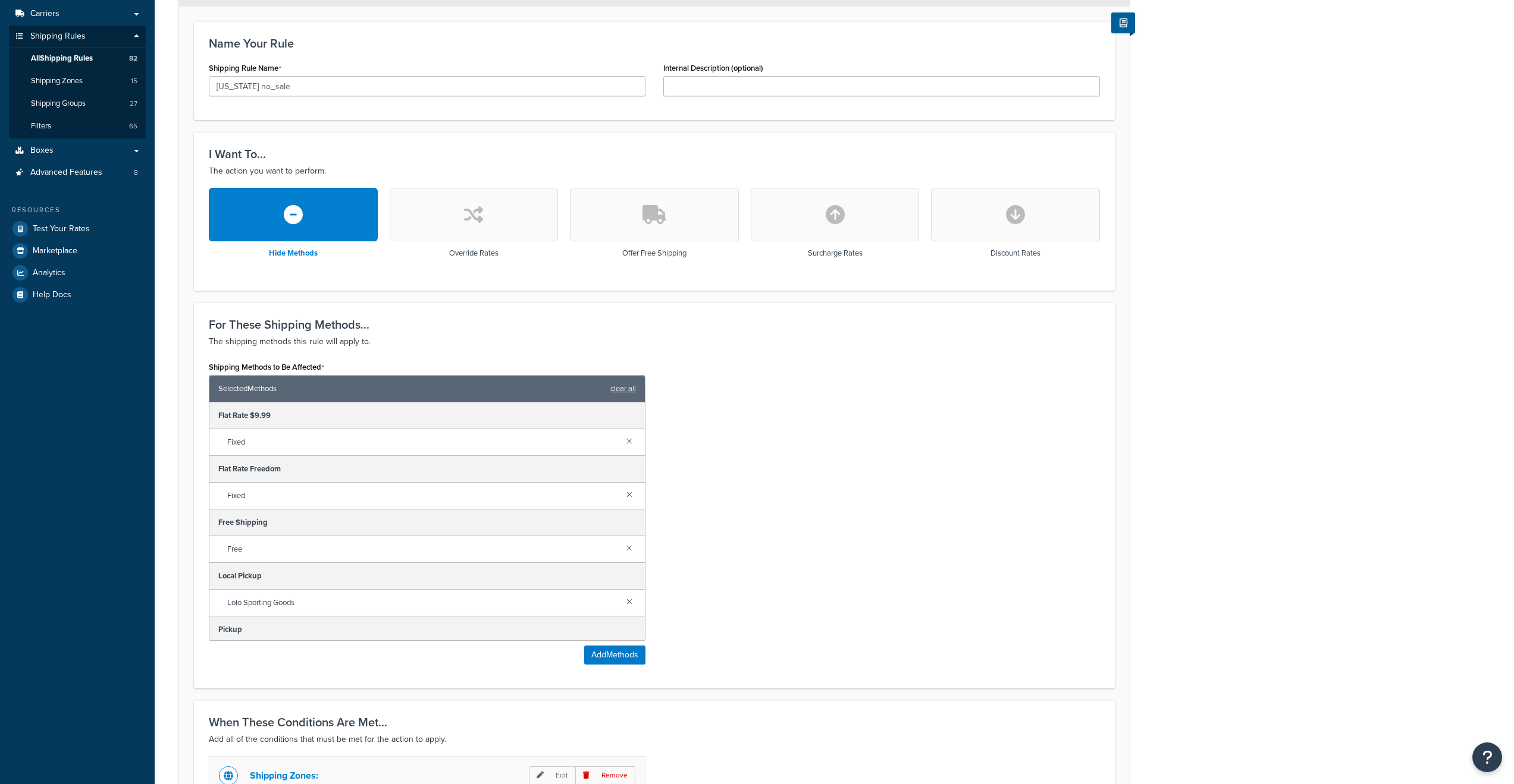
scroll to position [524, 0]
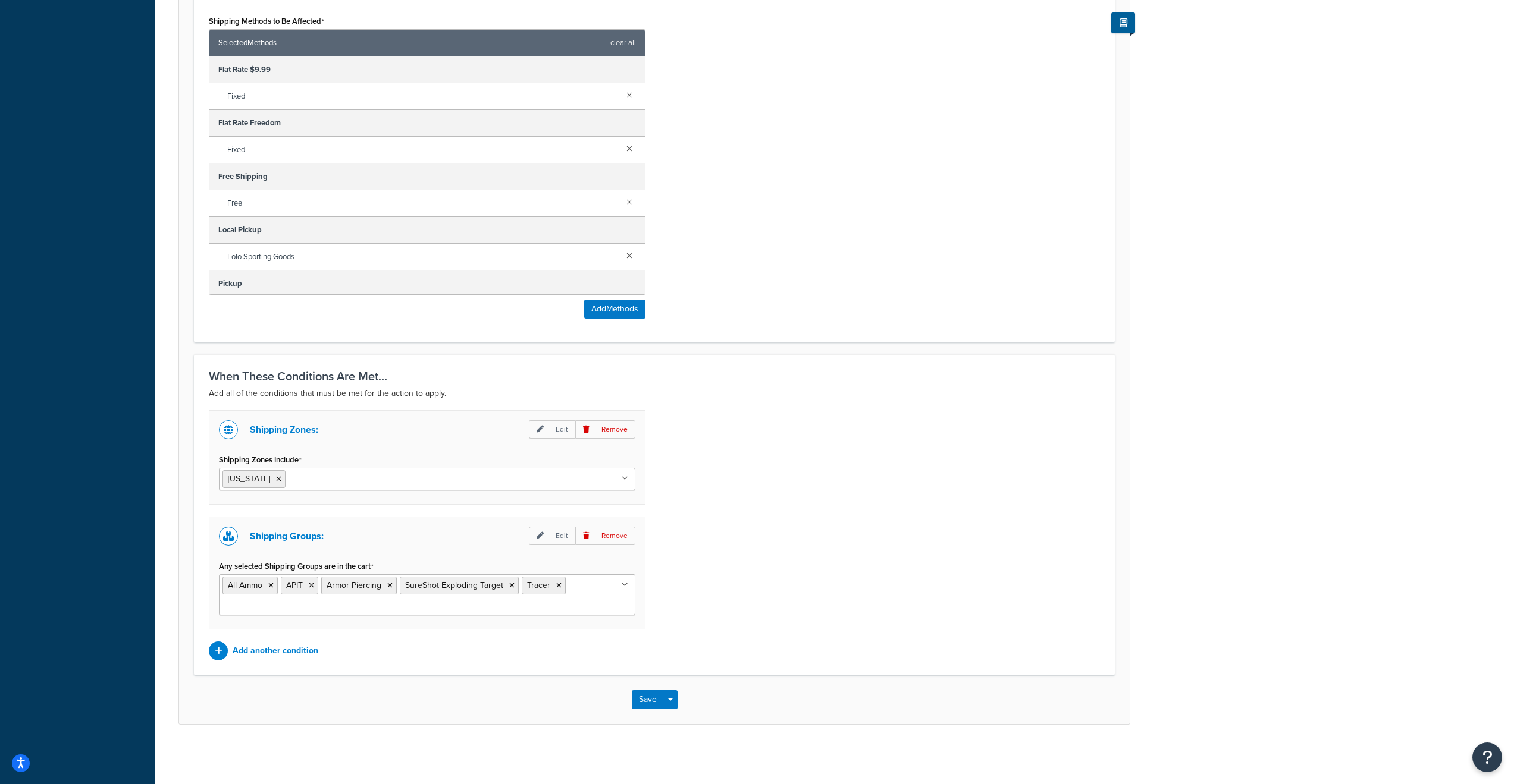
scroll to position [524, 0]
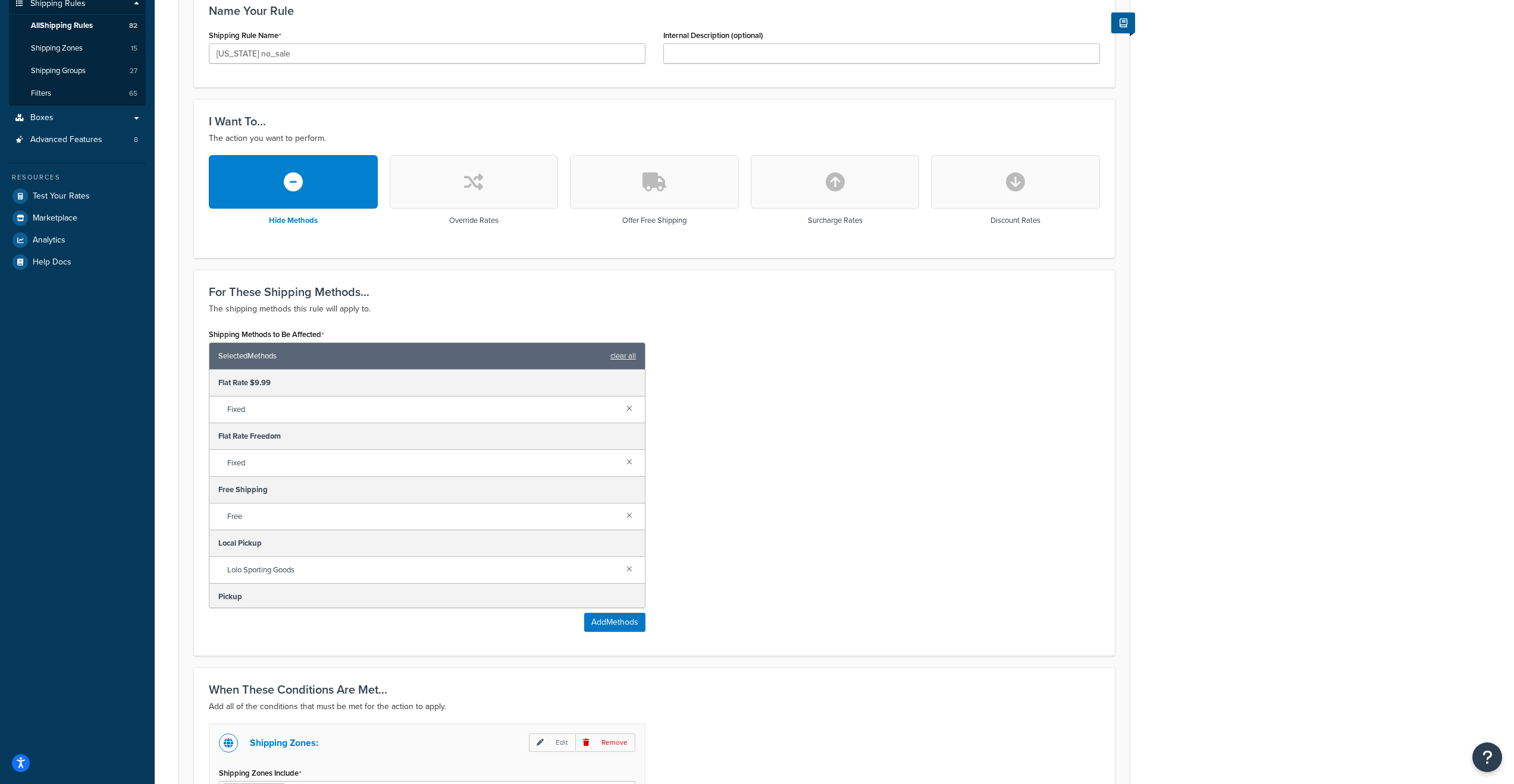
scroll to position [548, 0]
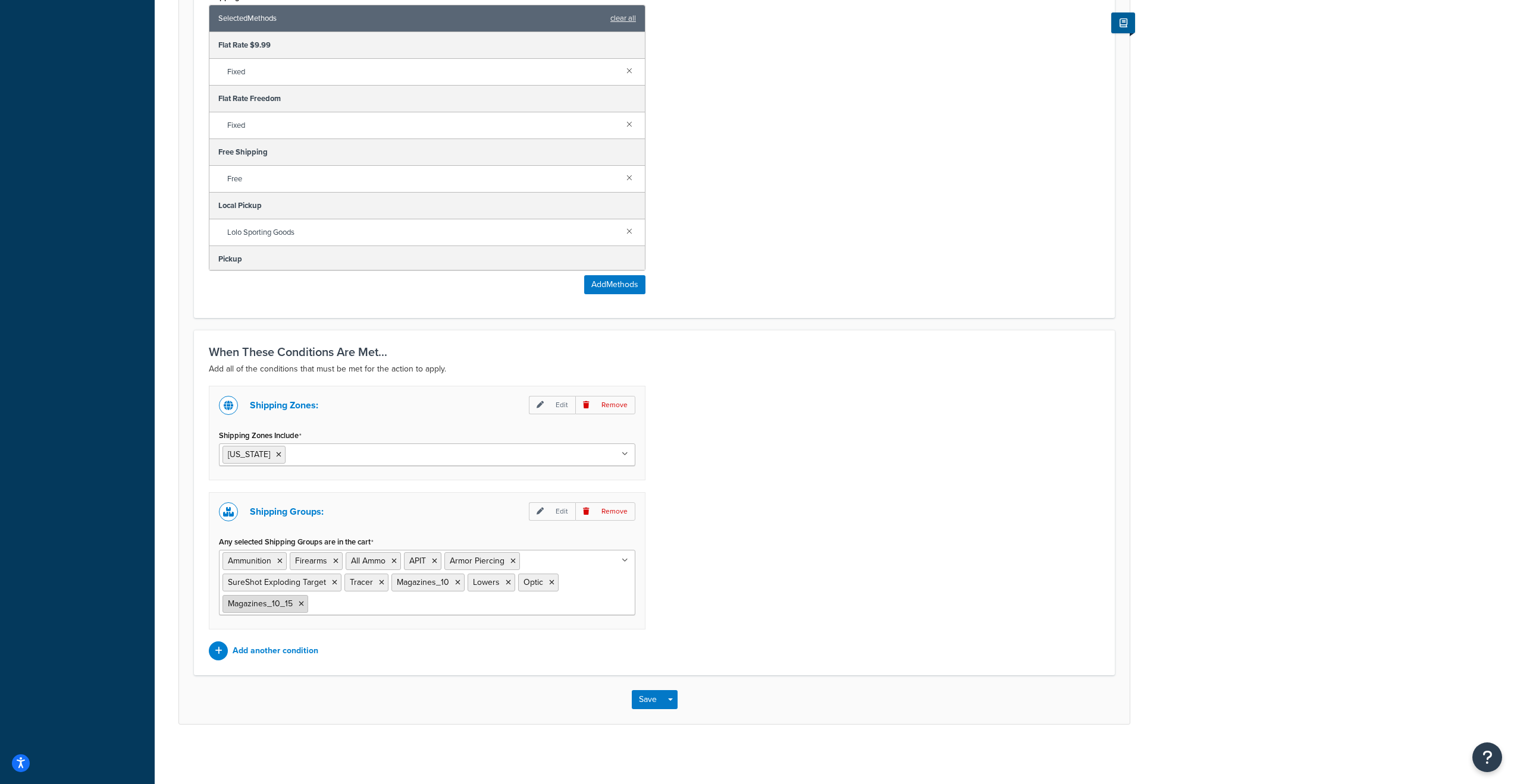
click at [301, 605] on icon at bounding box center [301, 604] width 5 height 7
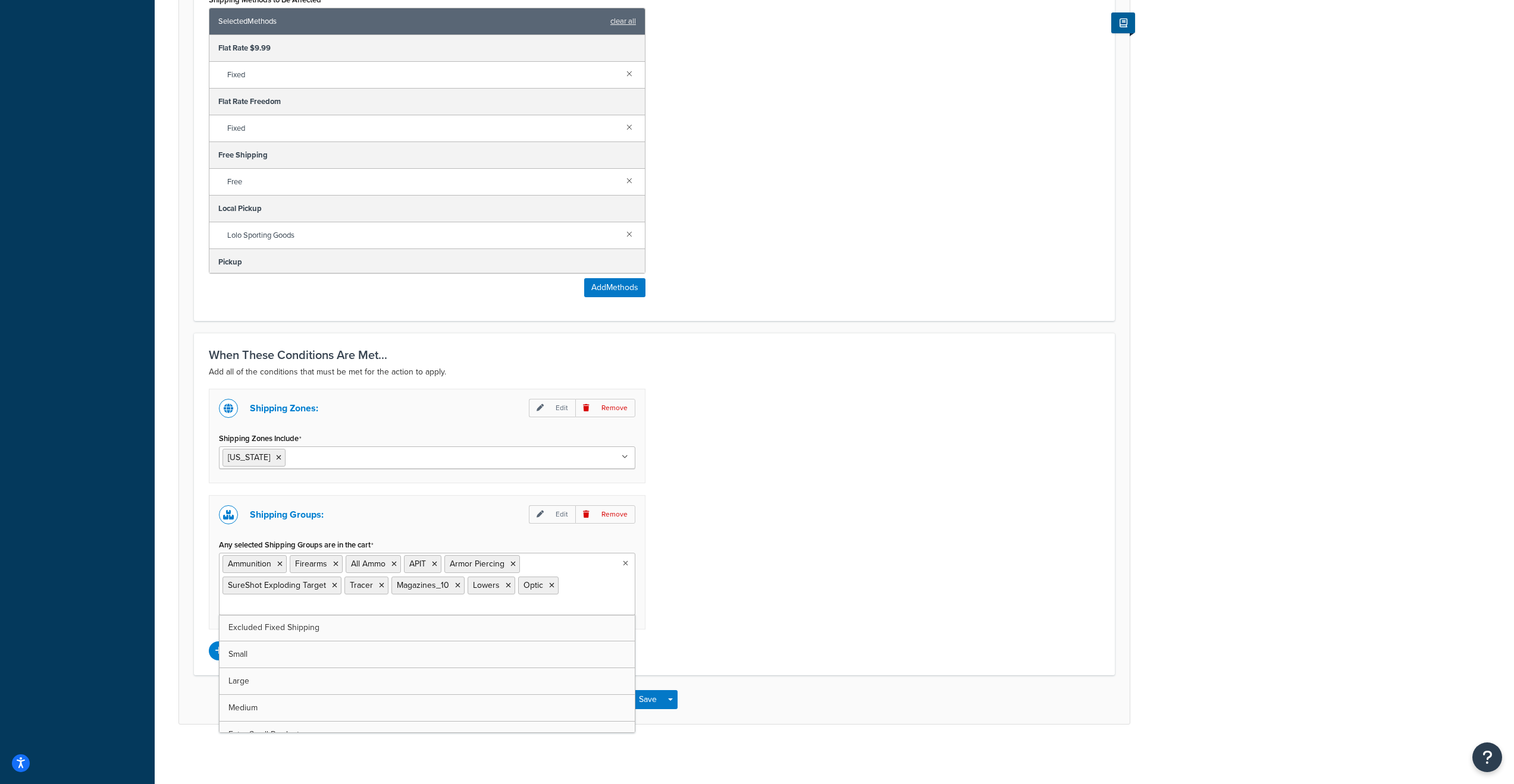
scroll to position [545, 0]
click at [330, 601] on ul "Ammunition Firearms All Ammo APIT Armor Piercing SureShot Exploding Target Trac…" at bounding box center [427, 584] width 416 height 62
click at [579, 588] on ul "Ammunition Firearms All Ammo APIT Armor Piercing SureShot Exploding Target Trac…" at bounding box center [427, 584] width 416 height 62
click at [248, 605] on input "Any selected Shipping Groups are in the cart" at bounding box center [275, 607] width 105 height 13
type input "maga"
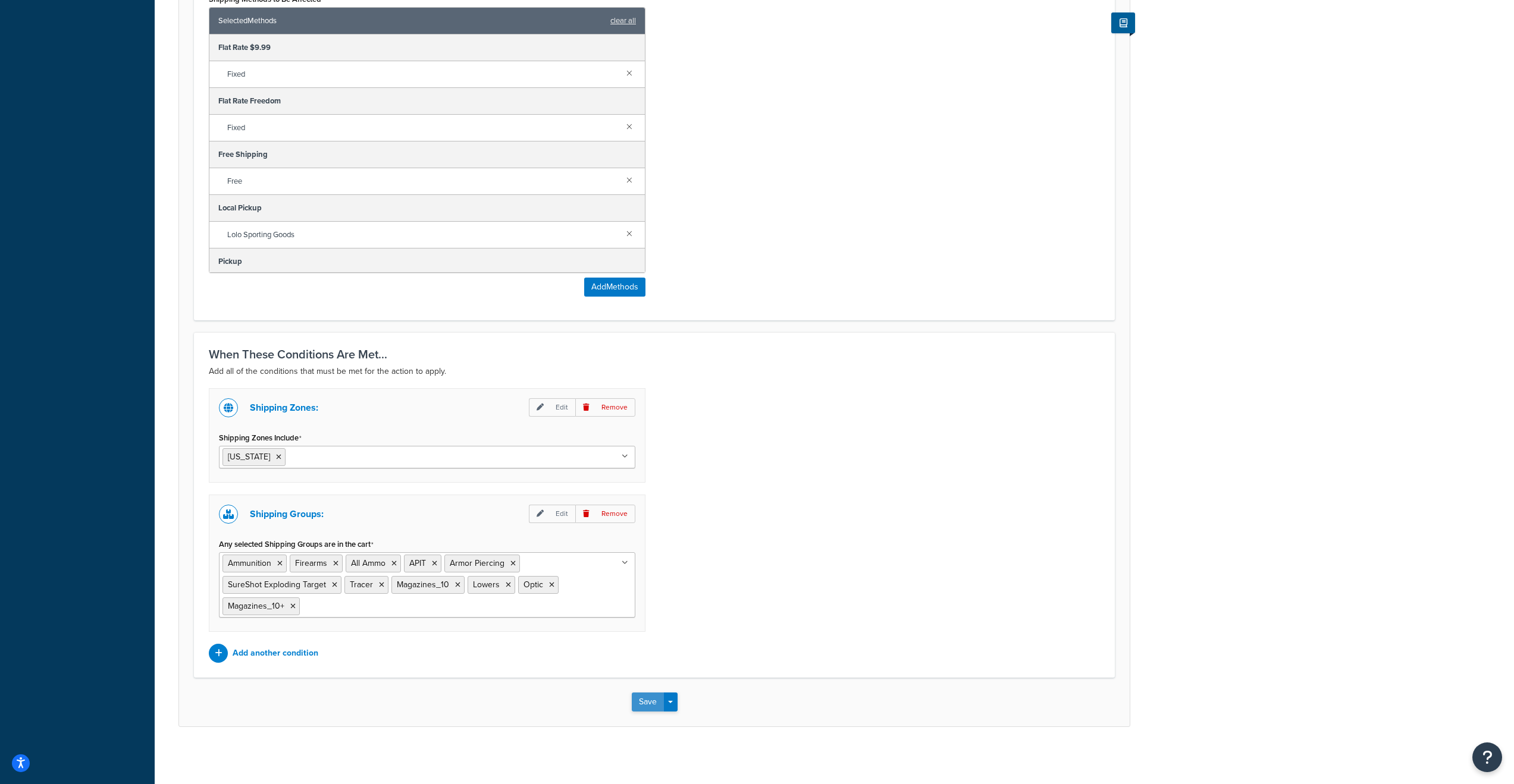
click at [648, 706] on button "Save" at bounding box center [647, 702] width 32 height 19
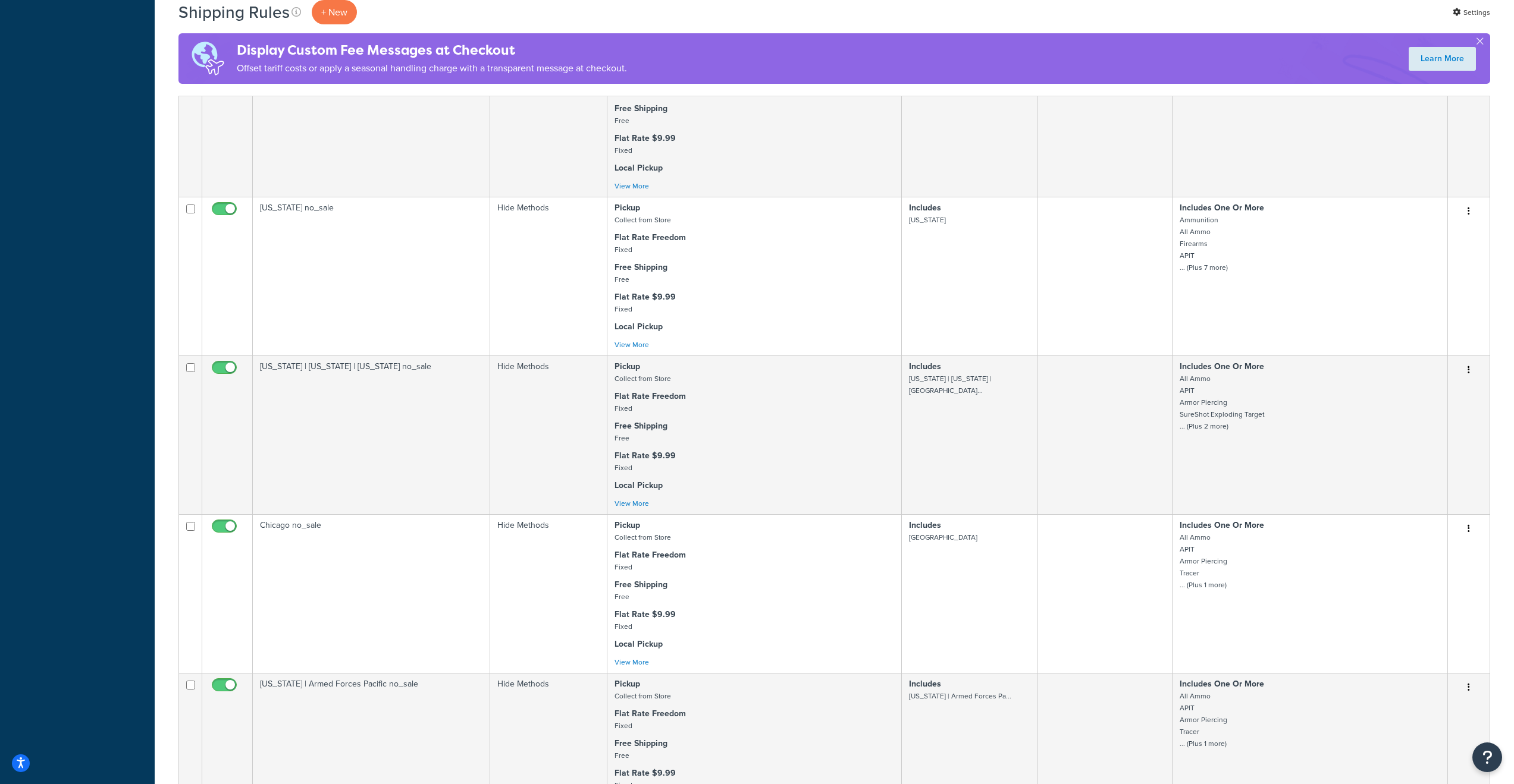
scroll to position [1438, 0]
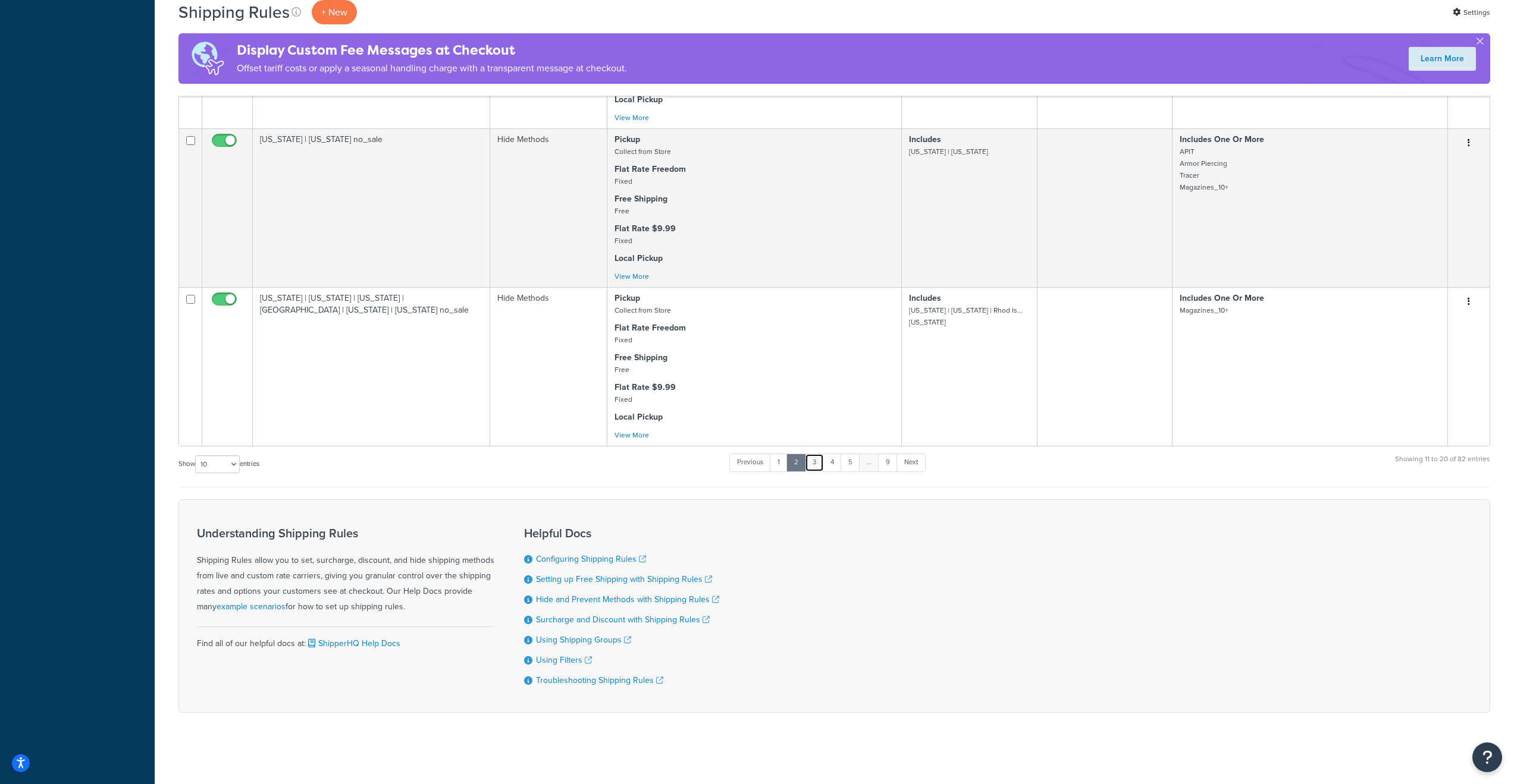
click at [816, 457] on link "3" at bounding box center [814, 462] width 19 height 18
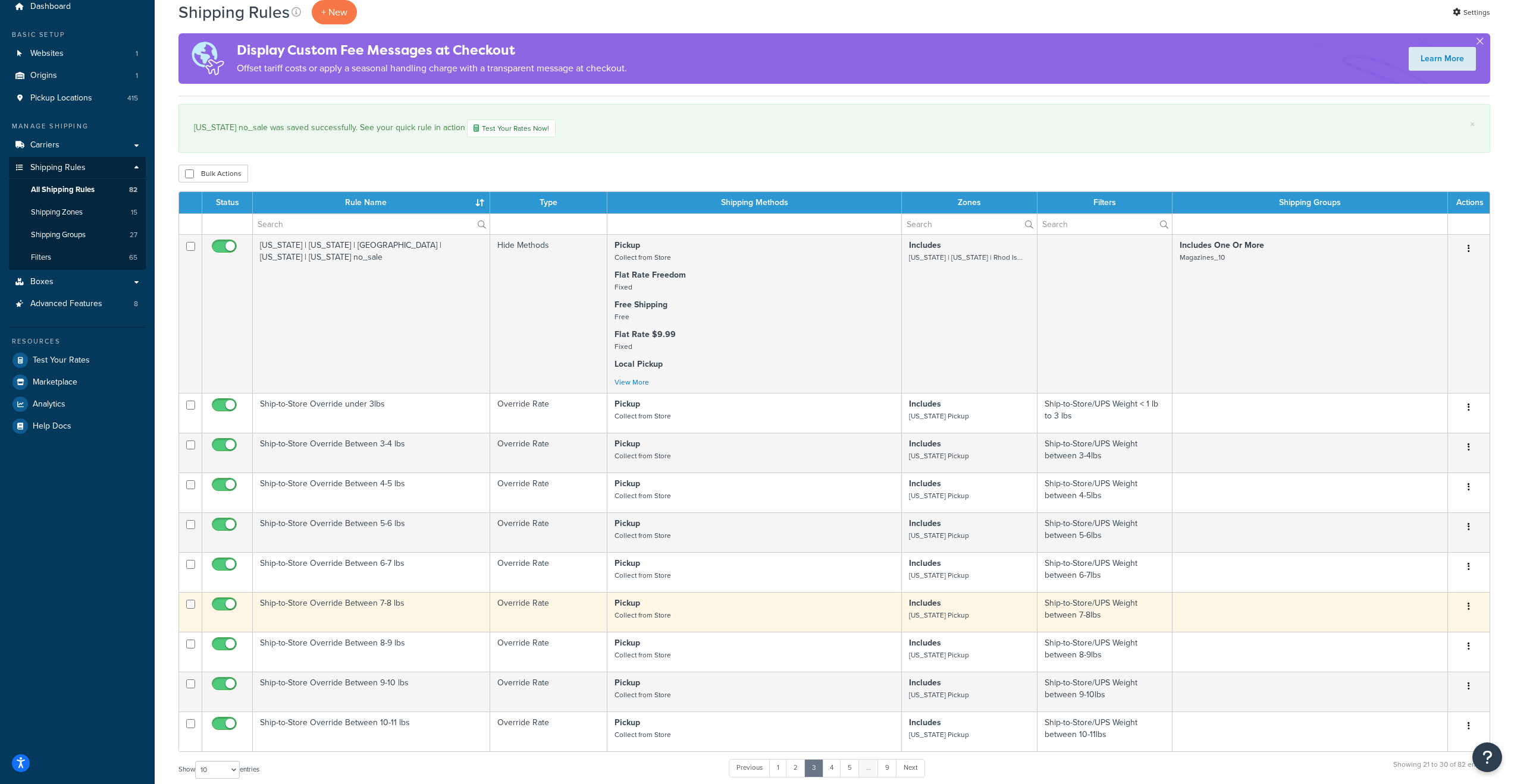
scroll to position [0, 0]
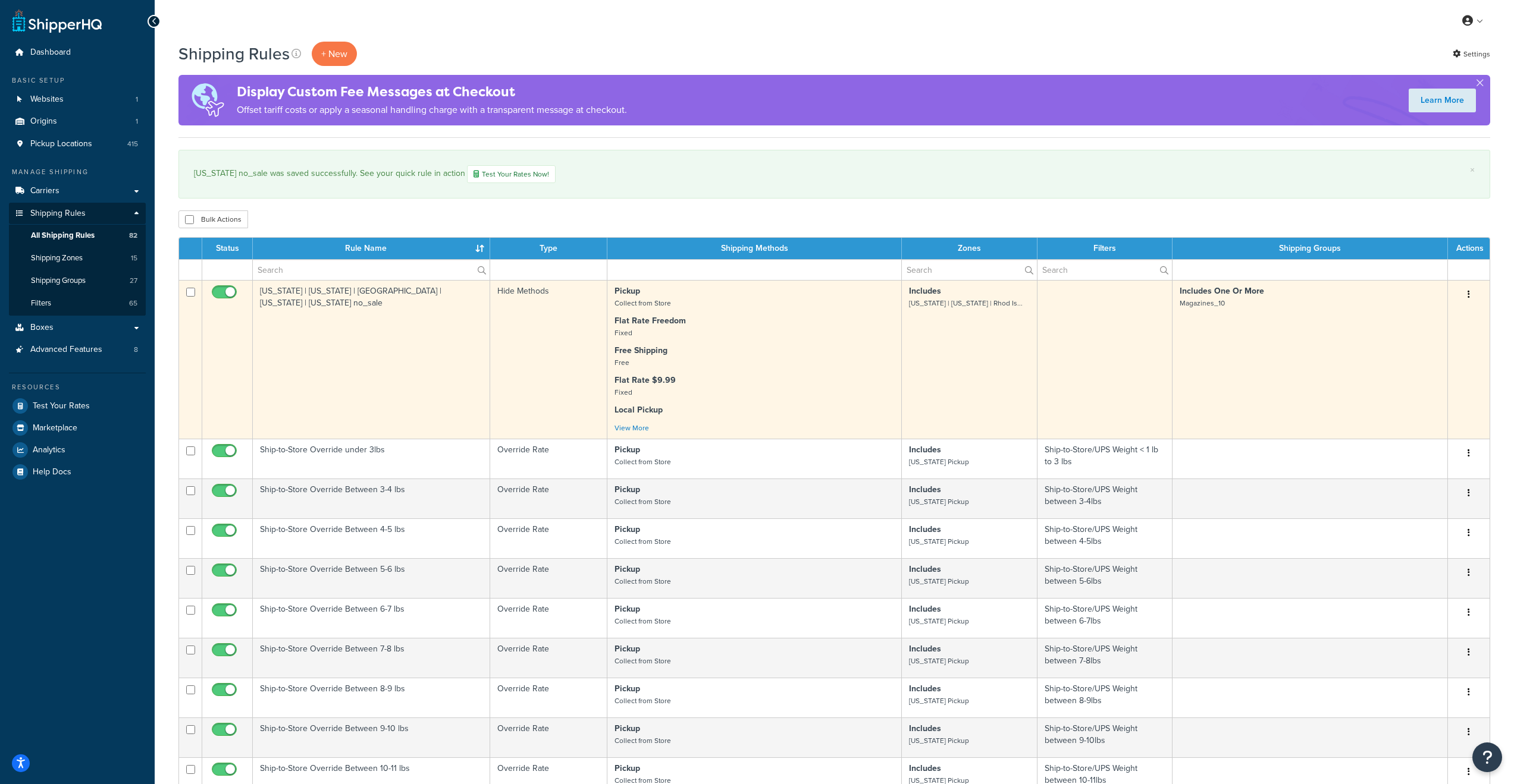
click at [1225, 354] on td "Includes One Or More Magazines_10" at bounding box center [1310, 359] width 275 height 159
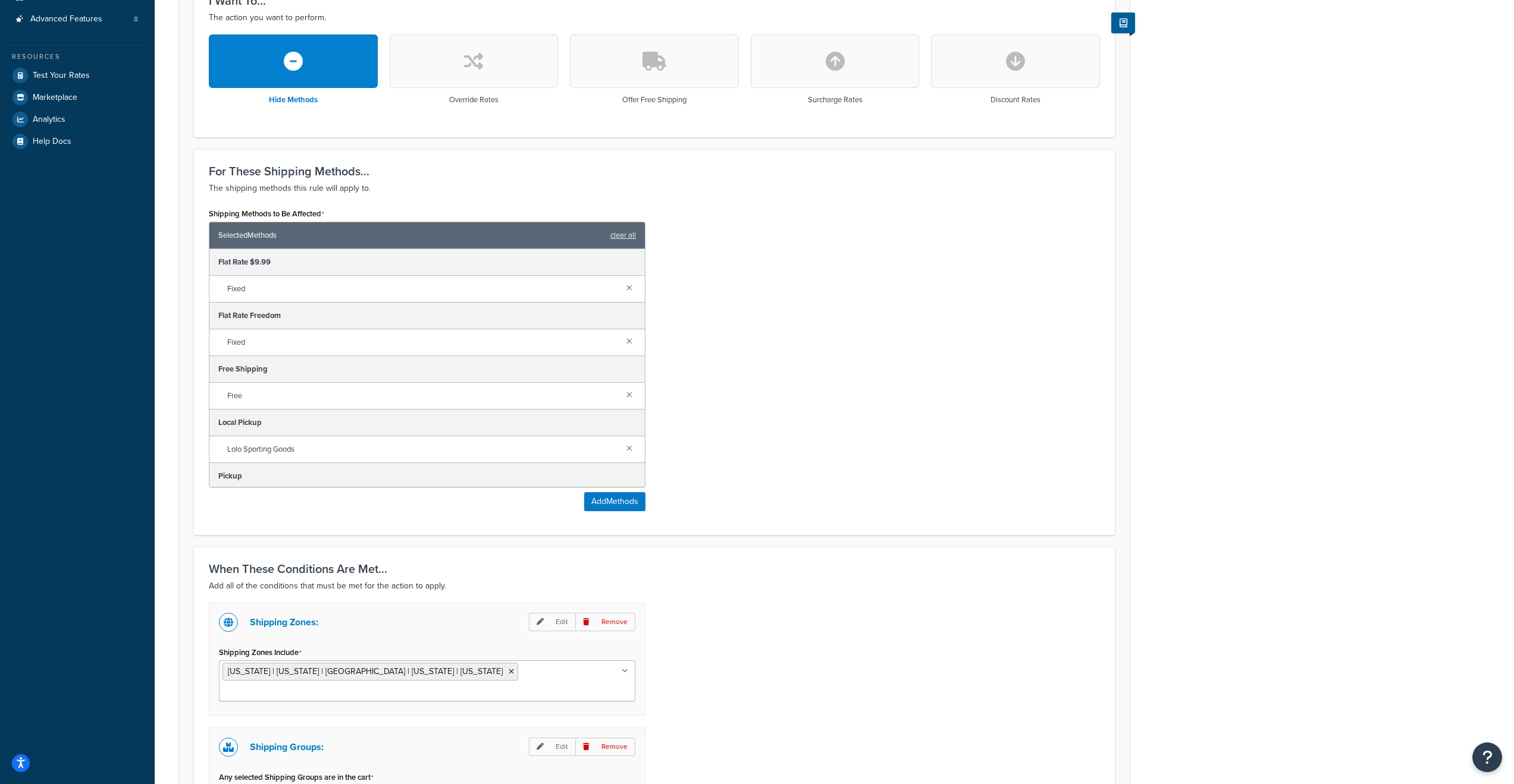
scroll to position [505, 0]
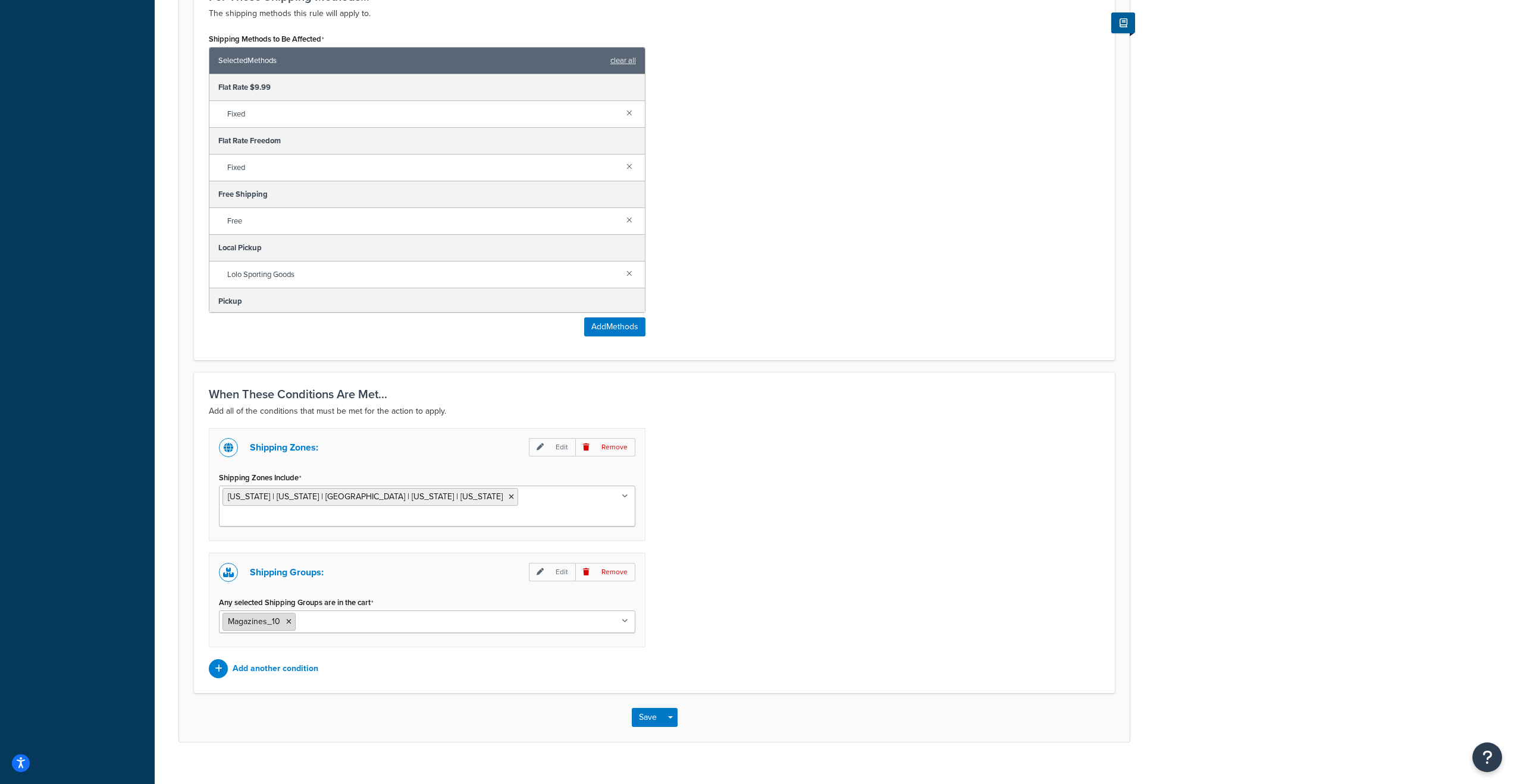
click at [287, 619] on icon at bounding box center [289, 622] width 5 height 7
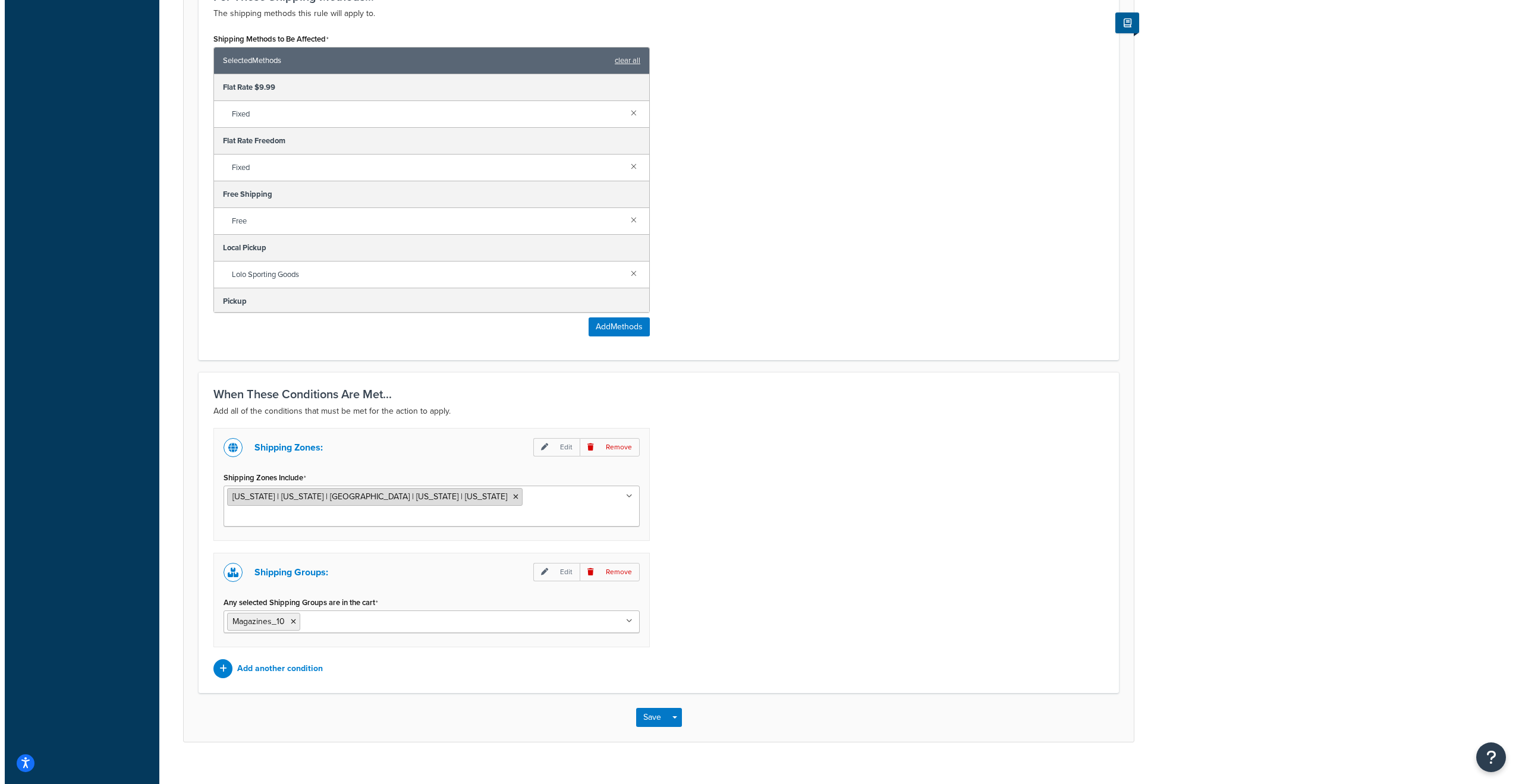
scroll to position [399, 0]
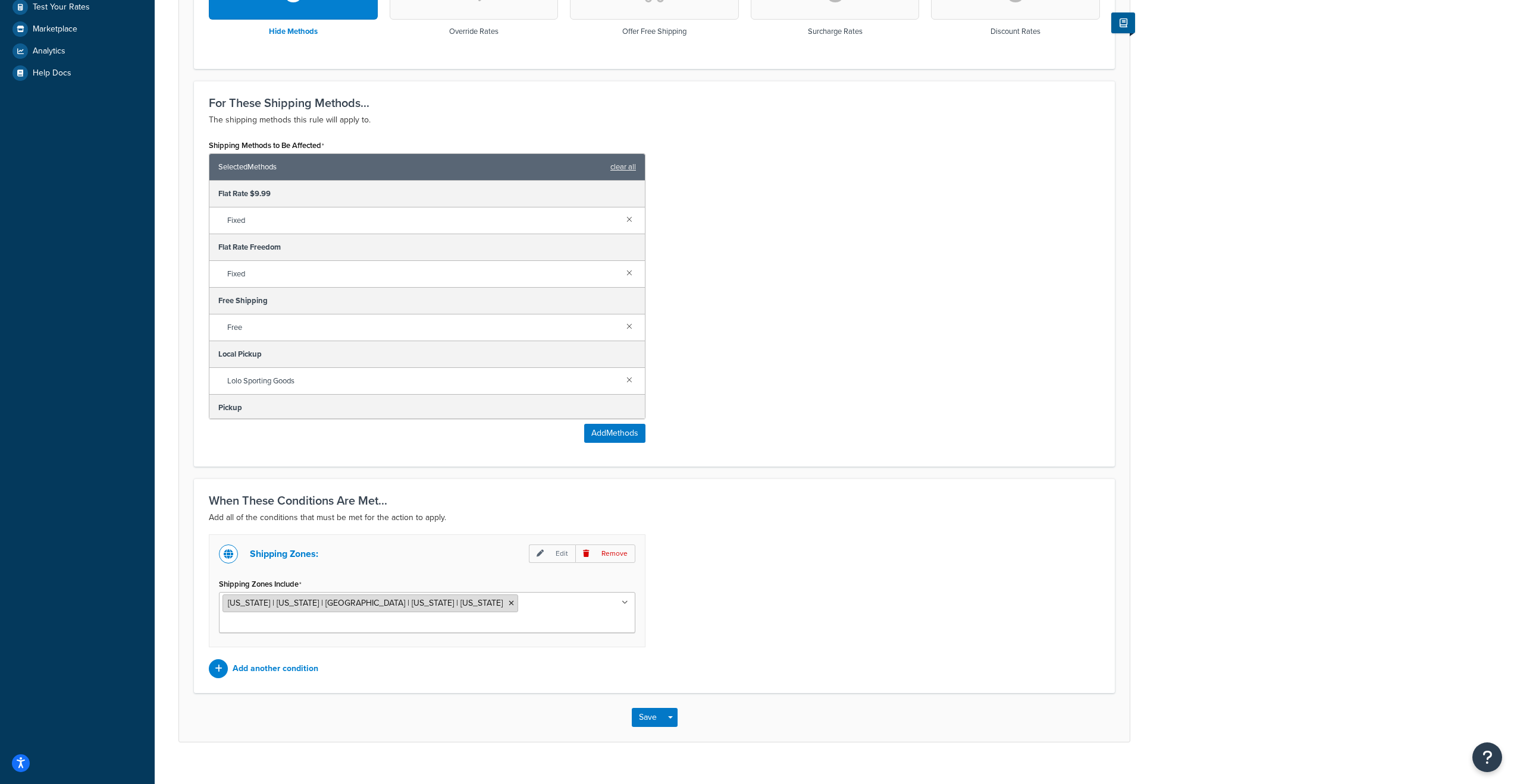
click at [319, 605] on span "[US_STATE] | [US_STATE] | [GEOGRAPHIC_DATA] | [US_STATE] | [US_STATE]" at bounding box center [365, 603] width 275 height 13
click at [215, 665] on icon at bounding box center [218, 669] width 8 height 9
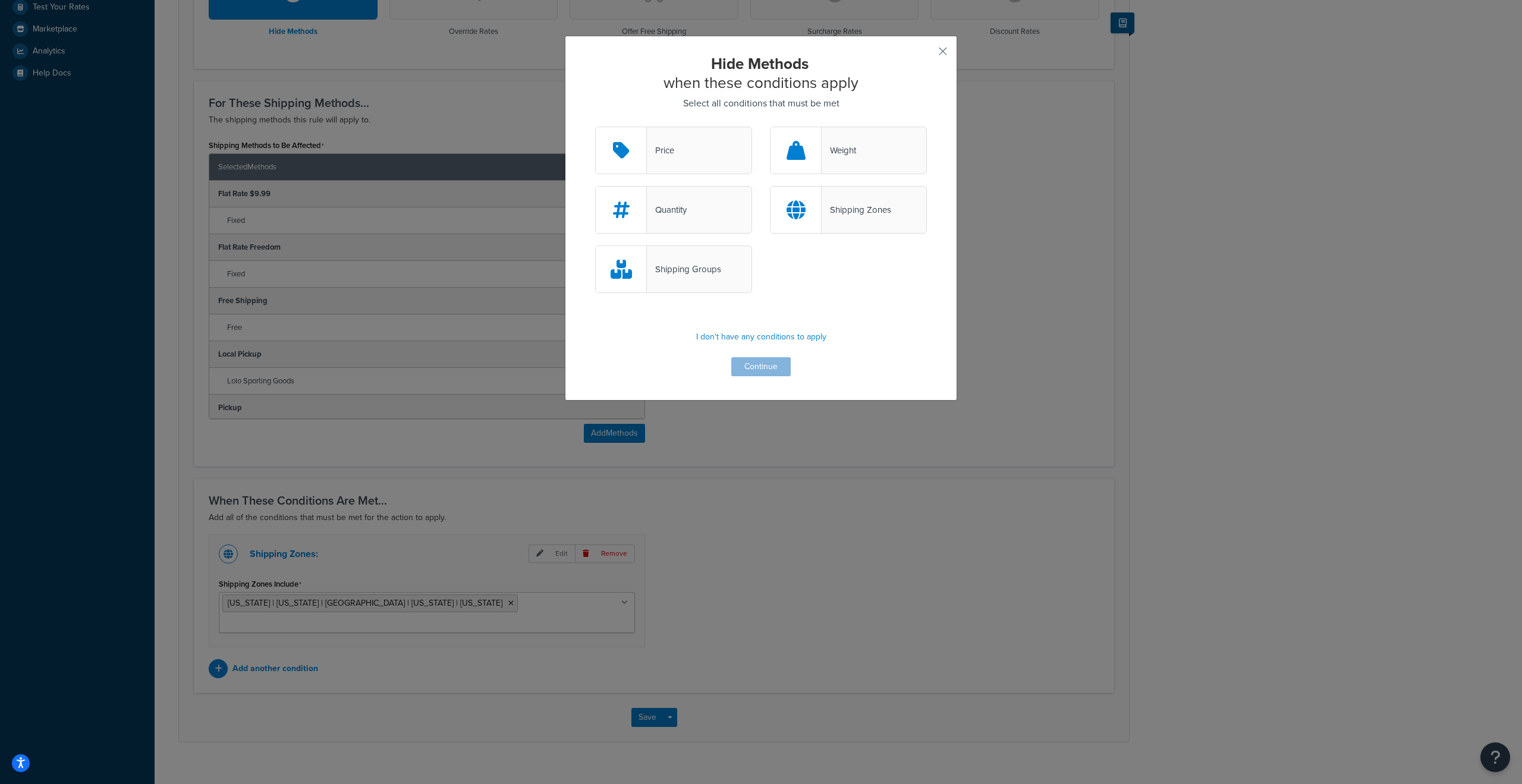
click at [688, 259] on div "Shipping Groups" at bounding box center [673, 269] width 157 height 48
click at [0, 0] on input "Shipping Groups" at bounding box center [0, 0] width 0 height 0
click at [756, 363] on button "Continue" at bounding box center [761, 367] width 60 height 19
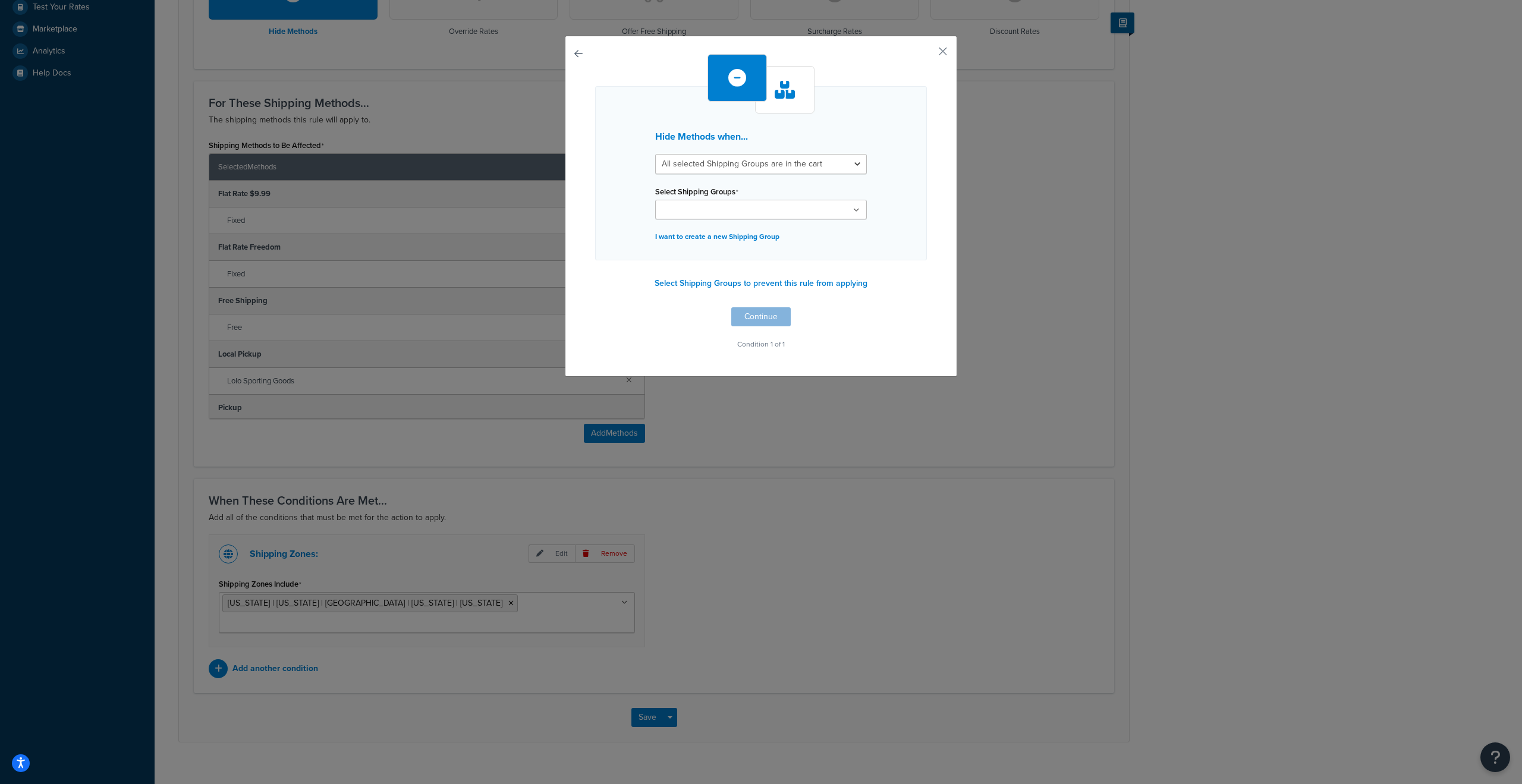
click at [718, 212] on input "Select Shipping Groups" at bounding box center [711, 210] width 105 height 13
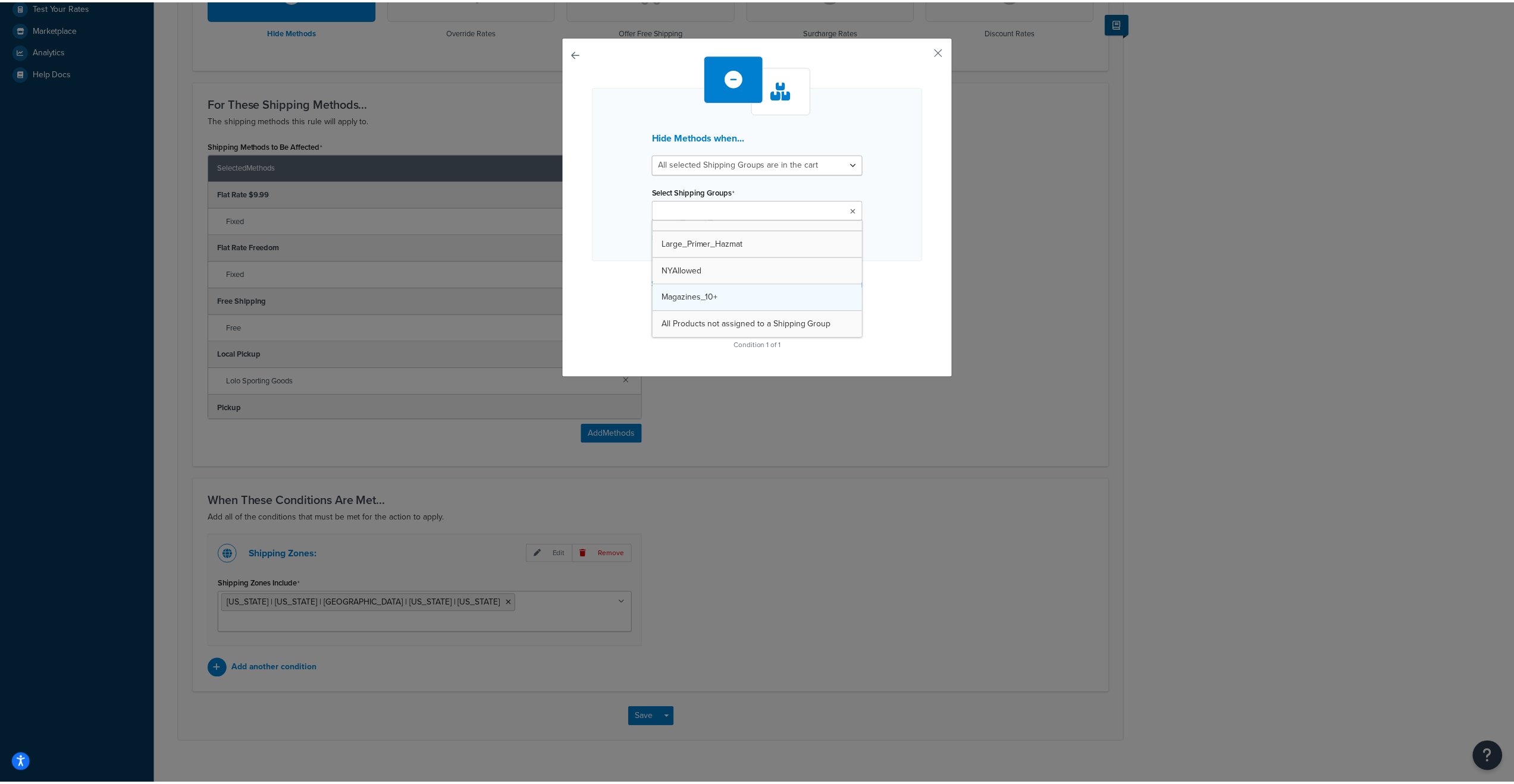
scroll to position [578, 0]
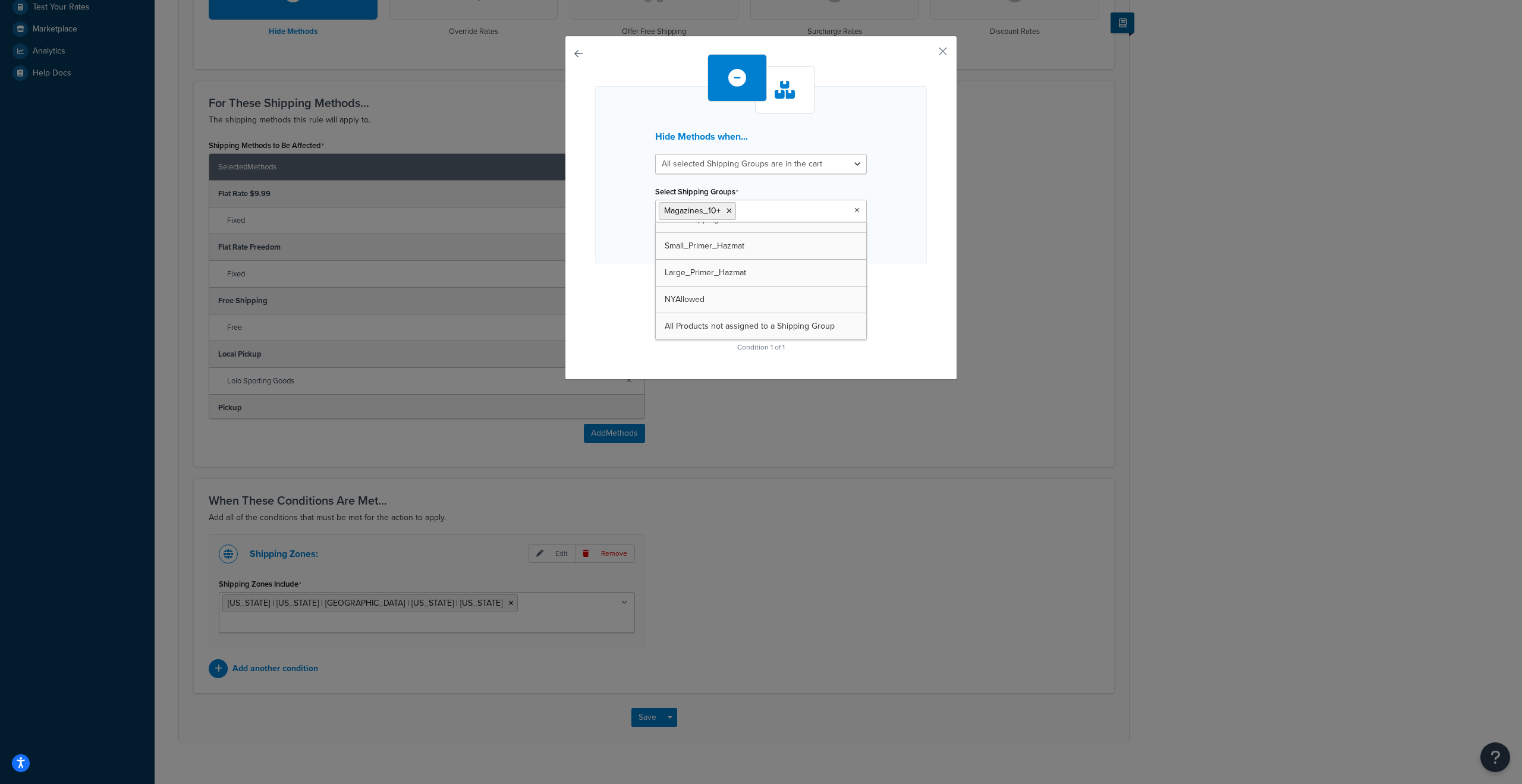
click at [923, 263] on div "Hide Methods when... All selected Shipping Groups are in the cart Any selected …" at bounding box center [761, 208] width 392 height 344
click at [762, 323] on button "Continue" at bounding box center [761, 320] width 60 height 19
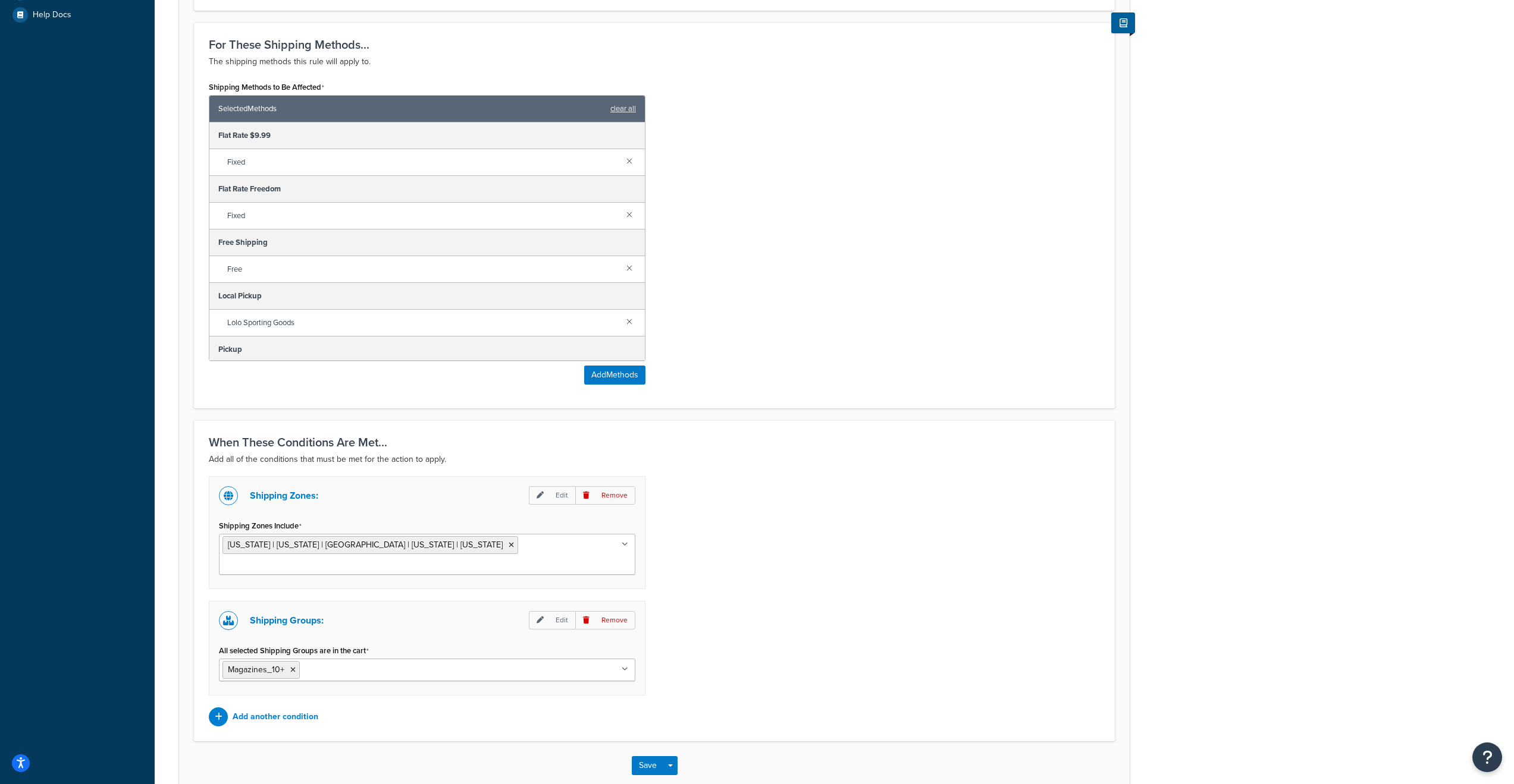
scroll to position [505, 0]
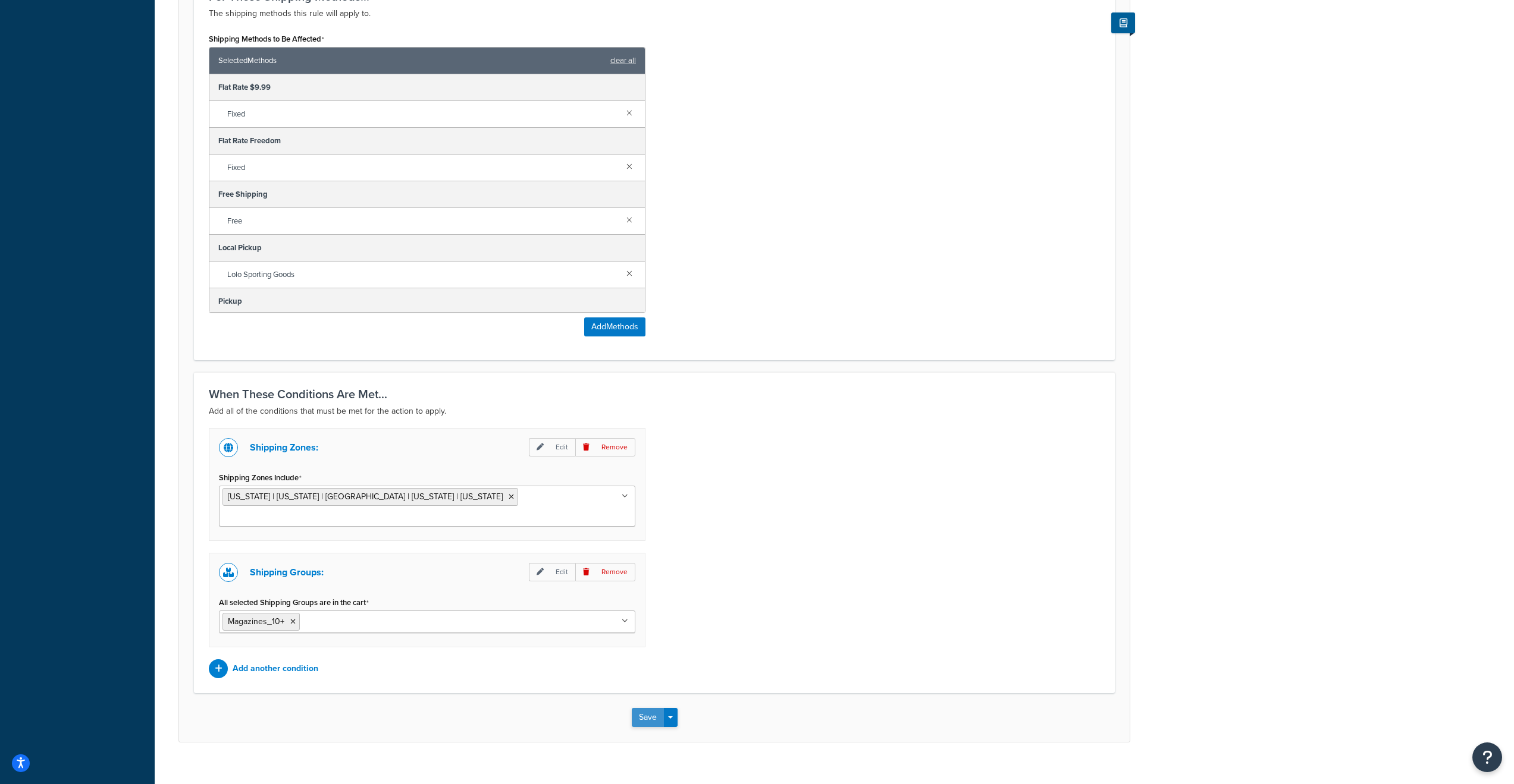
click at [652, 708] on button "Save" at bounding box center [647, 717] width 32 height 19
